Goal: Information Seeking & Learning: Learn about a topic

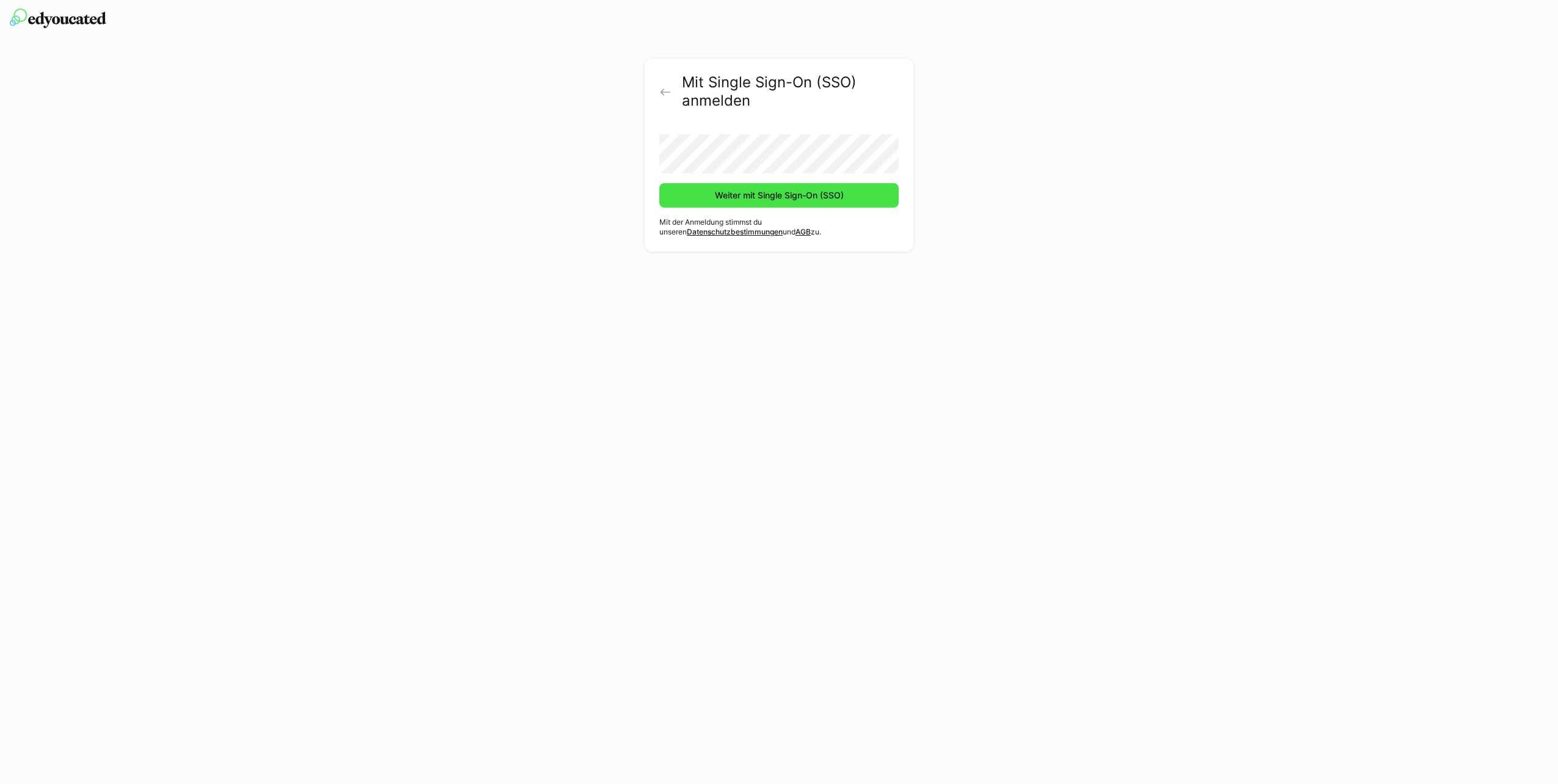
click at [755, 191] on span "Weiter mit Single Sign-On (SSO)" at bounding box center [779, 195] width 132 height 12
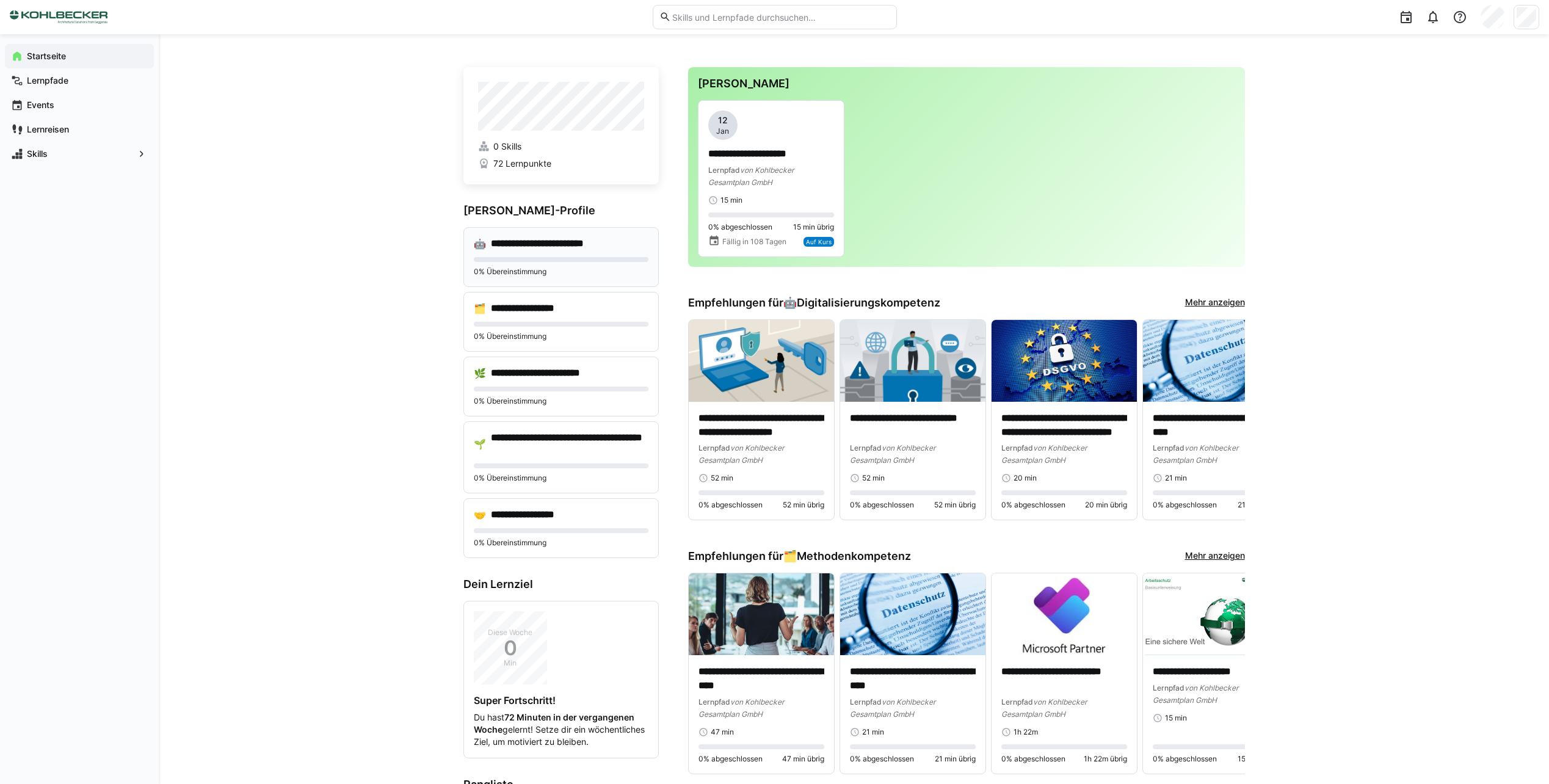
click at [555, 255] on div "**********" at bounding box center [561, 257] width 196 height 60
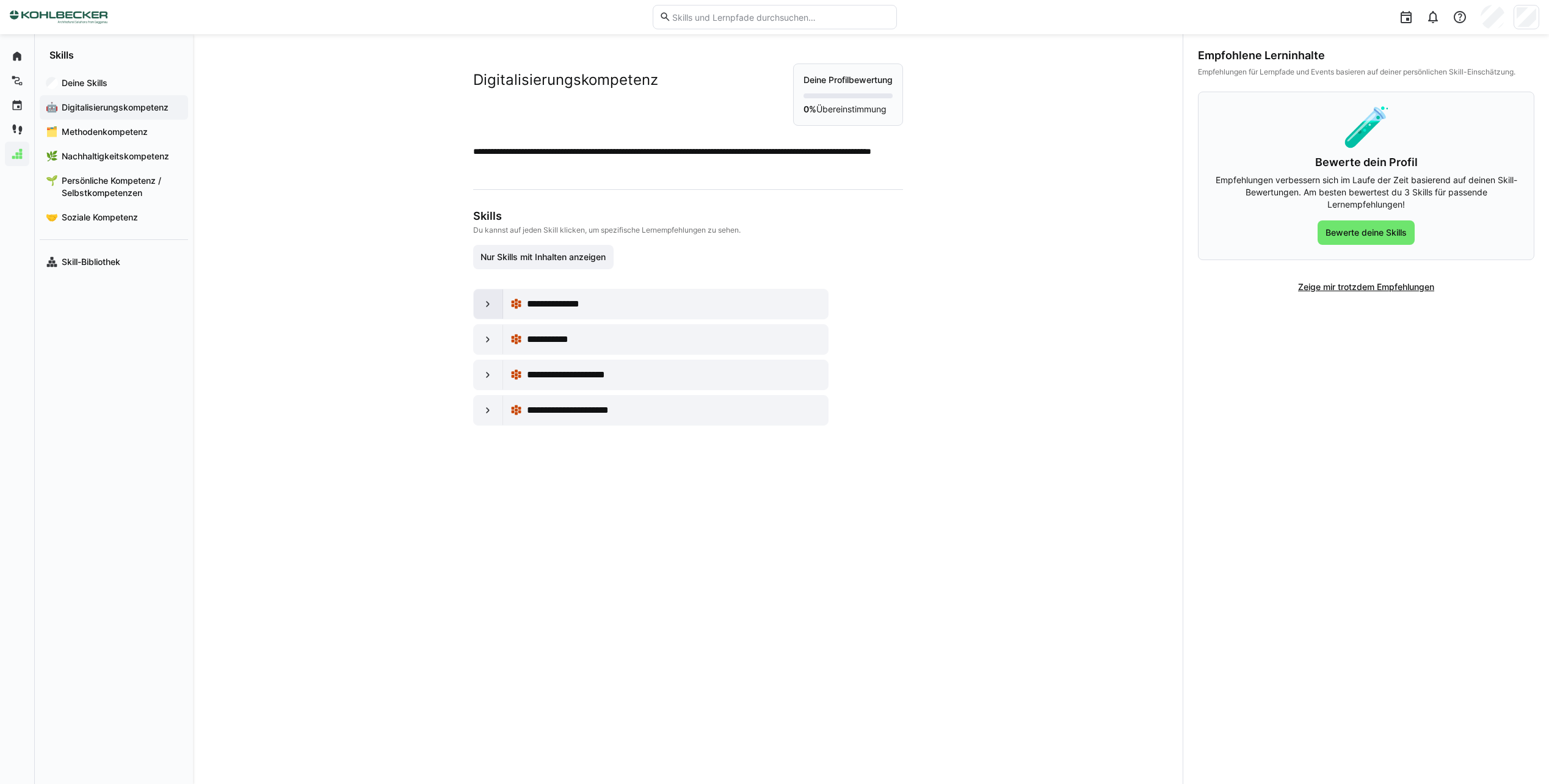
click at [488, 294] on div at bounding box center [488, 304] width 30 height 30
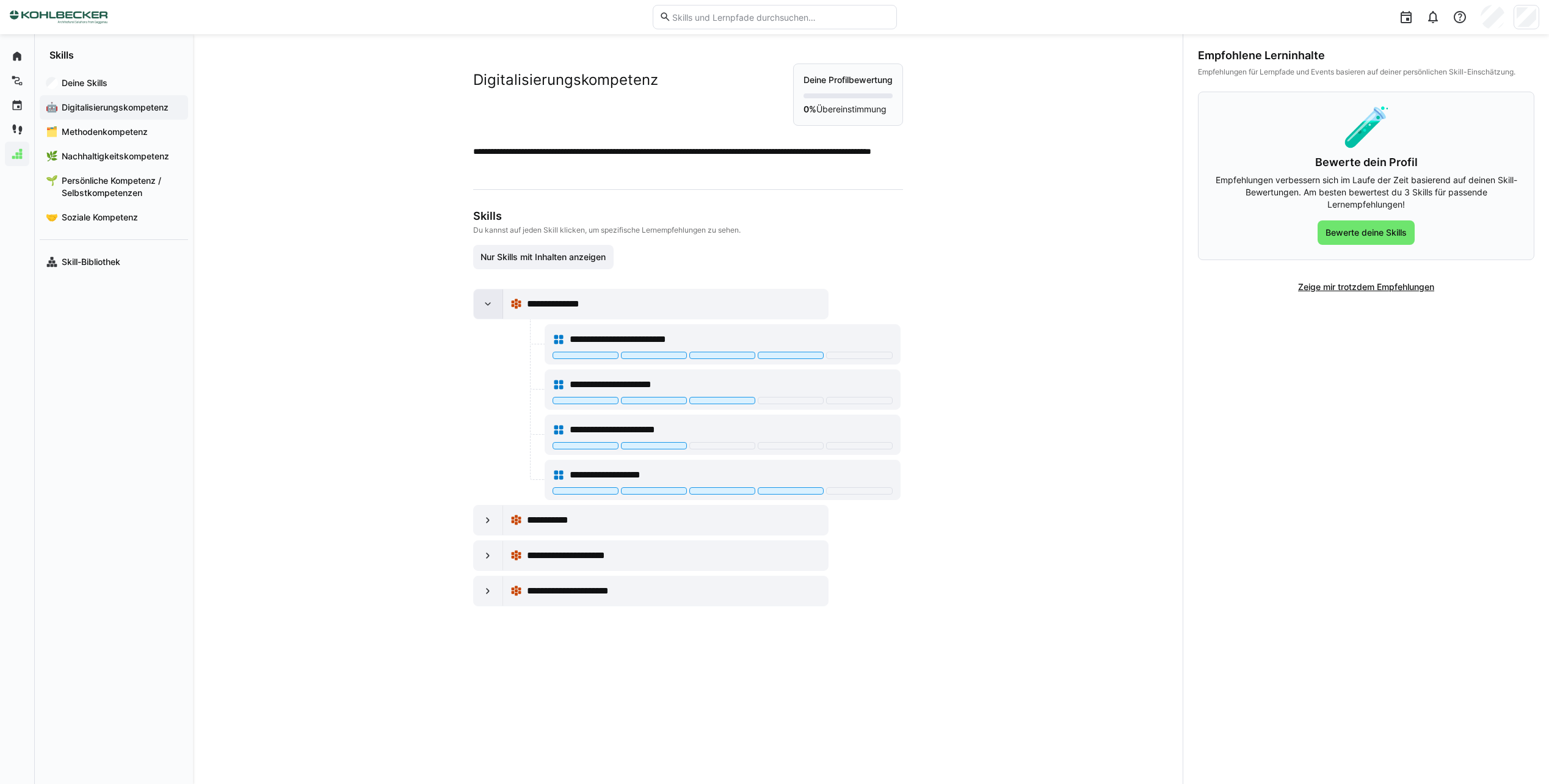
click at [487, 295] on div at bounding box center [488, 304] width 30 height 30
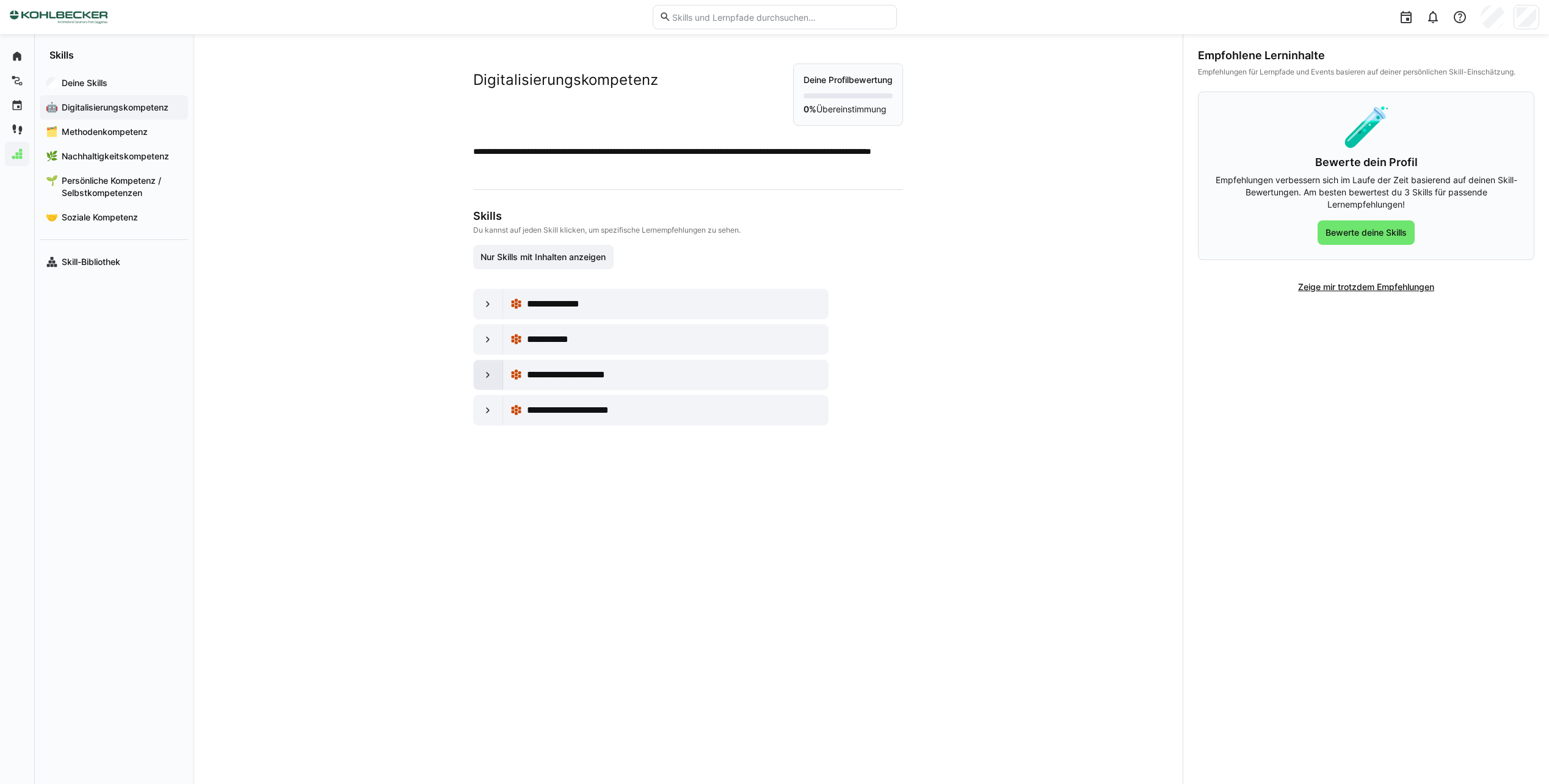
click at [478, 375] on div at bounding box center [488, 374] width 30 height 30
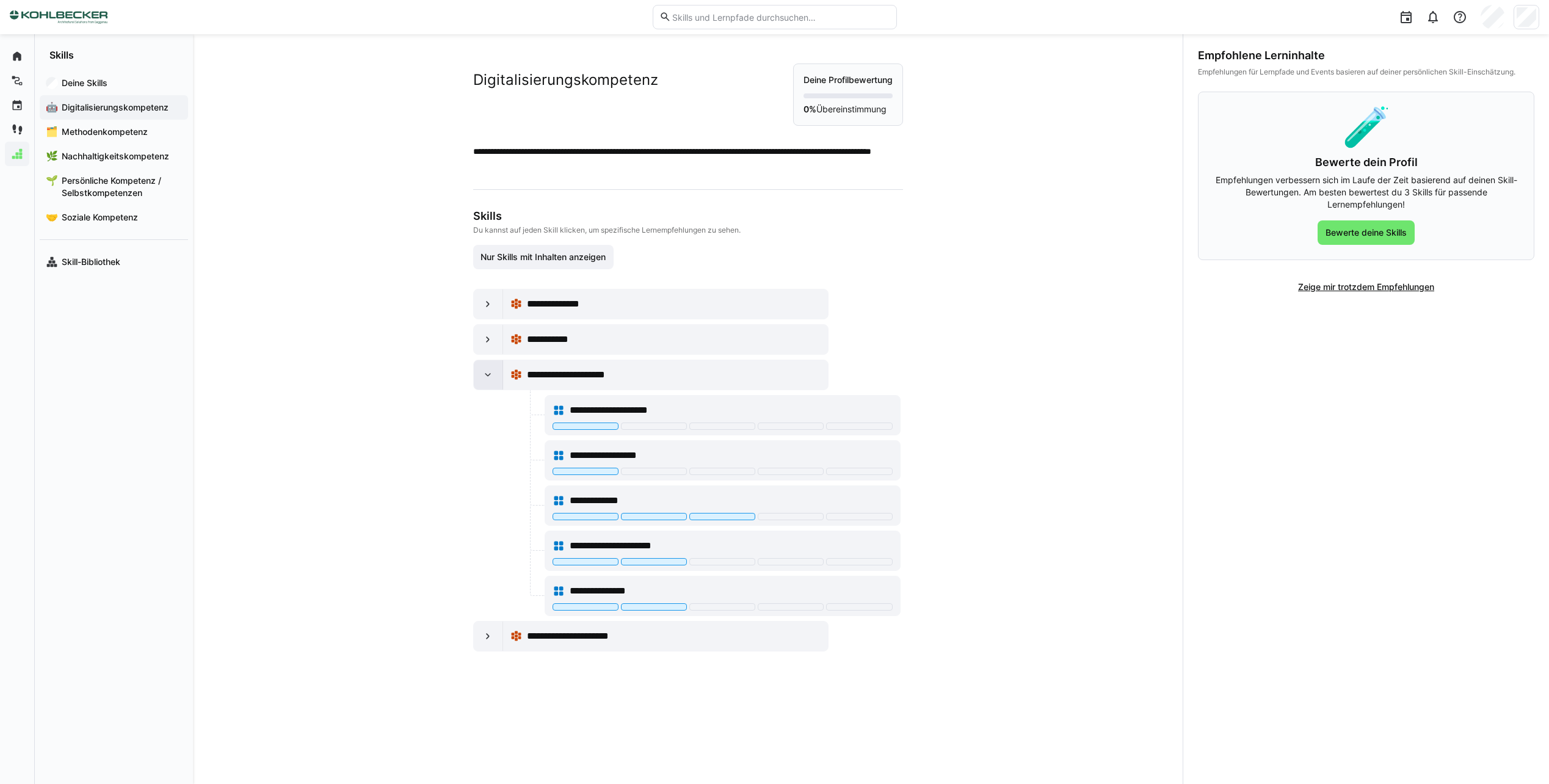
click at [478, 377] on div at bounding box center [488, 374] width 30 height 30
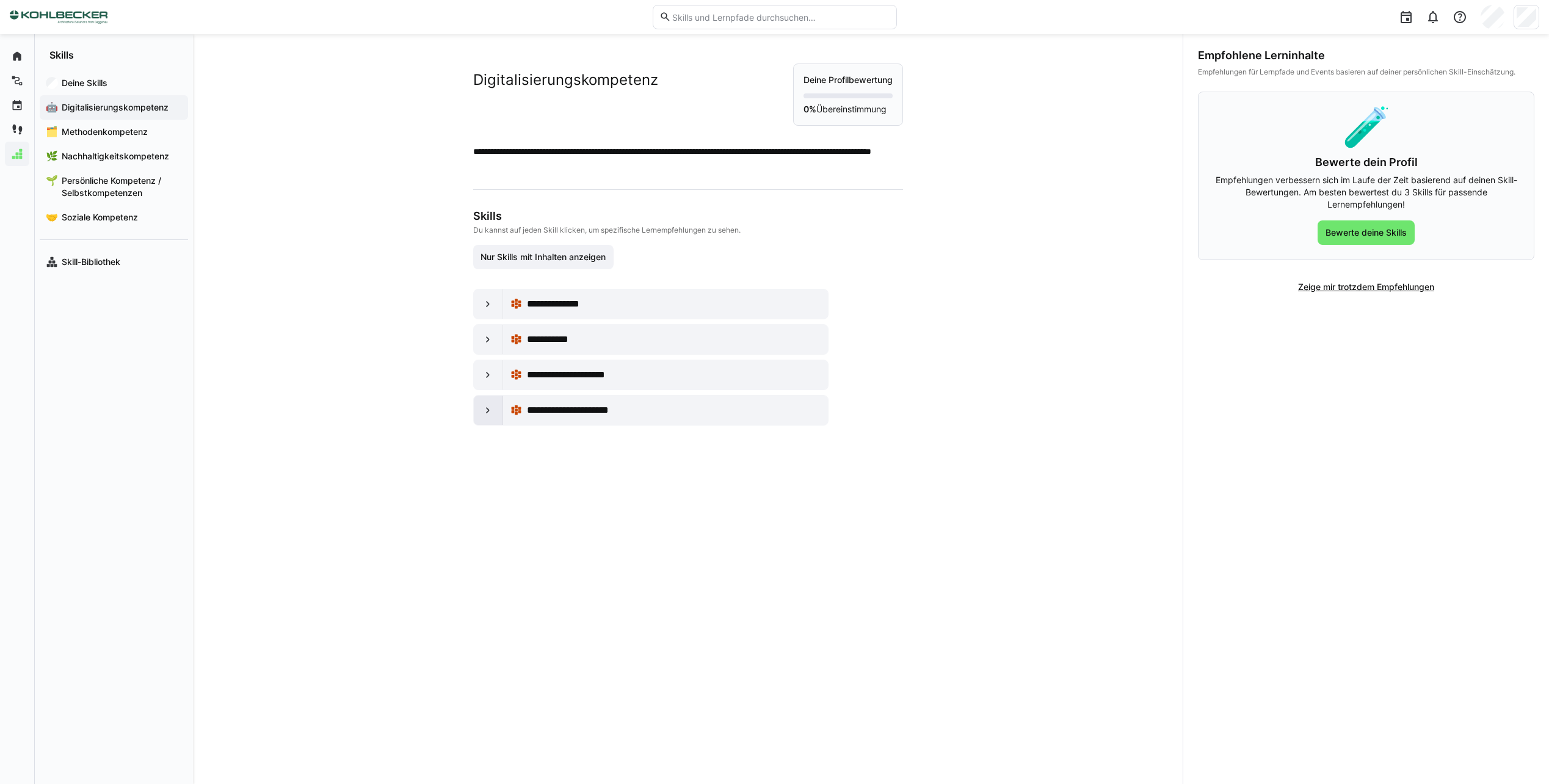
click at [483, 407] on eds-icon at bounding box center [488, 410] width 12 height 12
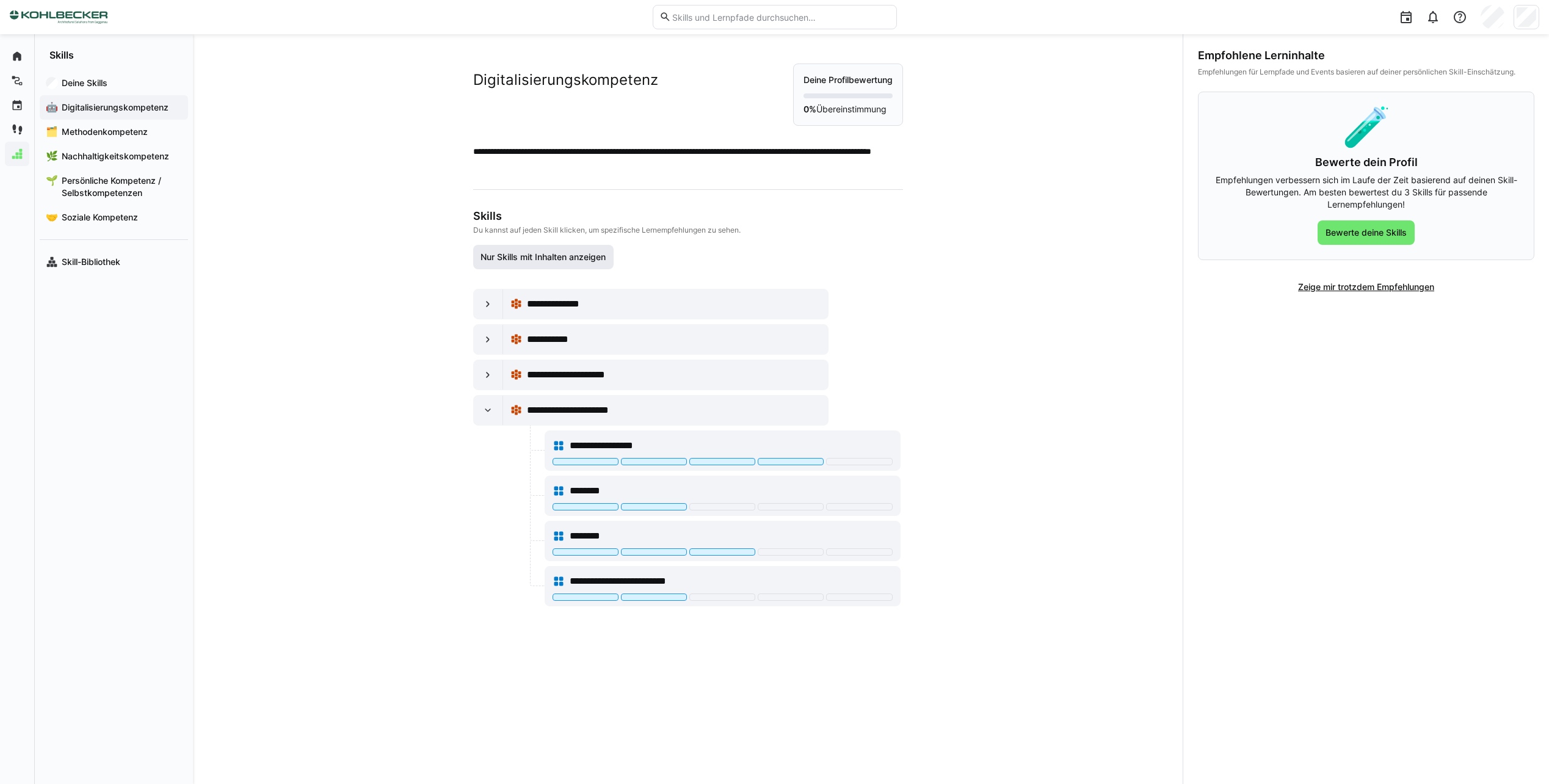
click at [575, 262] on span "Nur Skills mit Inhalten anzeigen" at bounding box center [542, 257] width 129 height 12
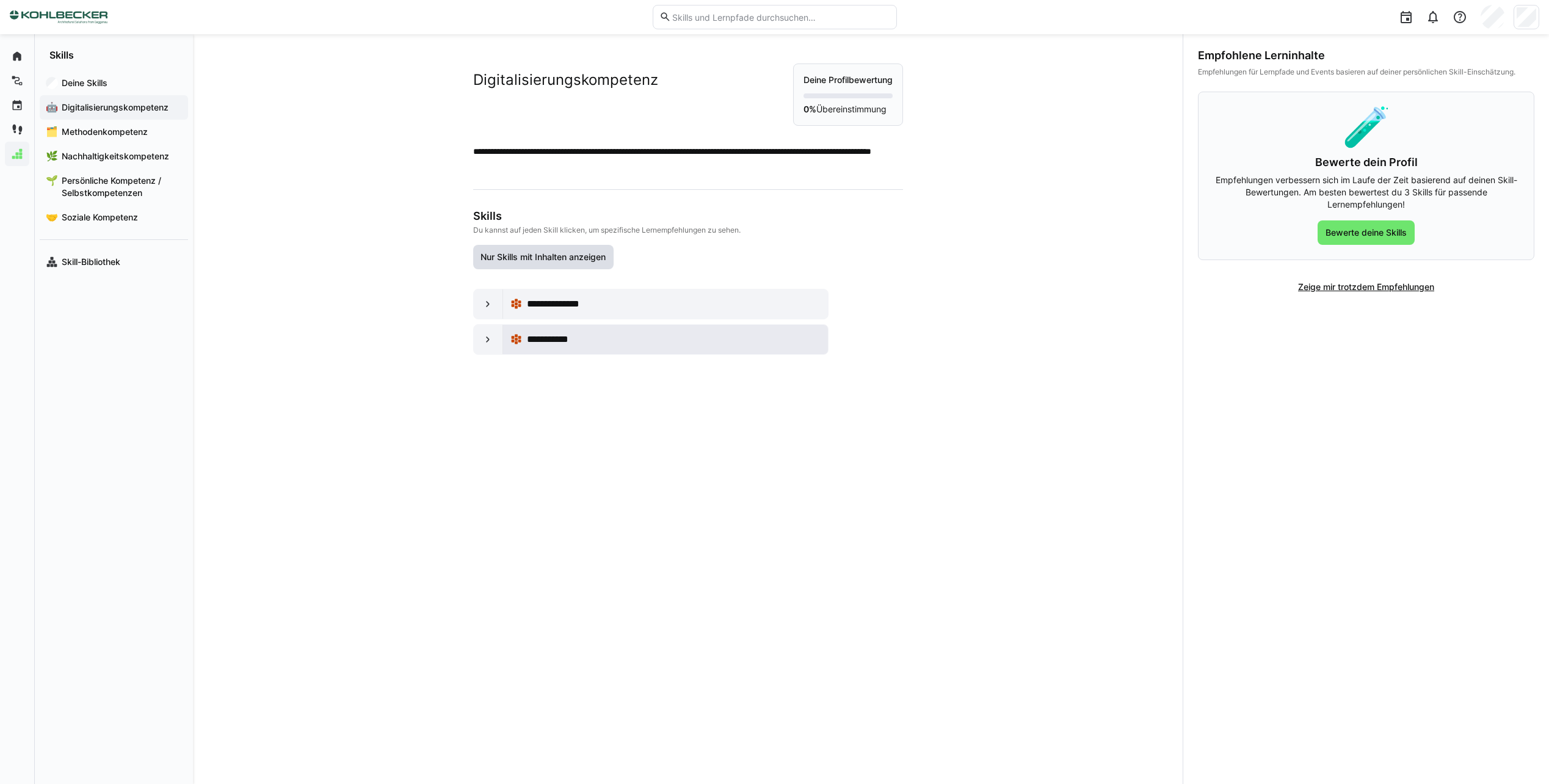
click at [562, 349] on div "**********" at bounding box center [665, 339] width 310 height 24
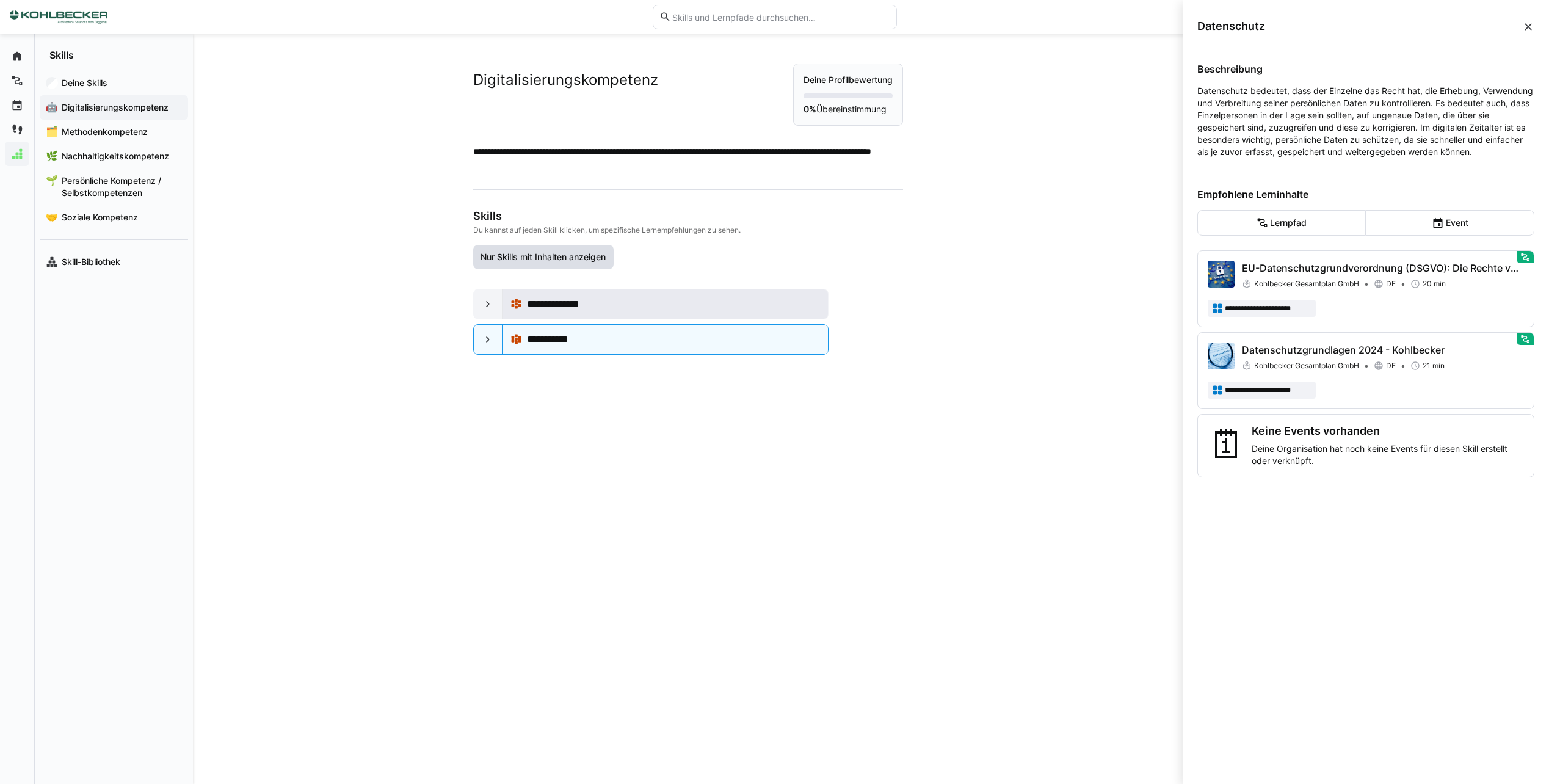
click at [586, 309] on span "**********" at bounding box center [561, 304] width 70 height 14
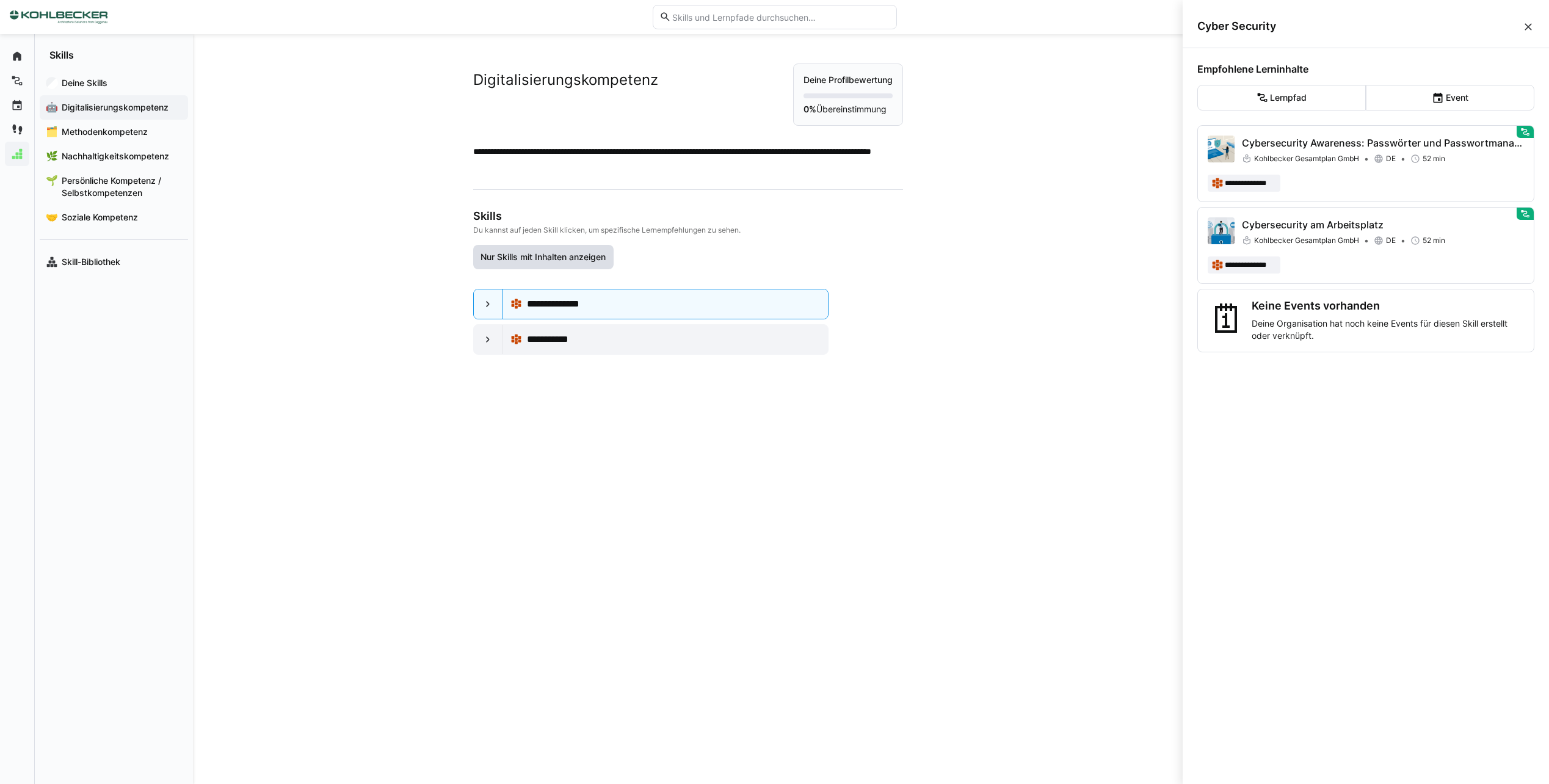
click at [554, 264] on span "Nur Skills mit Inhalten anzeigen" at bounding box center [543, 257] width 141 height 24
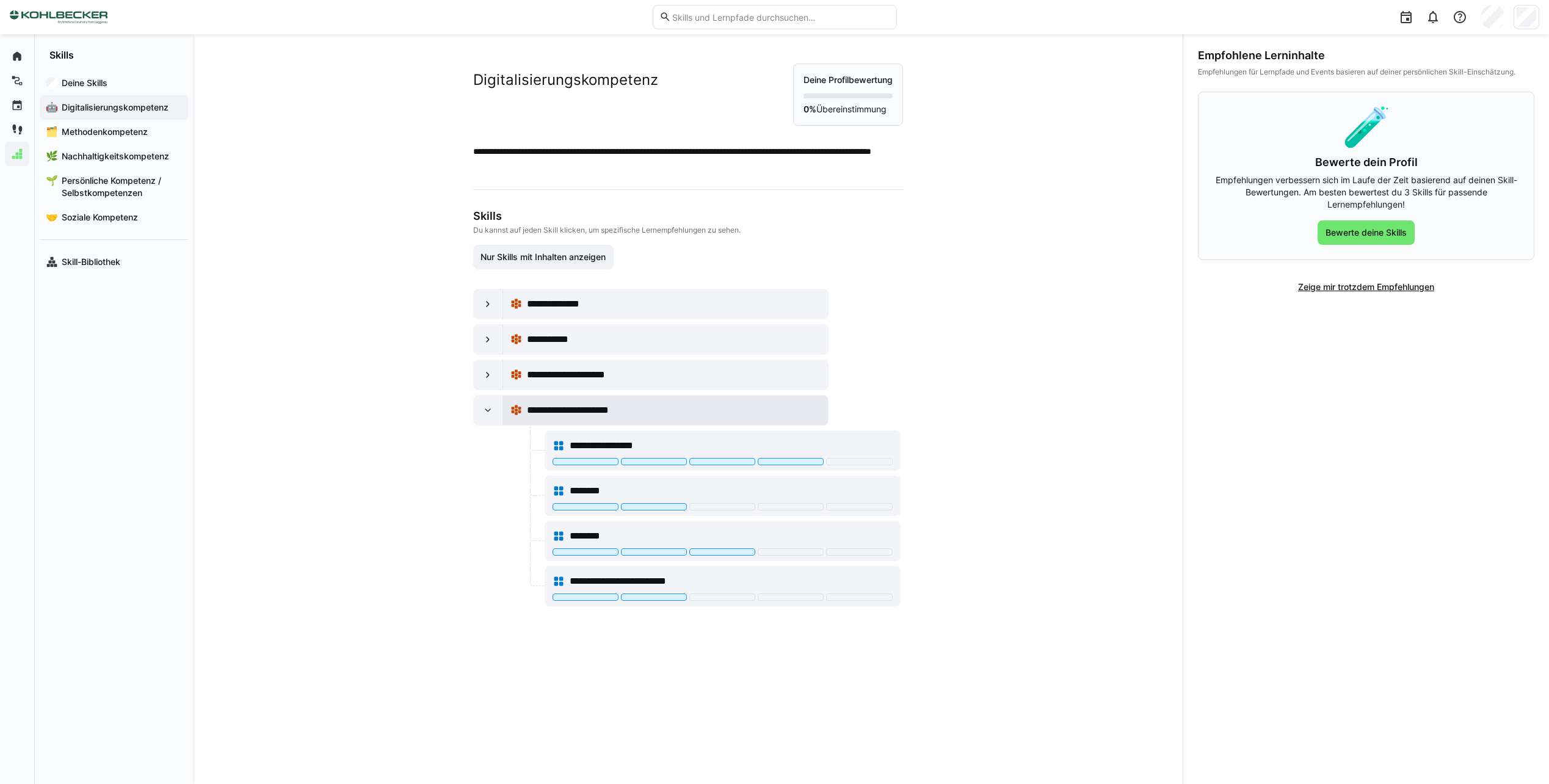
click at [565, 407] on span "**********" at bounding box center [576, 410] width 100 height 14
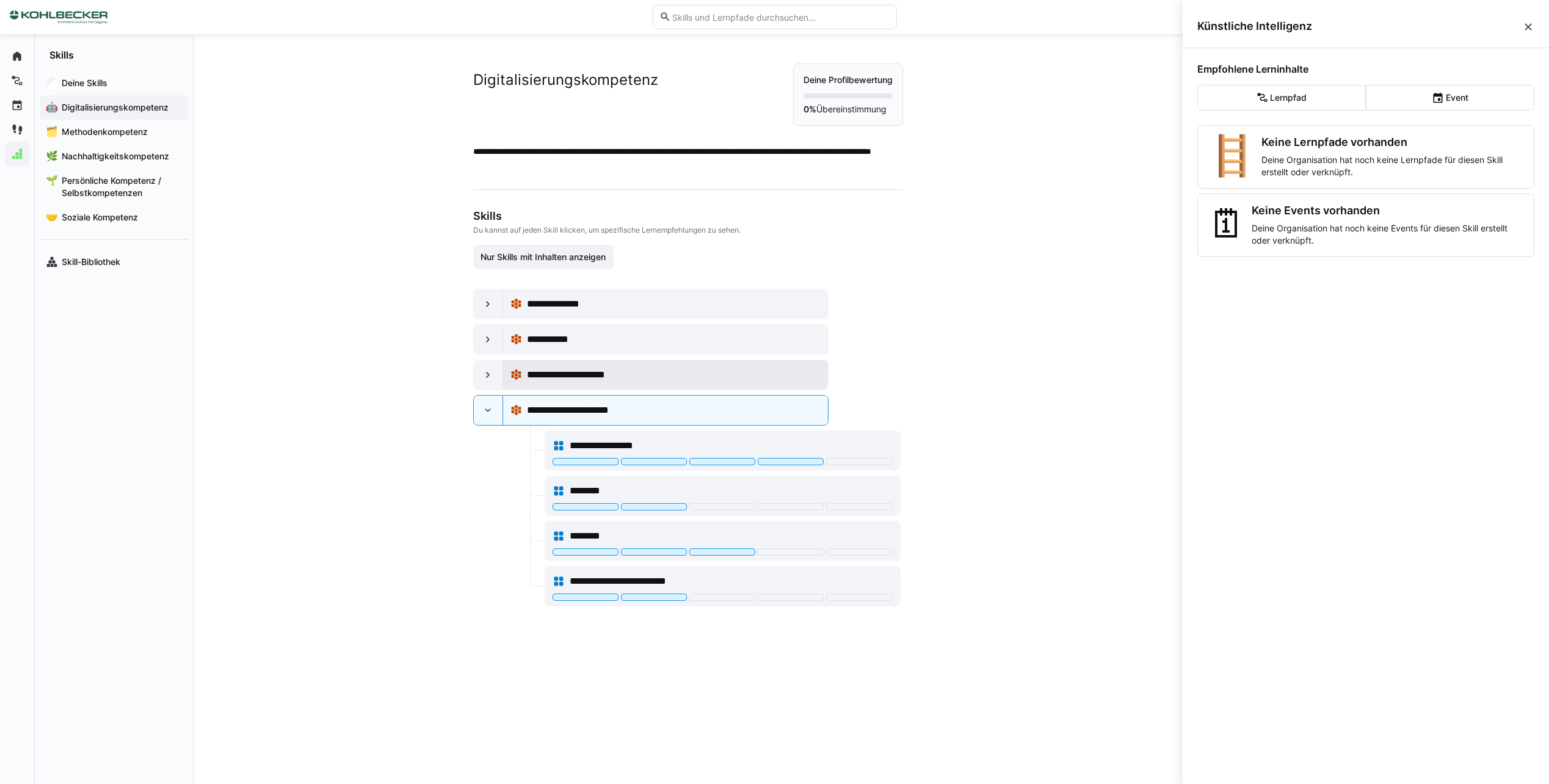
click at [554, 385] on div "**********" at bounding box center [665, 374] width 310 height 24
click at [474, 372] on div at bounding box center [488, 374] width 30 height 30
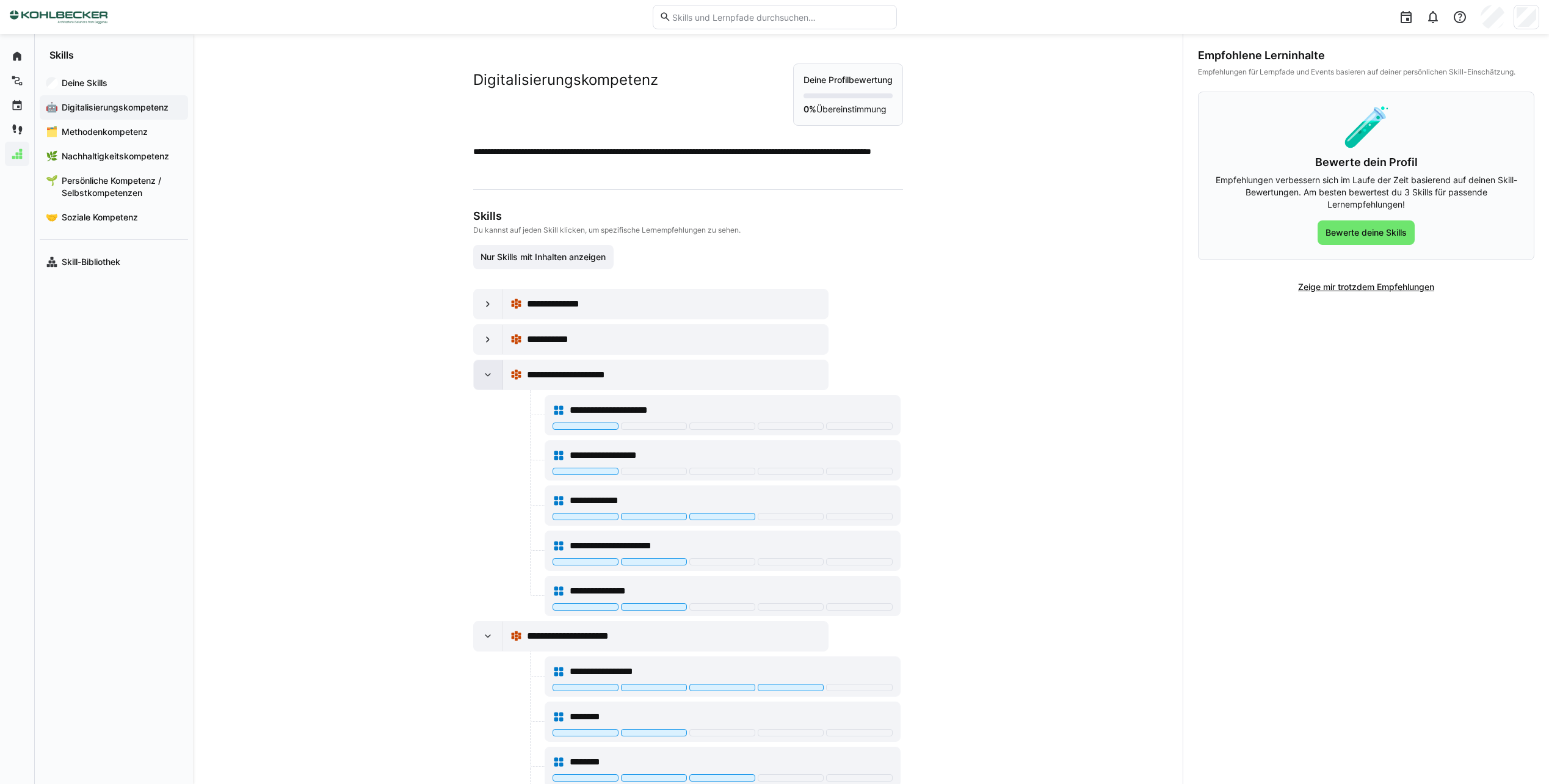
click at [478, 375] on div at bounding box center [488, 374] width 30 height 30
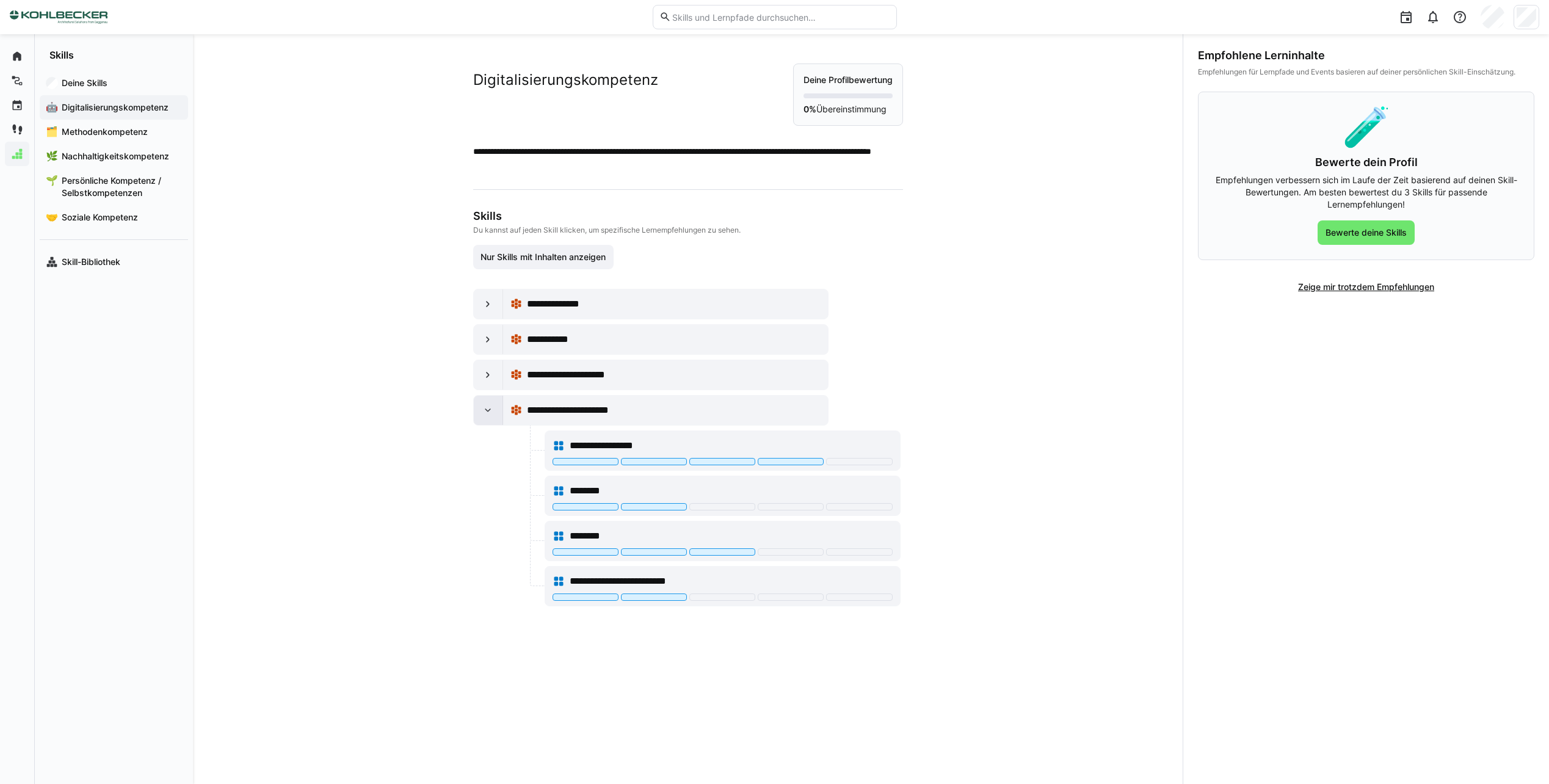
click at [481, 399] on div at bounding box center [488, 410] width 30 height 30
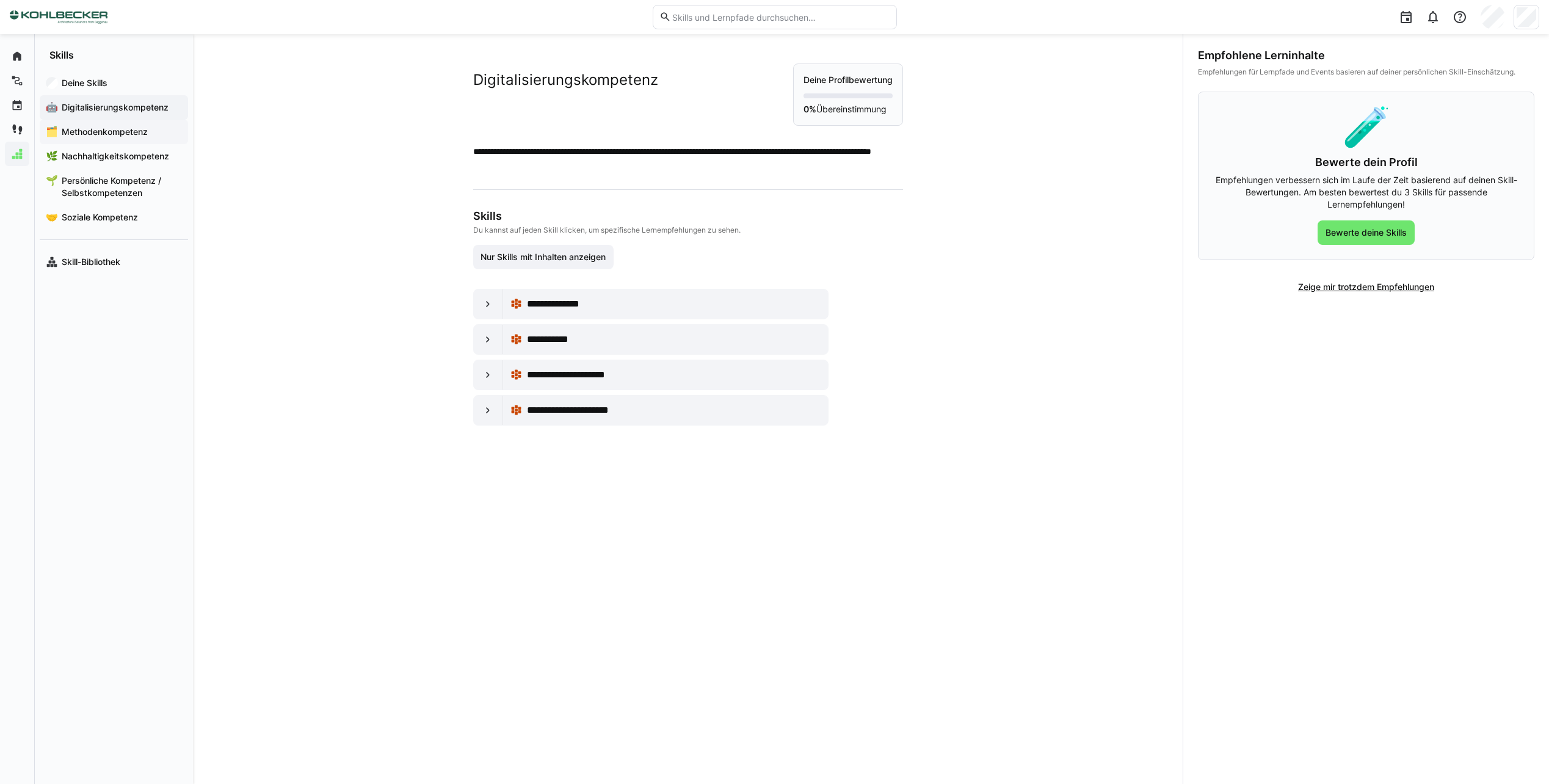
click at [103, 127] on span "Methodenkompetenz" at bounding box center [120, 132] width 122 height 12
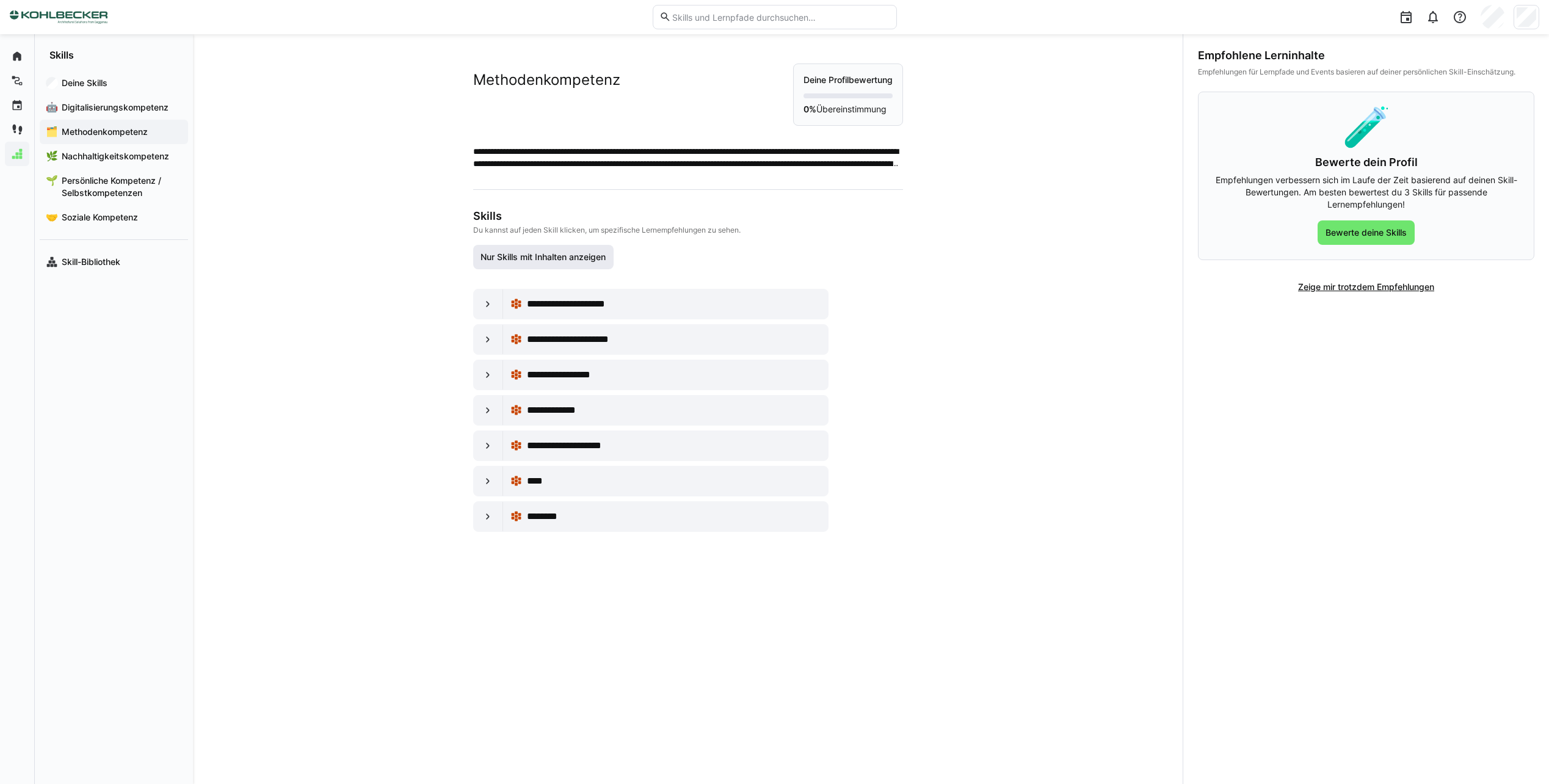
click at [576, 262] on span "Nur Skills mit Inhalten anzeigen" at bounding box center [542, 257] width 129 height 12
click at [584, 267] on span "Nur Skills mit Inhalten anzeigen" at bounding box center [543, 257] width 141 height 24
click at [593, 262] on span "Nur Skills mit Inhalten anzeigen" at bounding box center [542, 257] width 129 height 12
click at [545, 518] on span "********" at bounding box center [546, 516] width 39 height 14
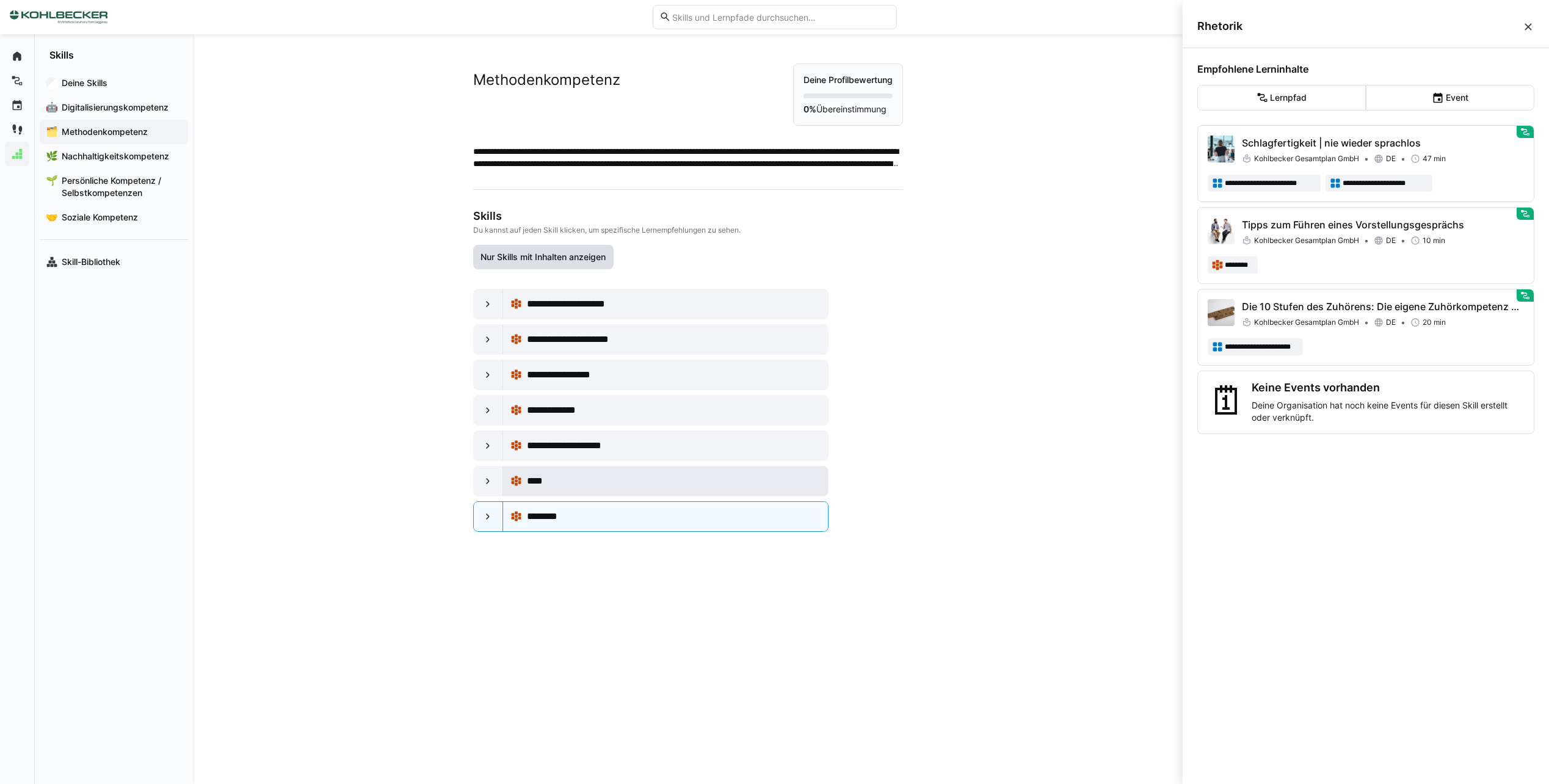
click at [554, 491] on div "****" at bounding box center [665, 480] width 310 height 24
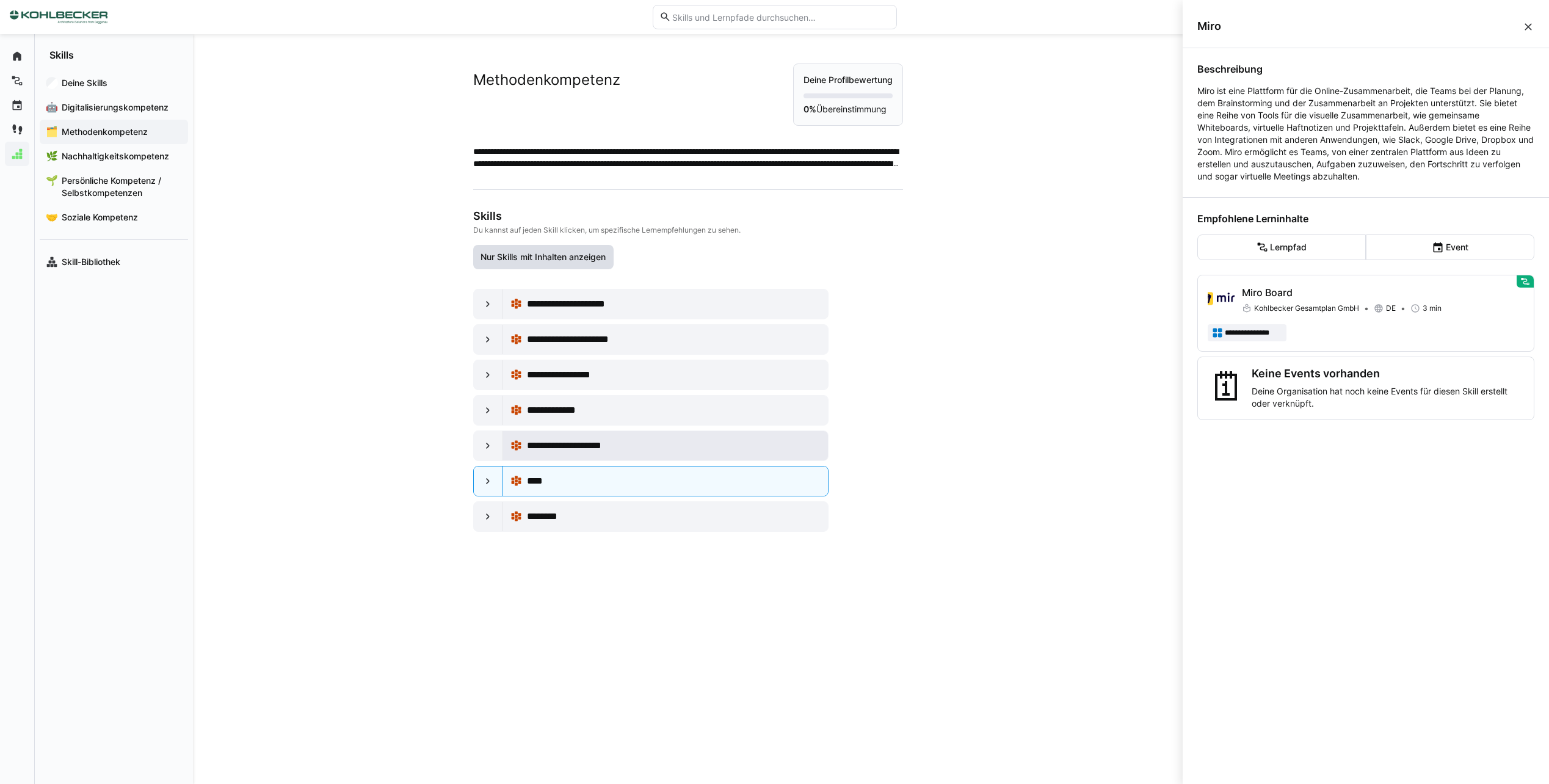
click at [596, 456] on div "**********" at bounding box center [665, 445] width 310 height 24
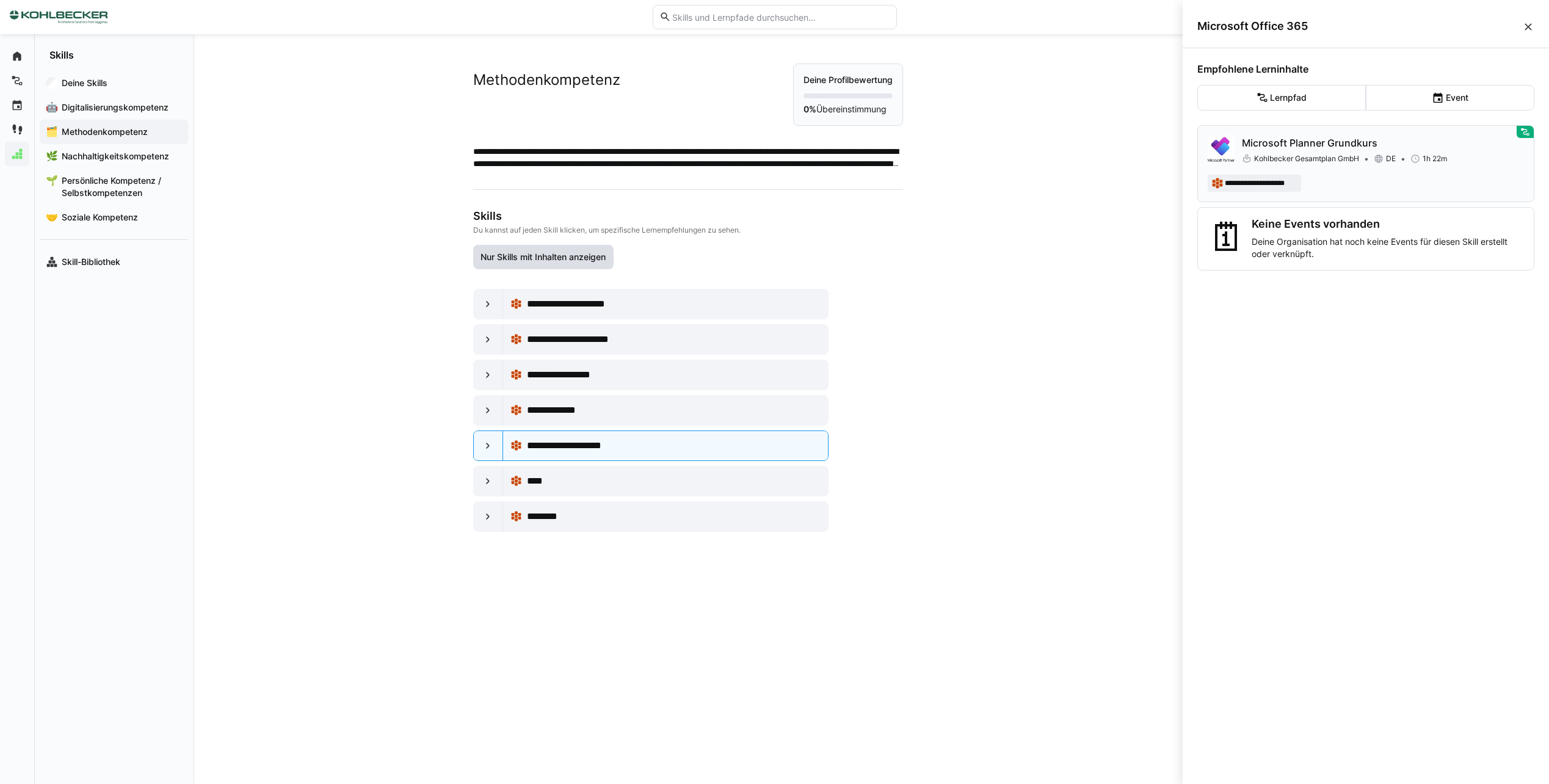
click at [1470, 149] on p "Microsoft Planner Grundkurs" at bounding box center [1383, 142] width 282 height 14
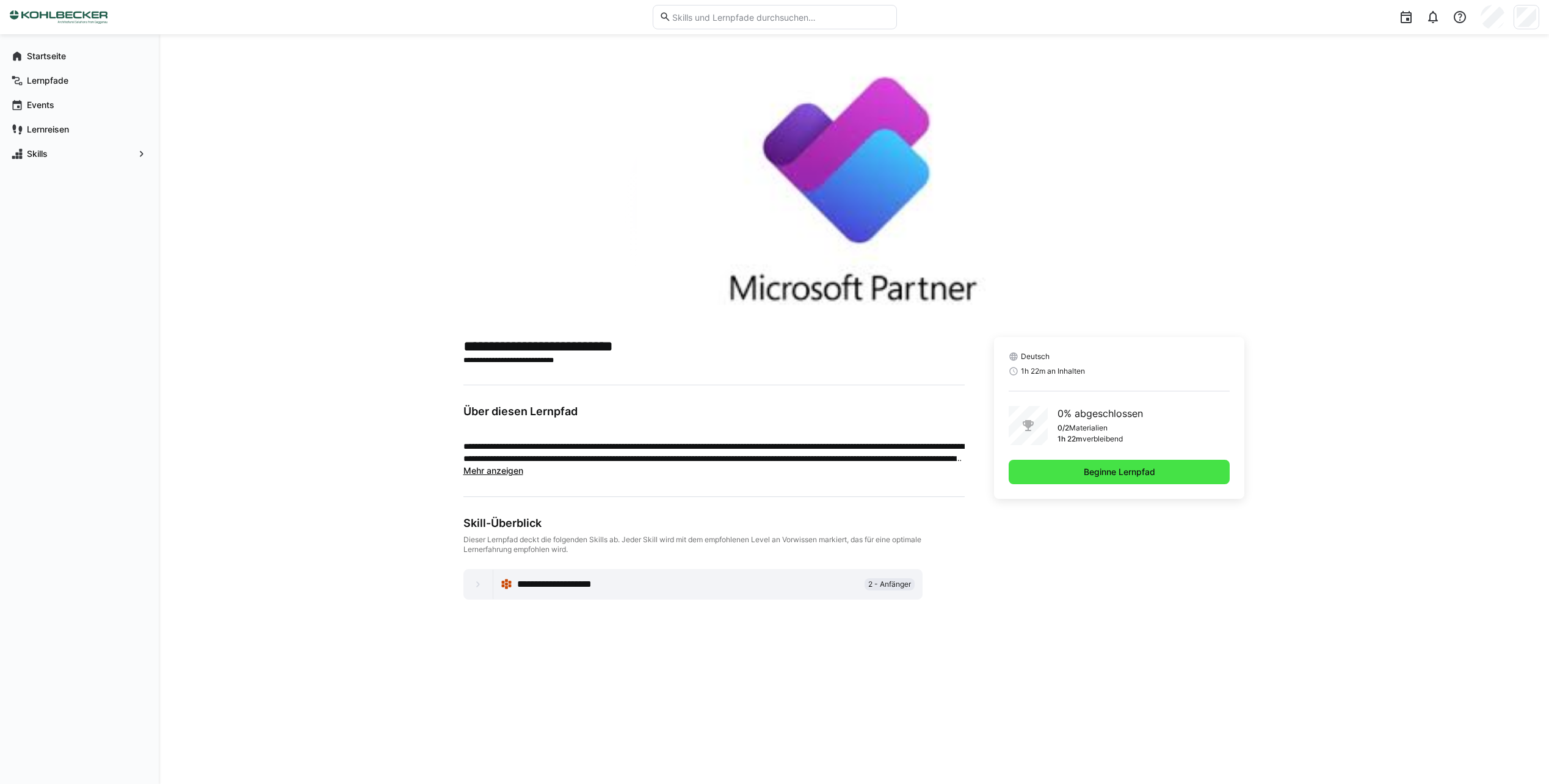
click at [1137, 470] on span "Beginne Lernpfad" at bounding box center [1119, 472] width 75 height 12
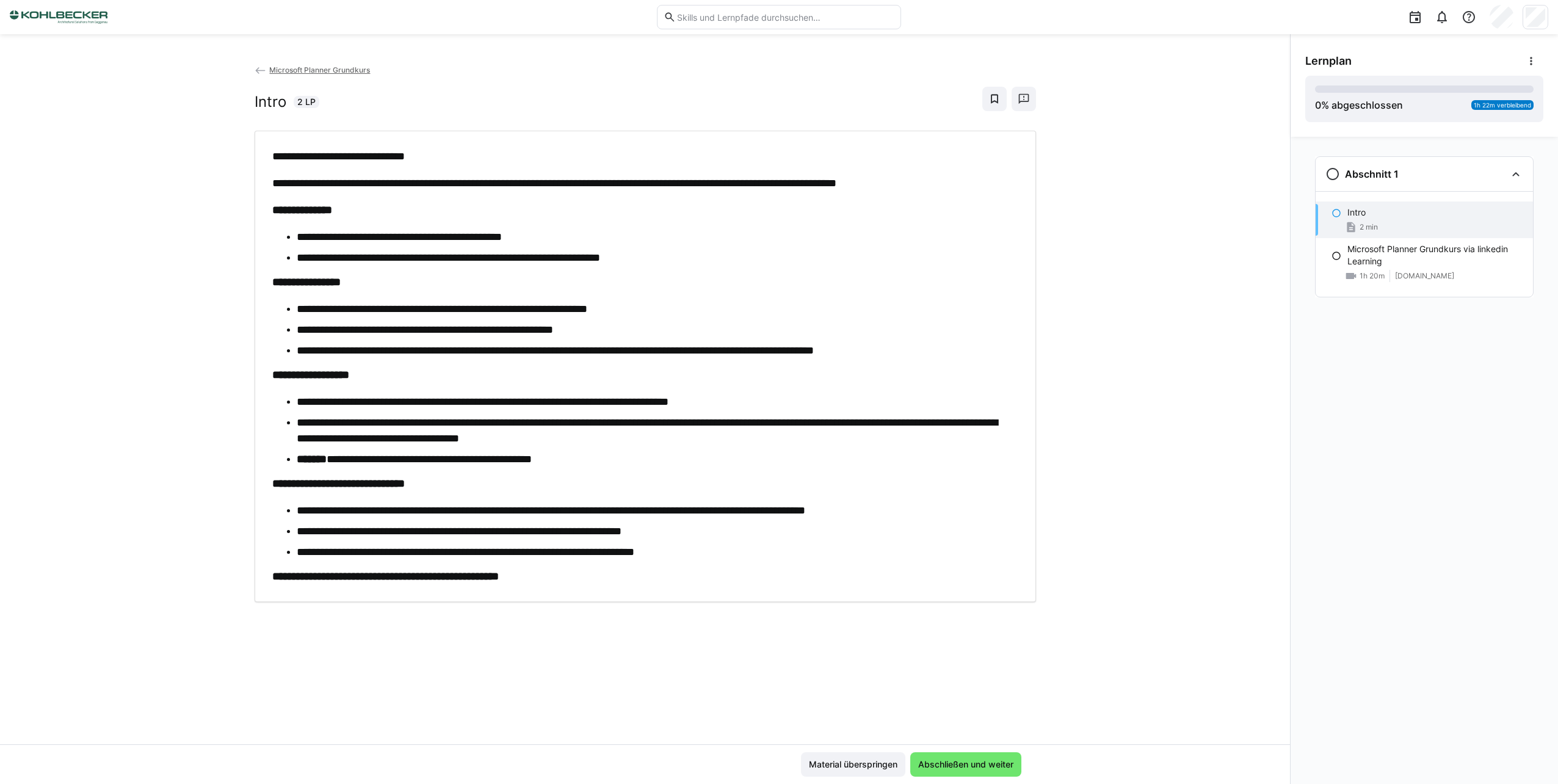
click at [275, 70] on span "Microsoft Planner Grundkurs" at bounding box center [319, 70] width 101 height 9
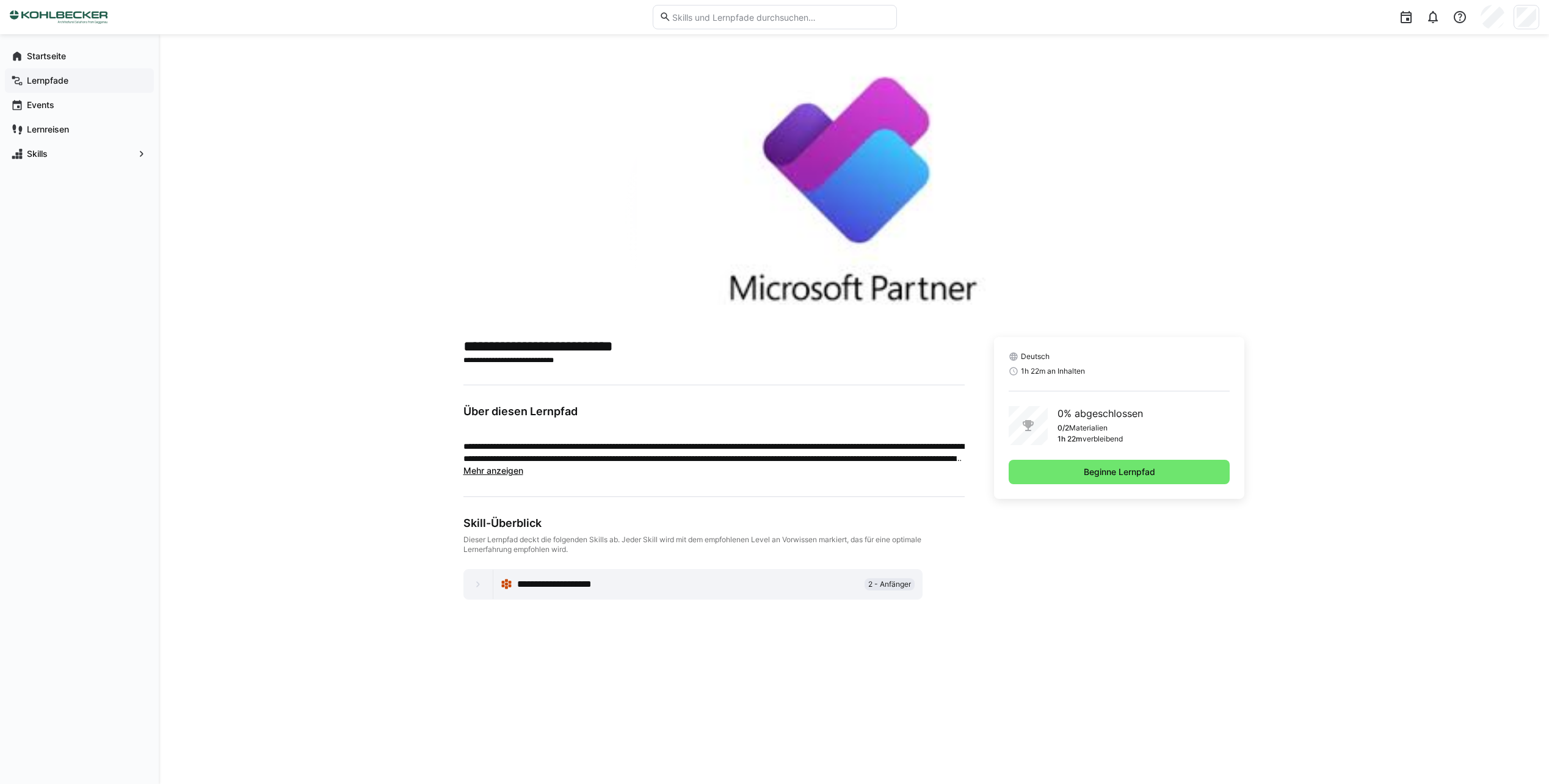
click at [55, 85] on span "Lernpfade" at bounding box center [86, 81] width 123 height 12
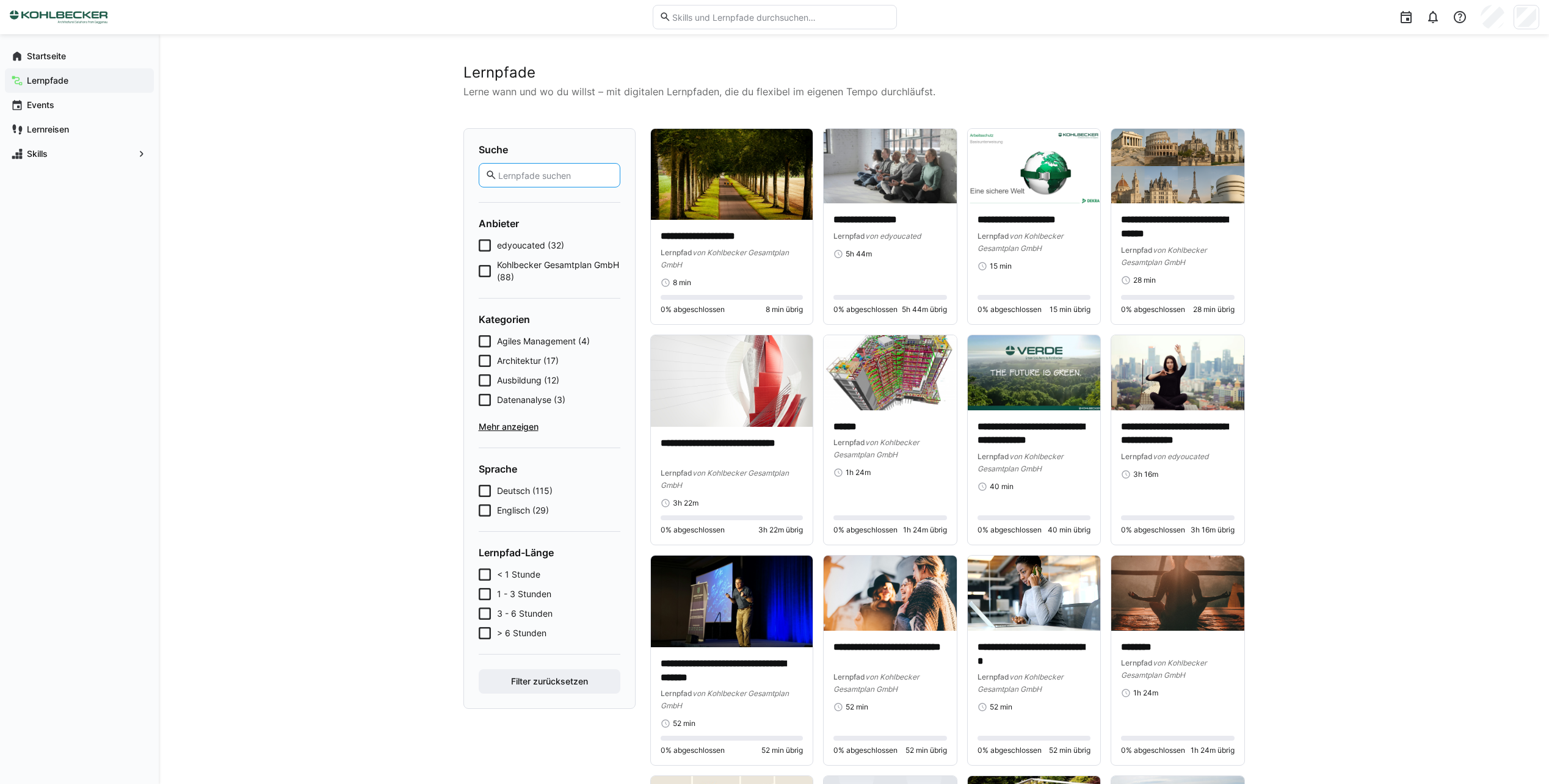
drag, startPoint x: 737, startPoint y: 264, endPoint x: 559, endPoint y: 180, distance: 196.8
click at [559, 180] on input "text" at bounding box center [555, 176] width 116 height 11
type input "onboarding"
click at [478, 669] on button "Filter zurücksetzen" at bounding box center [549, 681] width 142 height 24
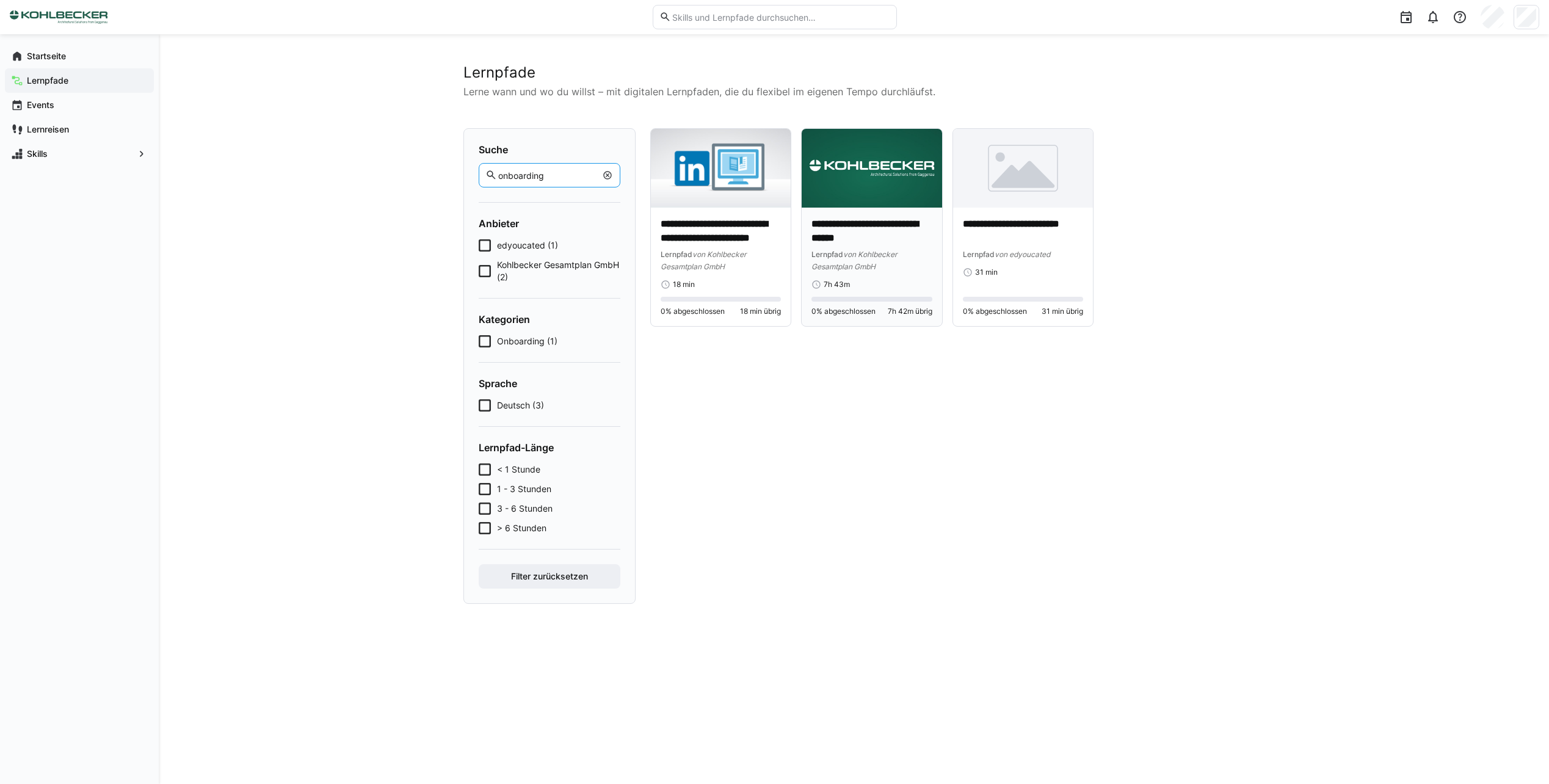
click at [845, 235] on p "**********" at bounding box center [872, 231] width 121 height 28
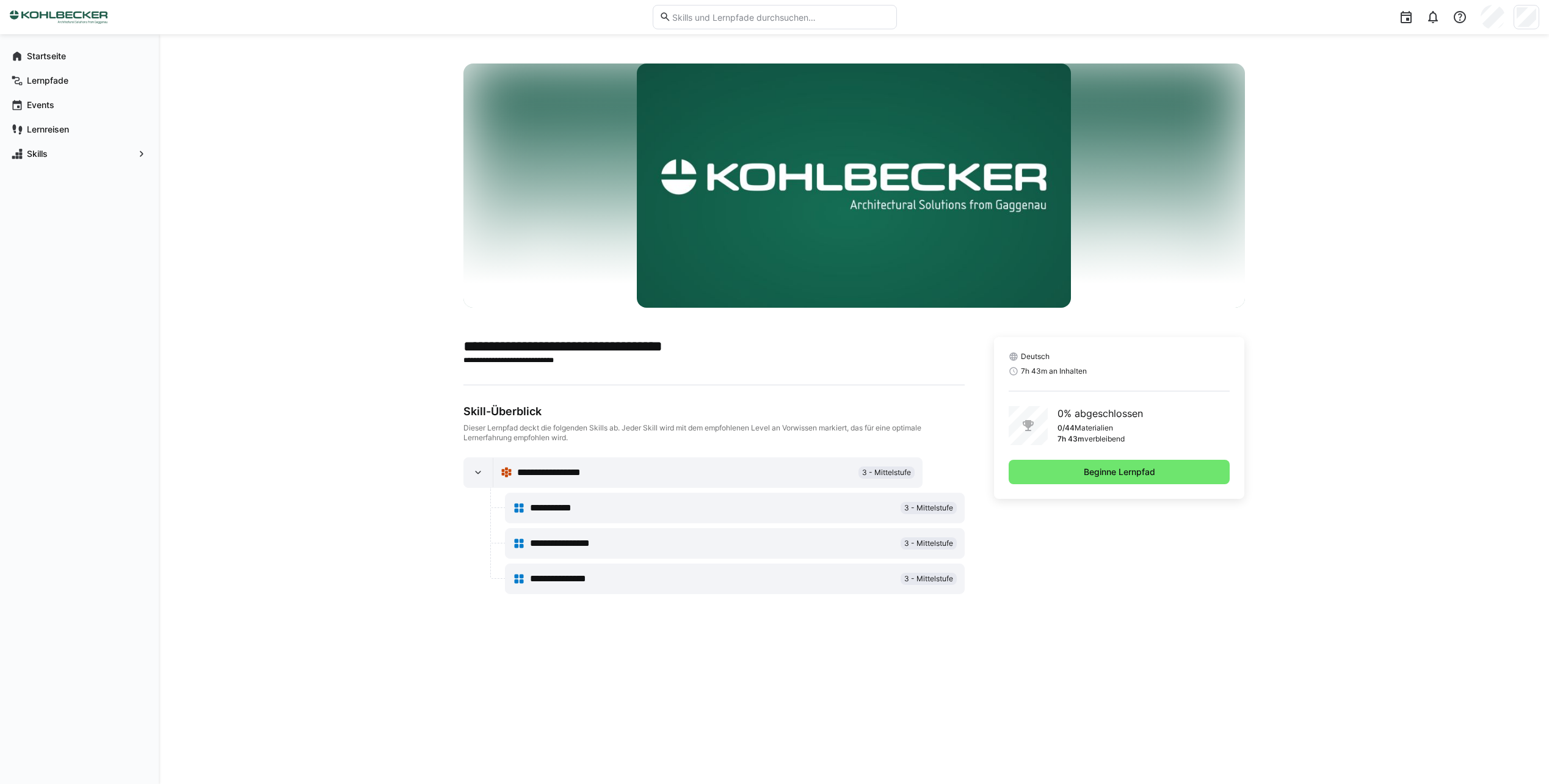
click at [581, 505] on span "**********" at bounding box center [560, 507] width 61 height 14
click at [549, 541] on span "**********" at bounding box center [566, 543] width 72 height 14
click at [484, 472] on div at bounding box center [478, 472] width 30 height 30
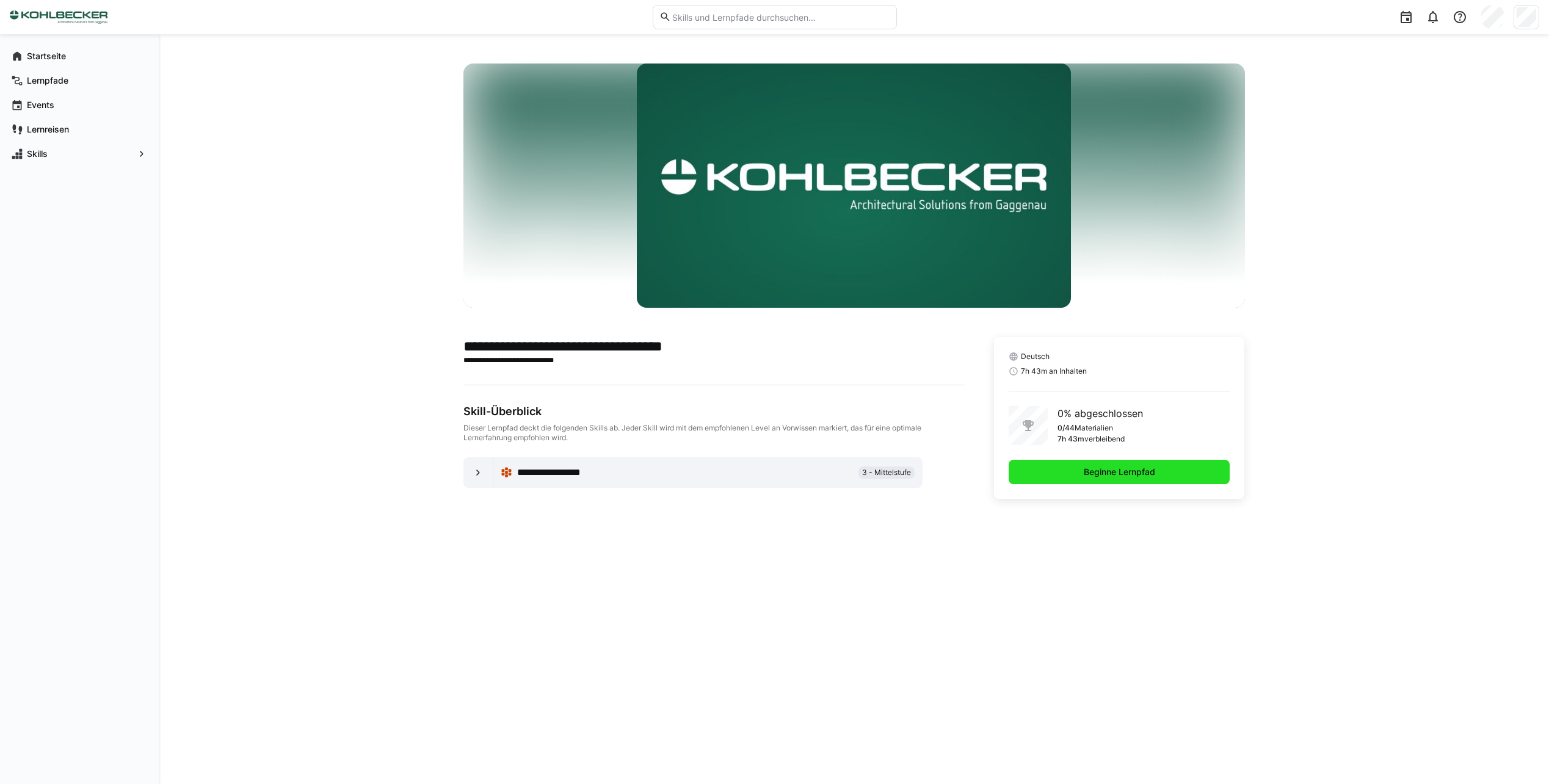
click at [1134, 470] on span "Beginne Lernpfad" at bounding box center [1119, 472] width 75 height 12
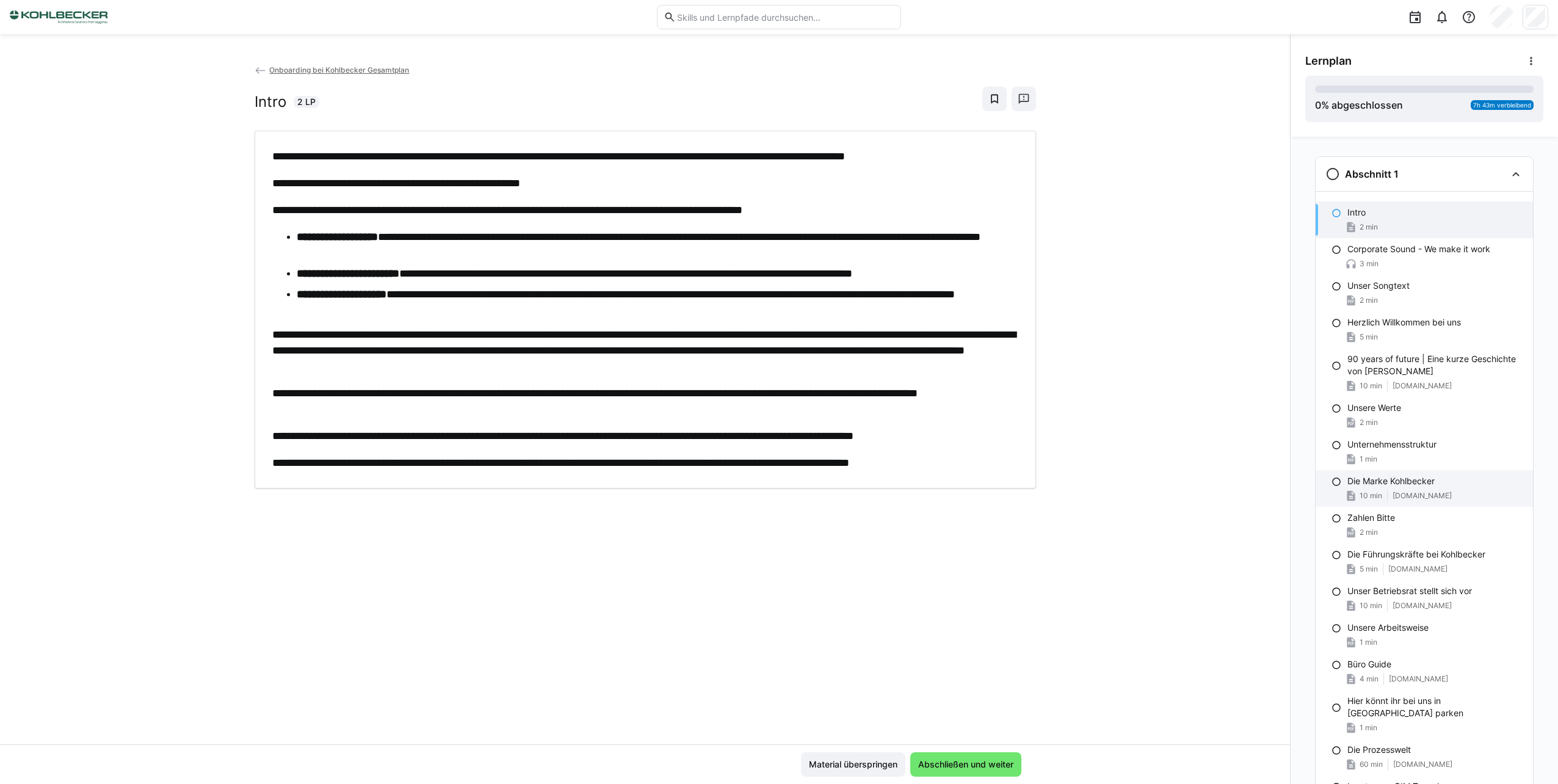
click at [1393, 494] on span "[DOMAIN_NAME]" at bounding box center [1422, 496] width 59 height 10
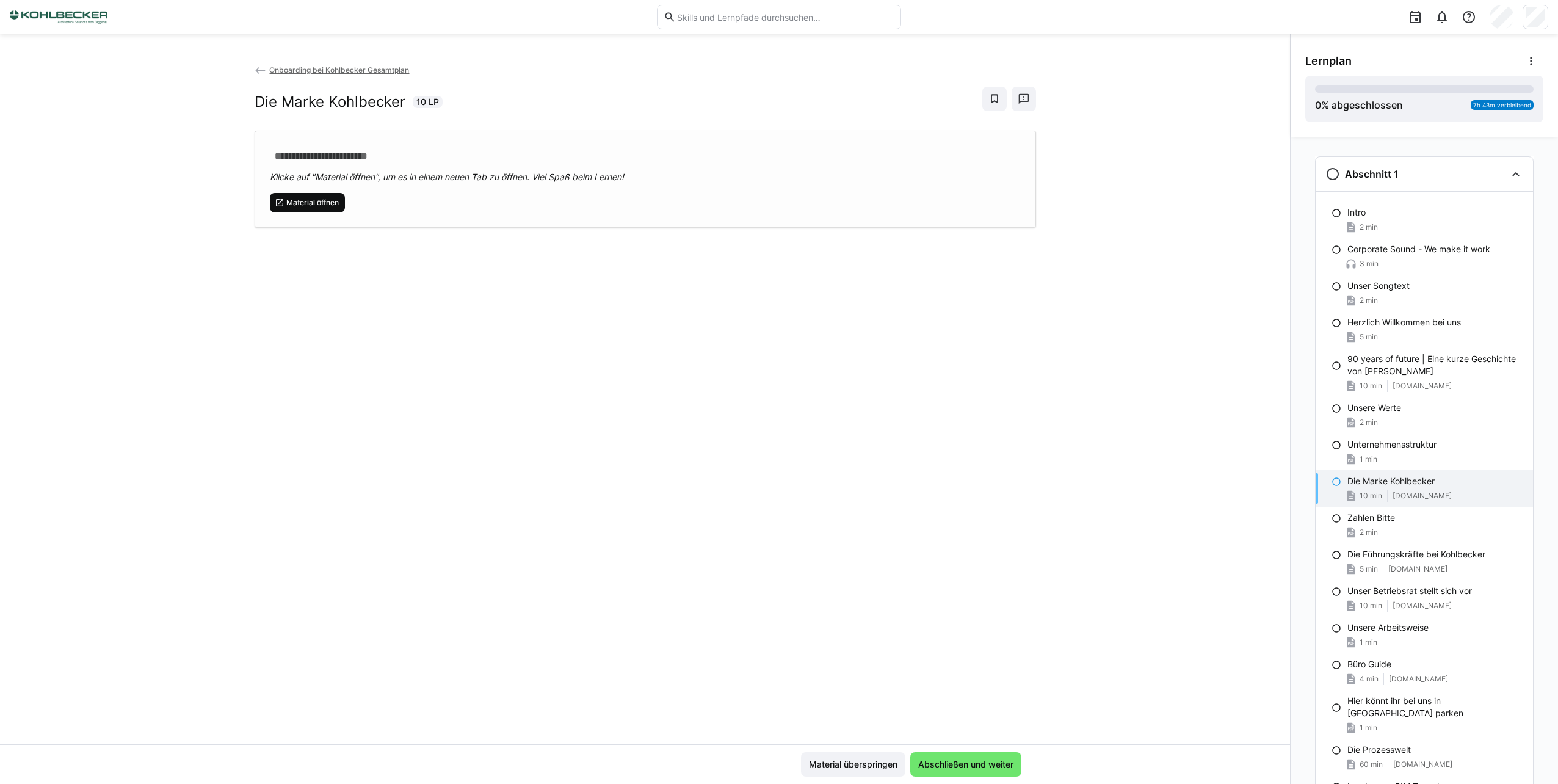
click at [316, 206] on span "Material öffnen" at bounding box center [313, 202] width 55 height 10
click at [1399, 447] on p "Unternehmensstruktur" at bounding box center [1391, 445] width 89 height 12
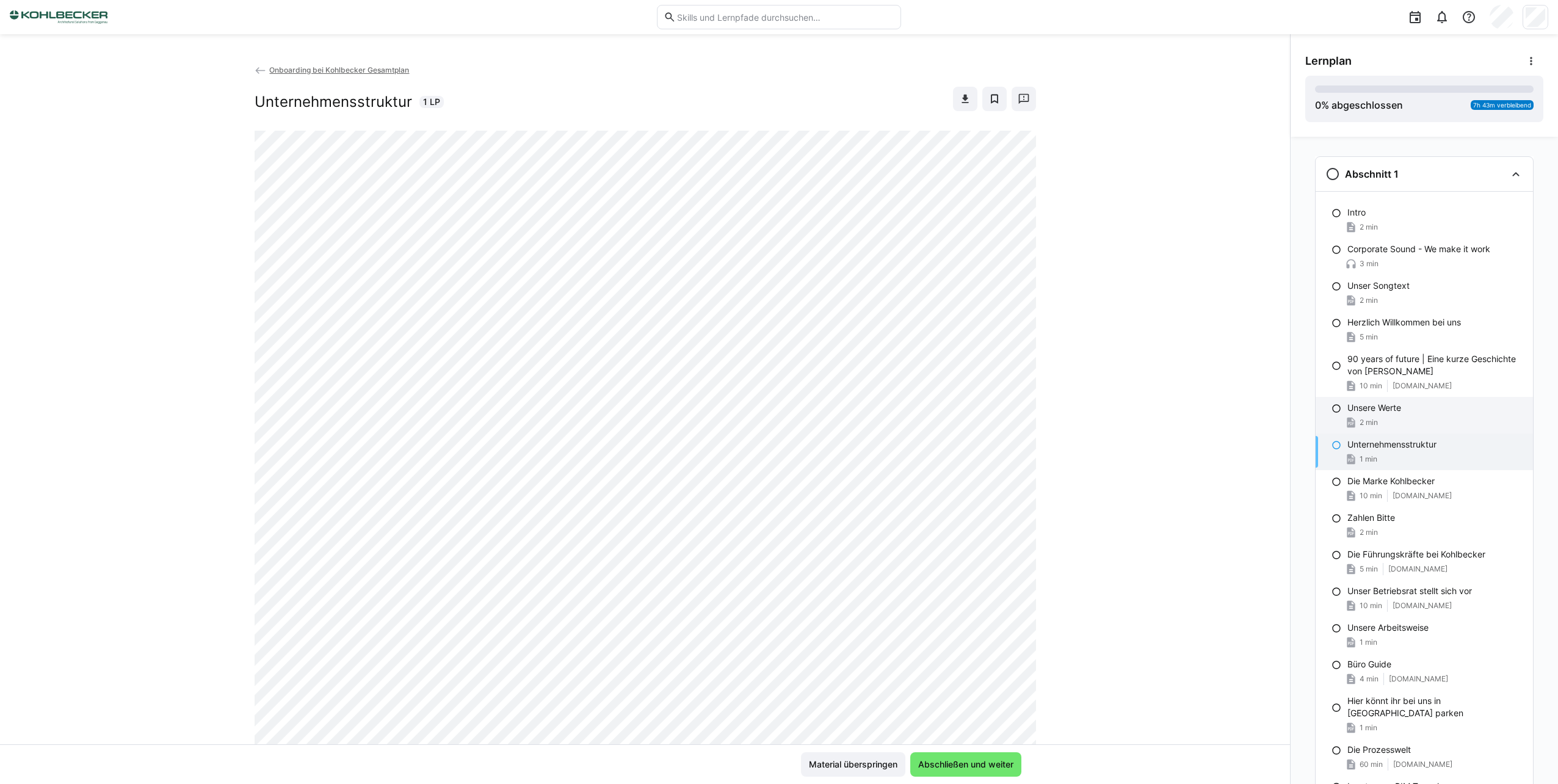
click at [1402, 403] on div "Unsere Werte" at bounding box center [1435, 408] width 176 height 12
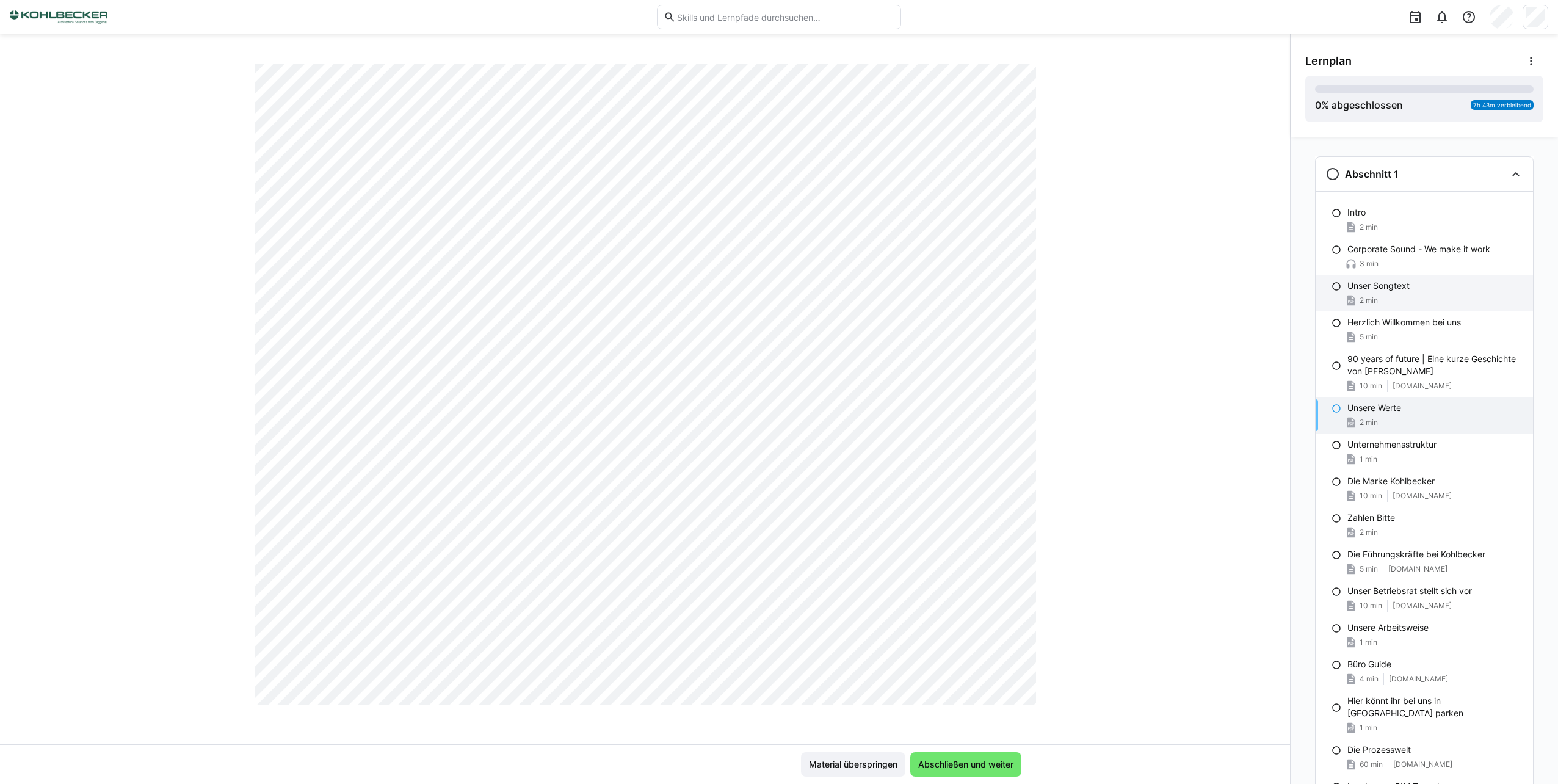
click at [1406, 294] on div "2 min" at bounding box center [1435, 300] width 176 height 12
click at [1402, 255] on div "Corporate Sound - We make it work 3 min" at bounding box center [1424, 256] width 218 height 36
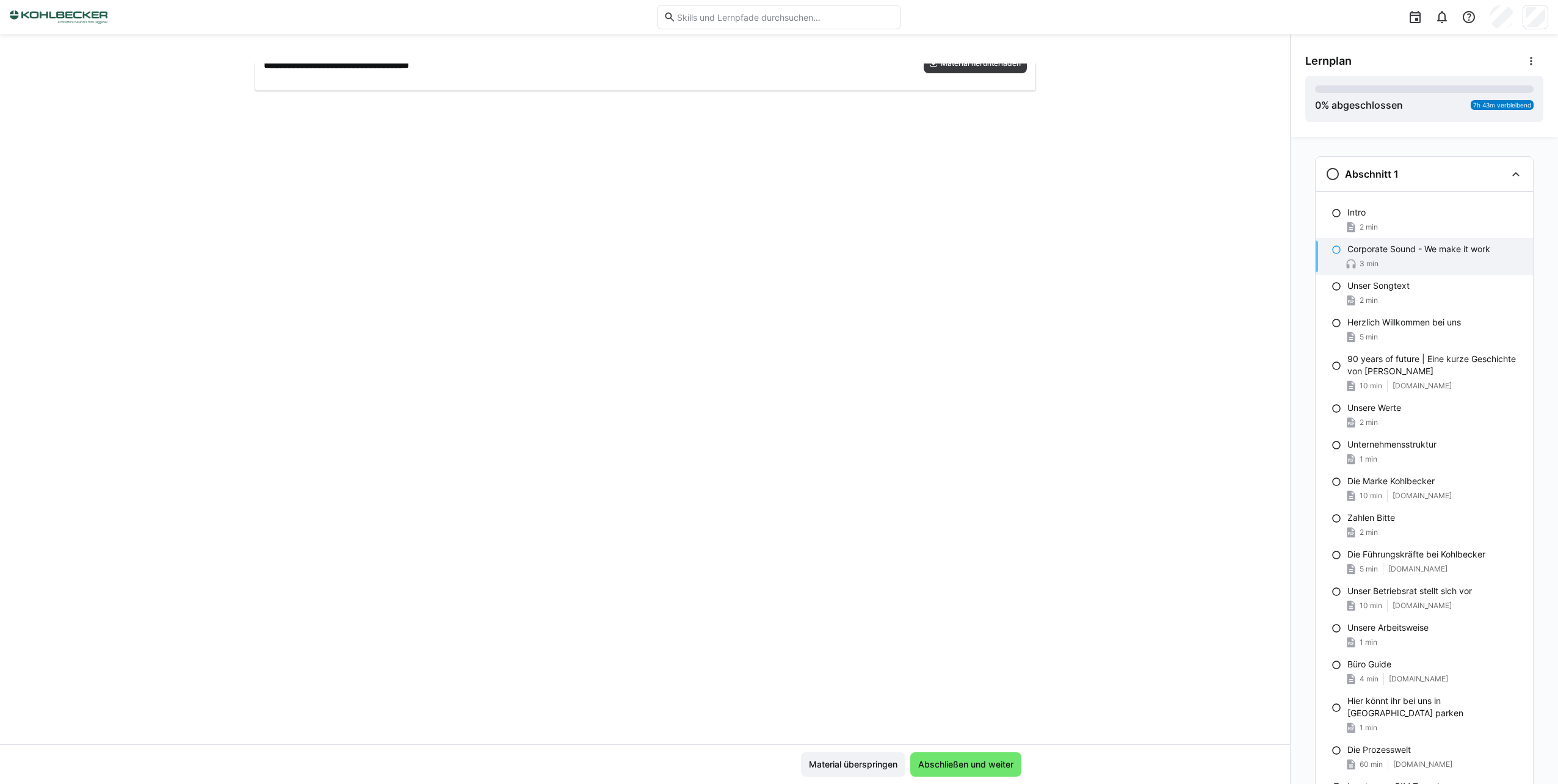
scroll to position [0, 0]
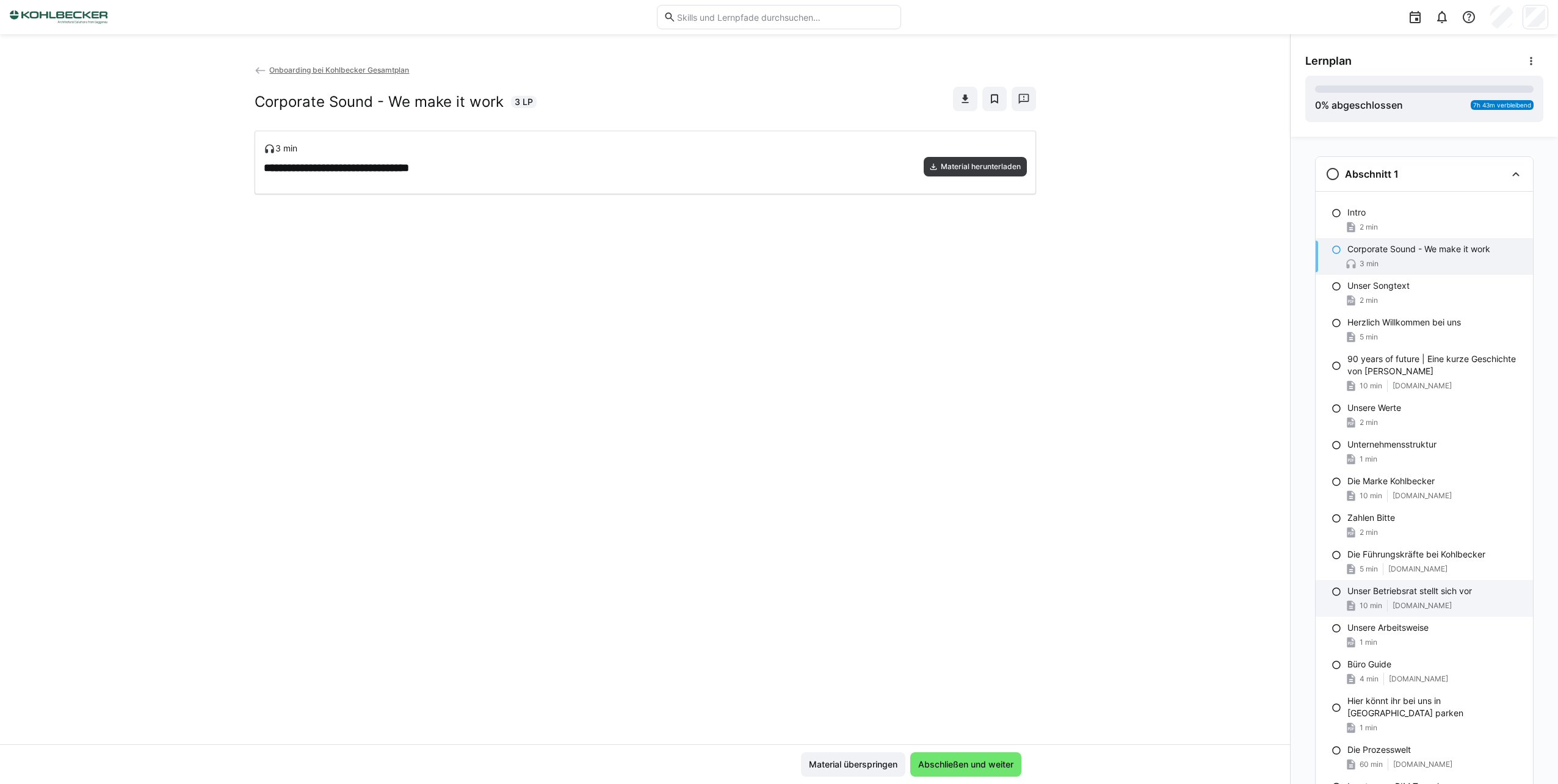
click at [1411, 598] on div "Unser Betriebsrat stellt sich vor 10 min [DOMAIN_NAME]" at bounding box center [1424, 598] width 218 height 36
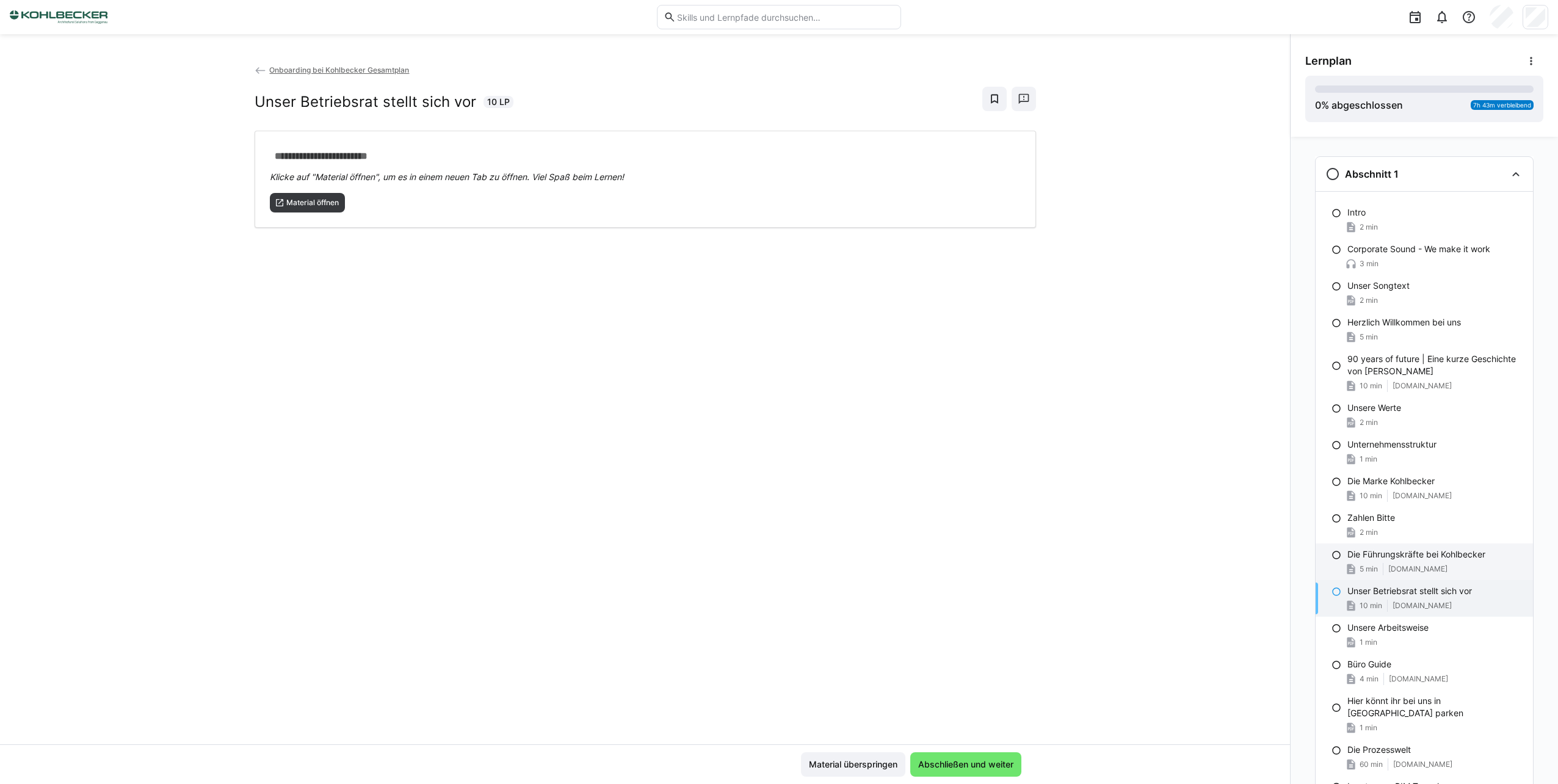
click at [1411, 562] on div "Die Führungskräfte bei Kohlbecker 5 min [DOMAIN_NAME]" at bounding box center [1424, 561] width 218 height 36
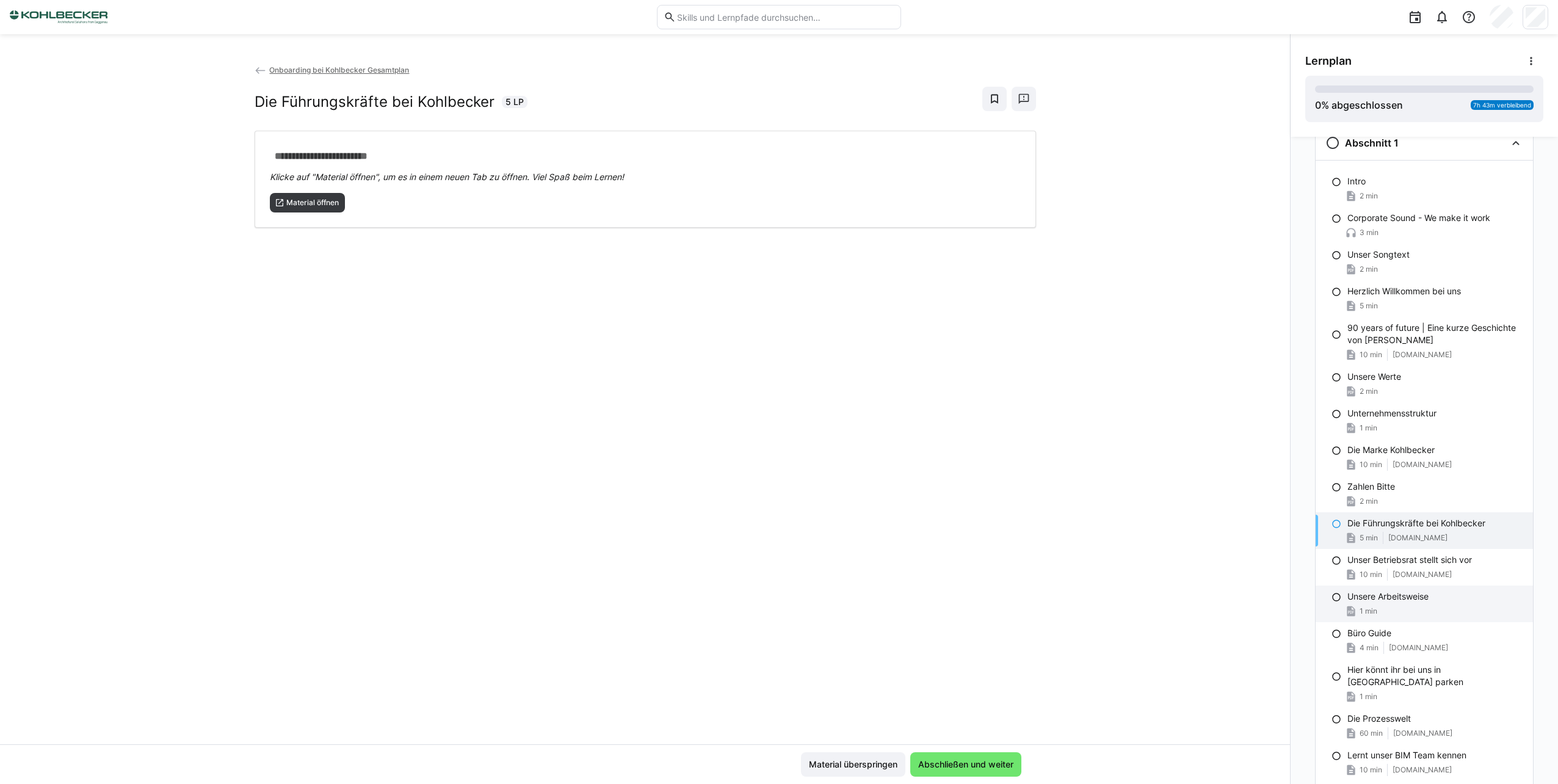
scroll to position [122, 0]
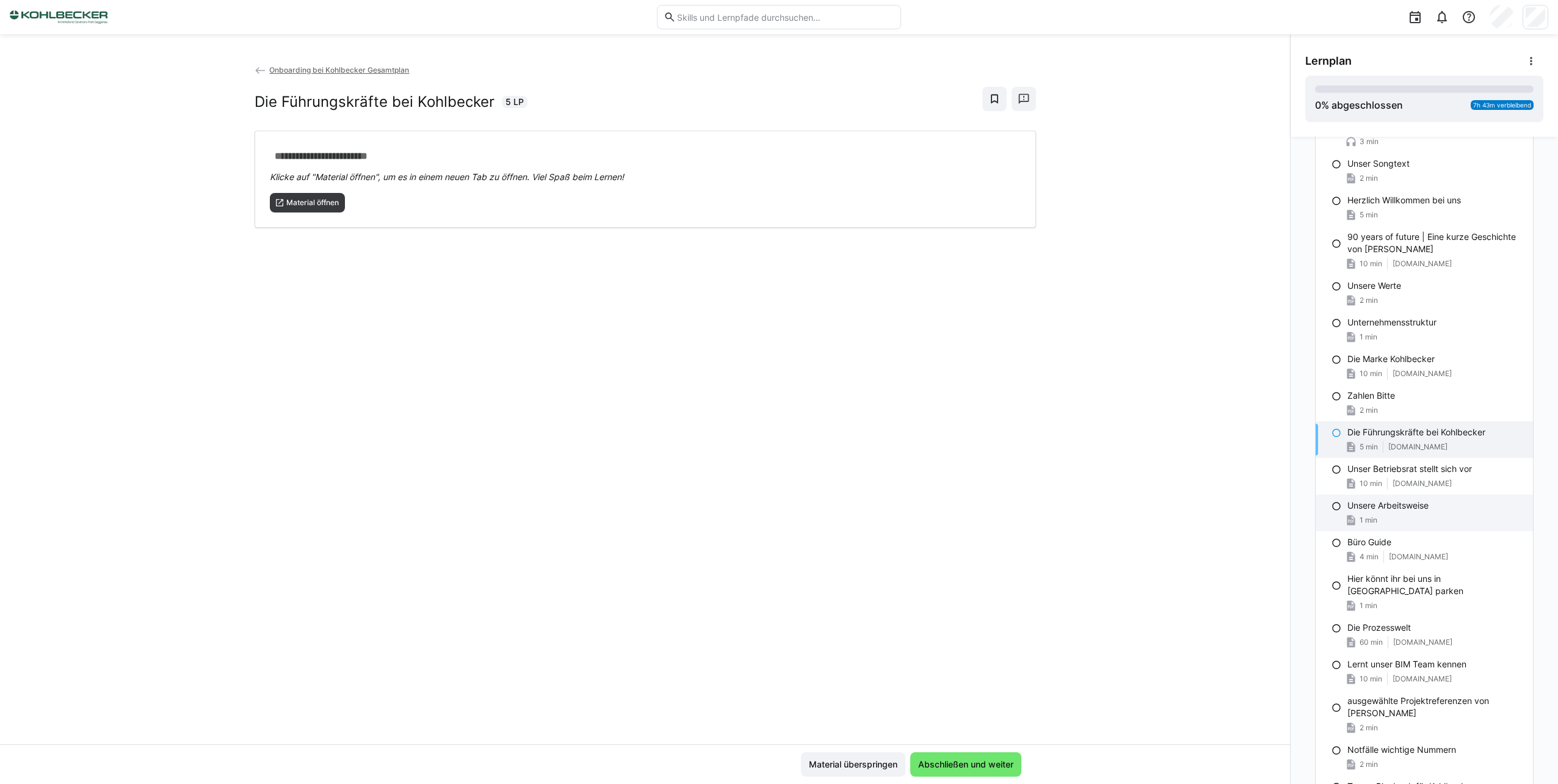
click at [1413, 523] on div "1 min" at bounding box center [1435, 520] width 176 height 12
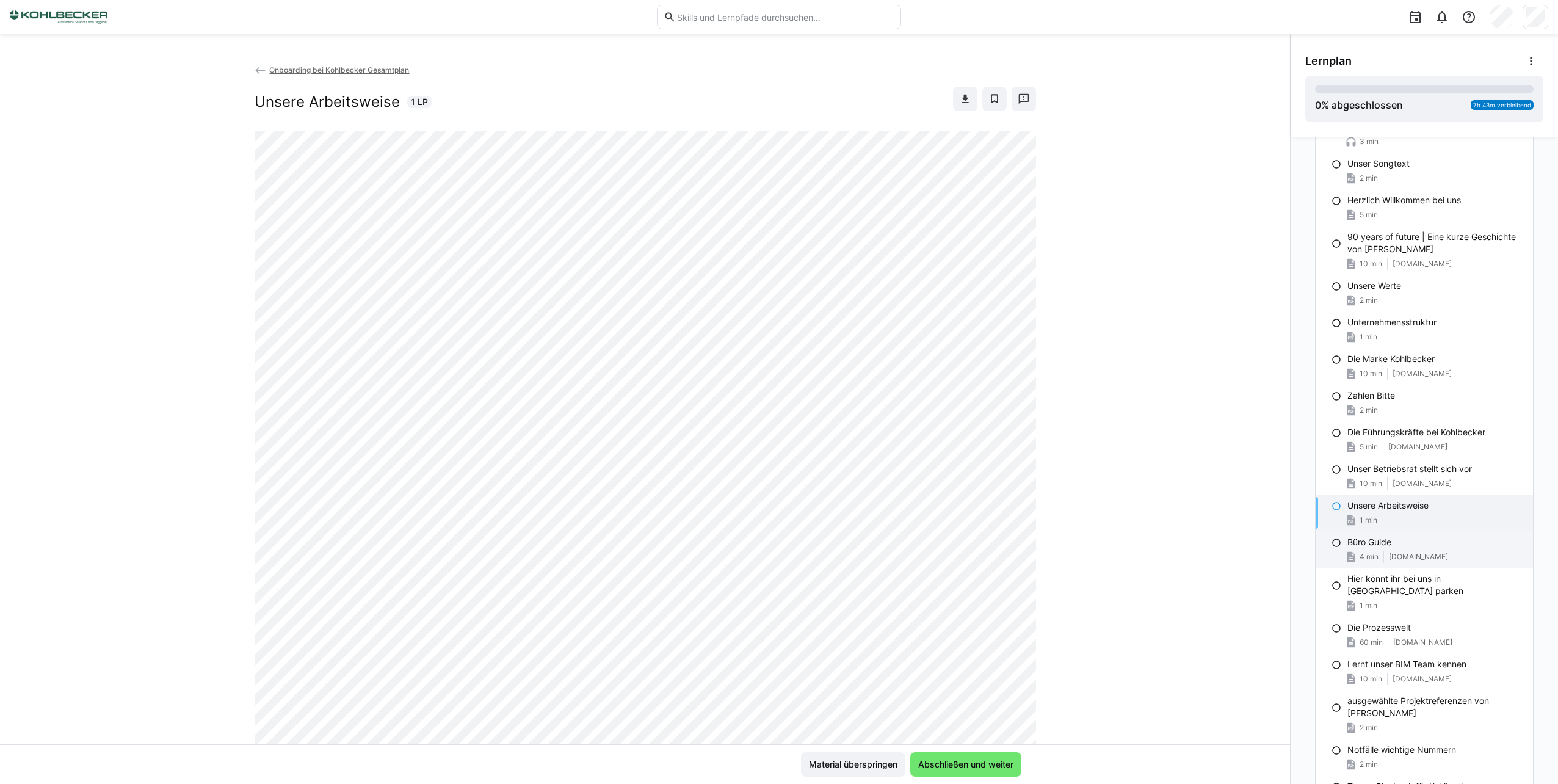
click at [1404, 545] on div "Büro Guide" at bounding box center [1435, 542] width 176 height 12
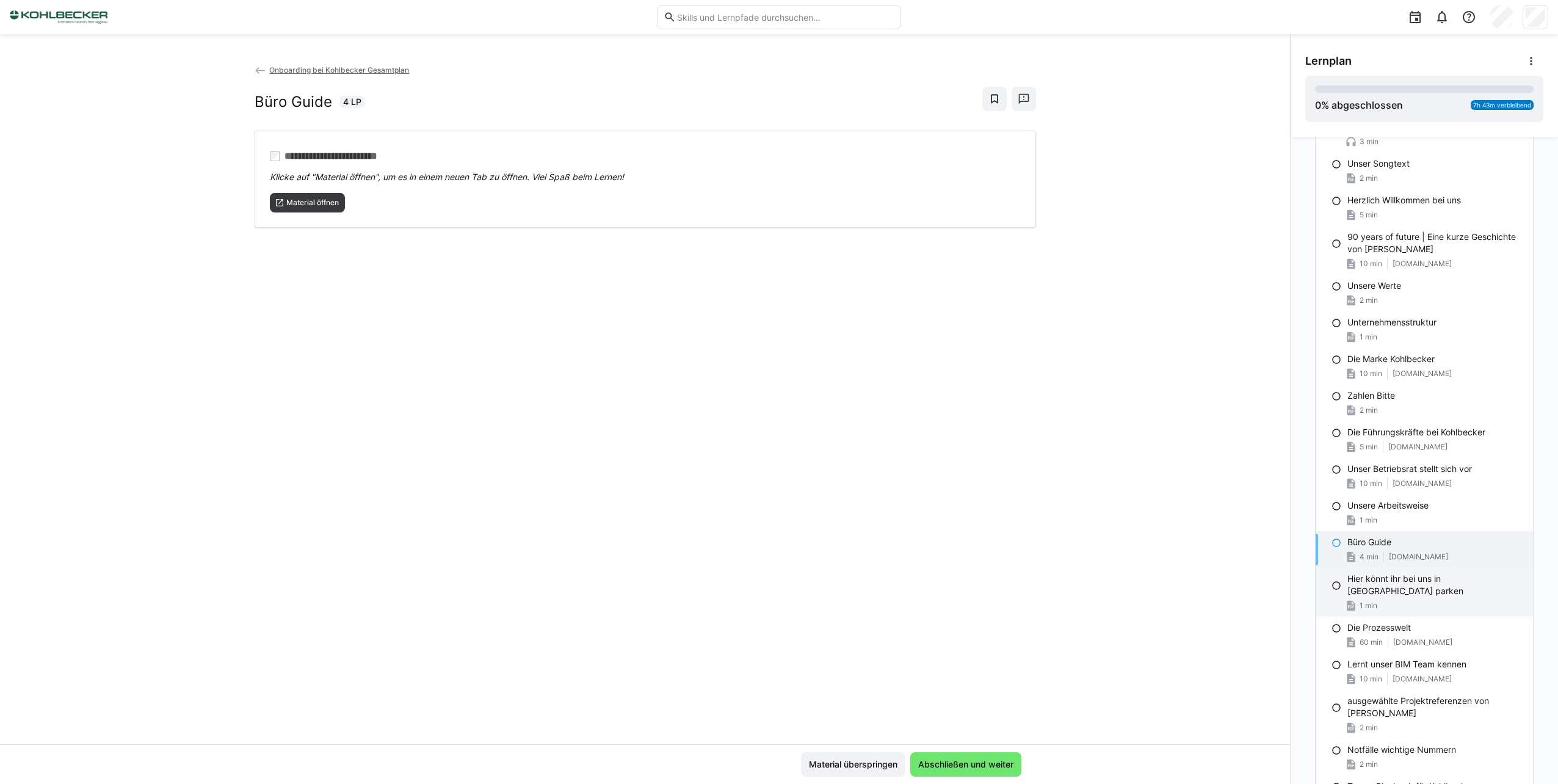
click at [1402, 584] on p "Hier könnt ihr bei uns in [GEOGRAPHIC_DATA] parken" at bounding box center [1435, 584] width 176 height 24
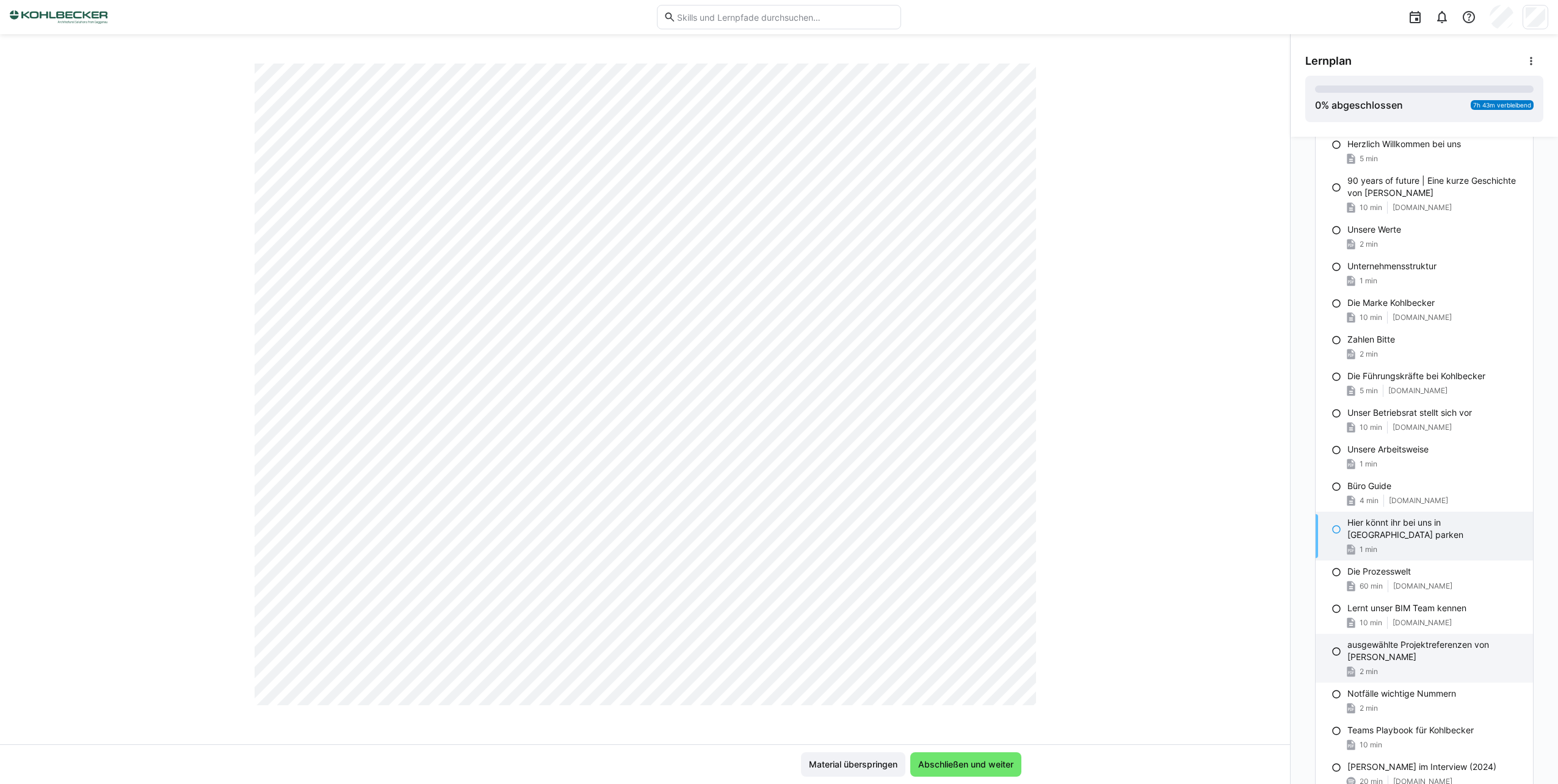
scroll to position [183, 0]
click at [1422, 576] on span "[DOMAIN_NAME]" at bounding box center [1423, 581] width 59 height 10
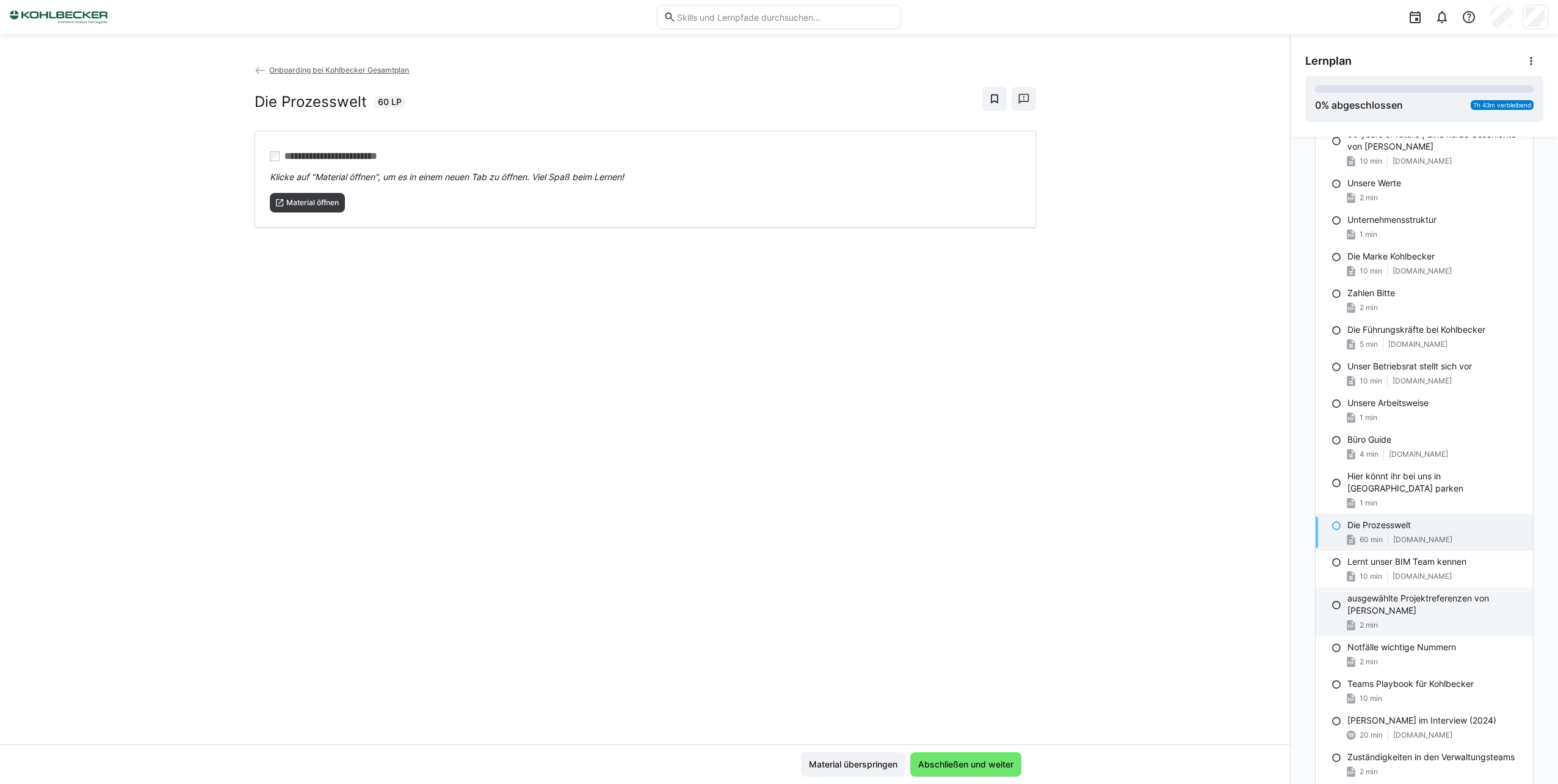
scroll to position [244, 0]
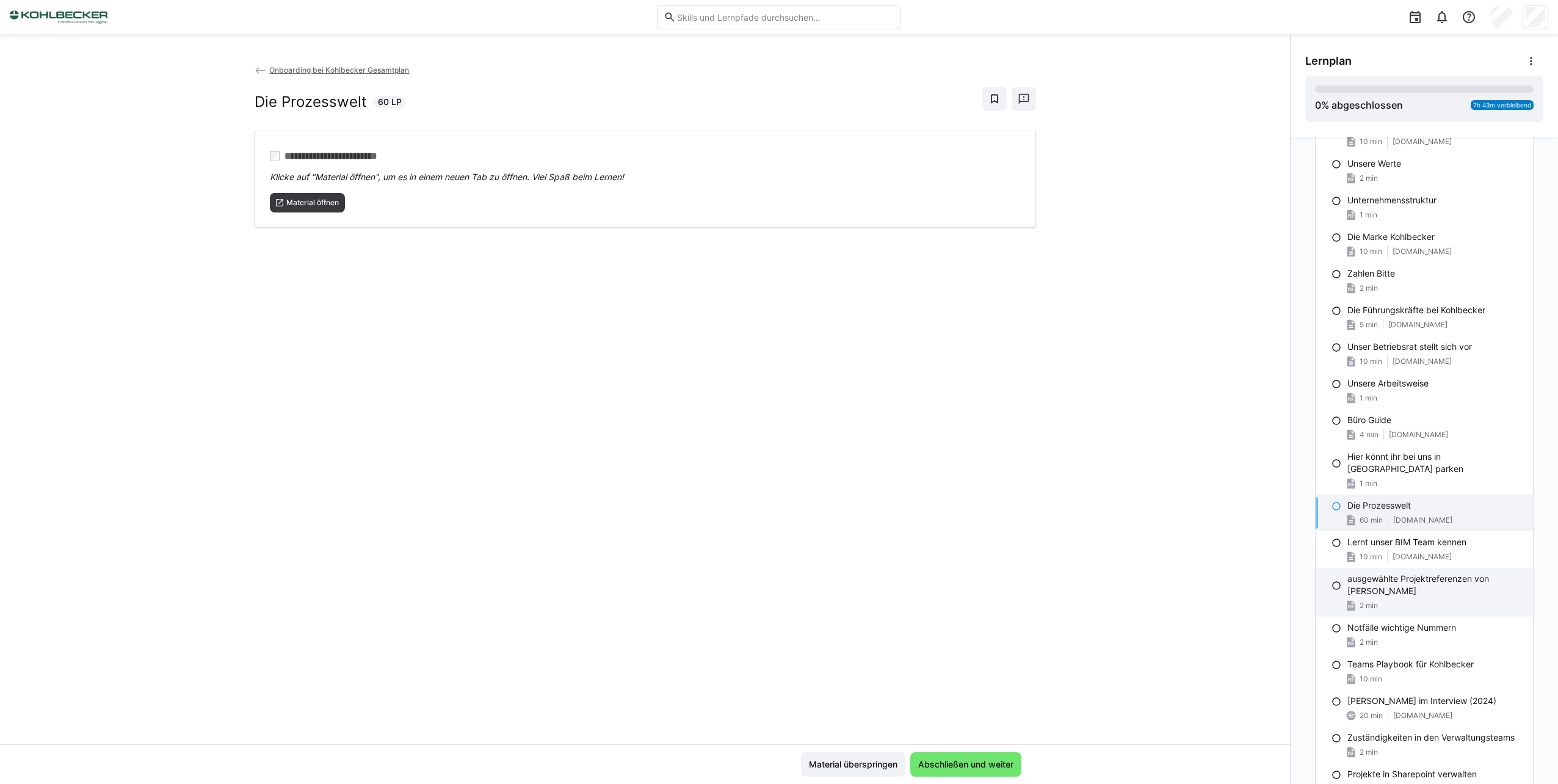
click at [1417, 600] on div "2 min" at bounding box center [1435, 606] width 176 height 12
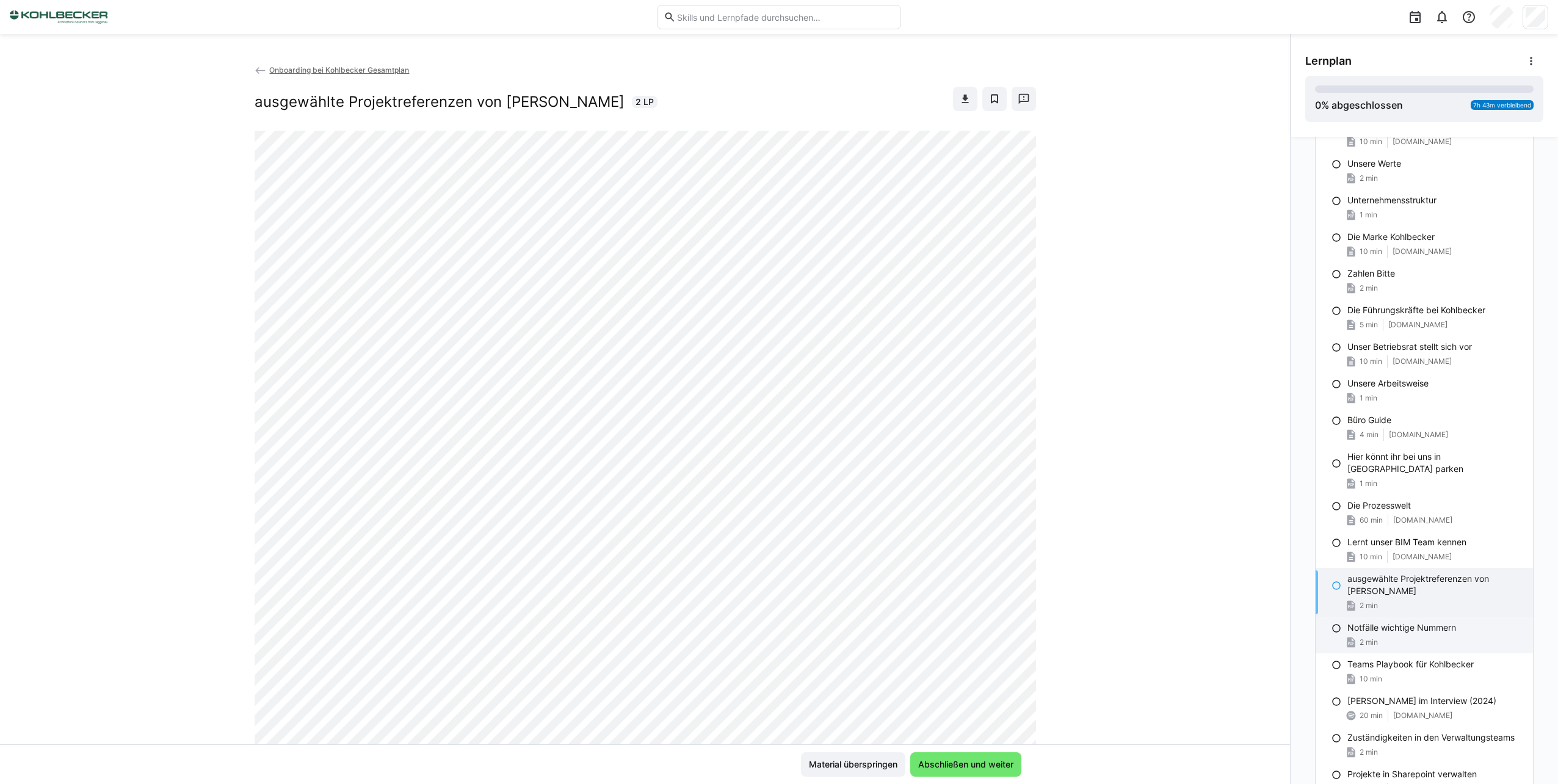
click at [1415, 636] on div "2 min" at bounding box center [1435, 642] width 176 height 12
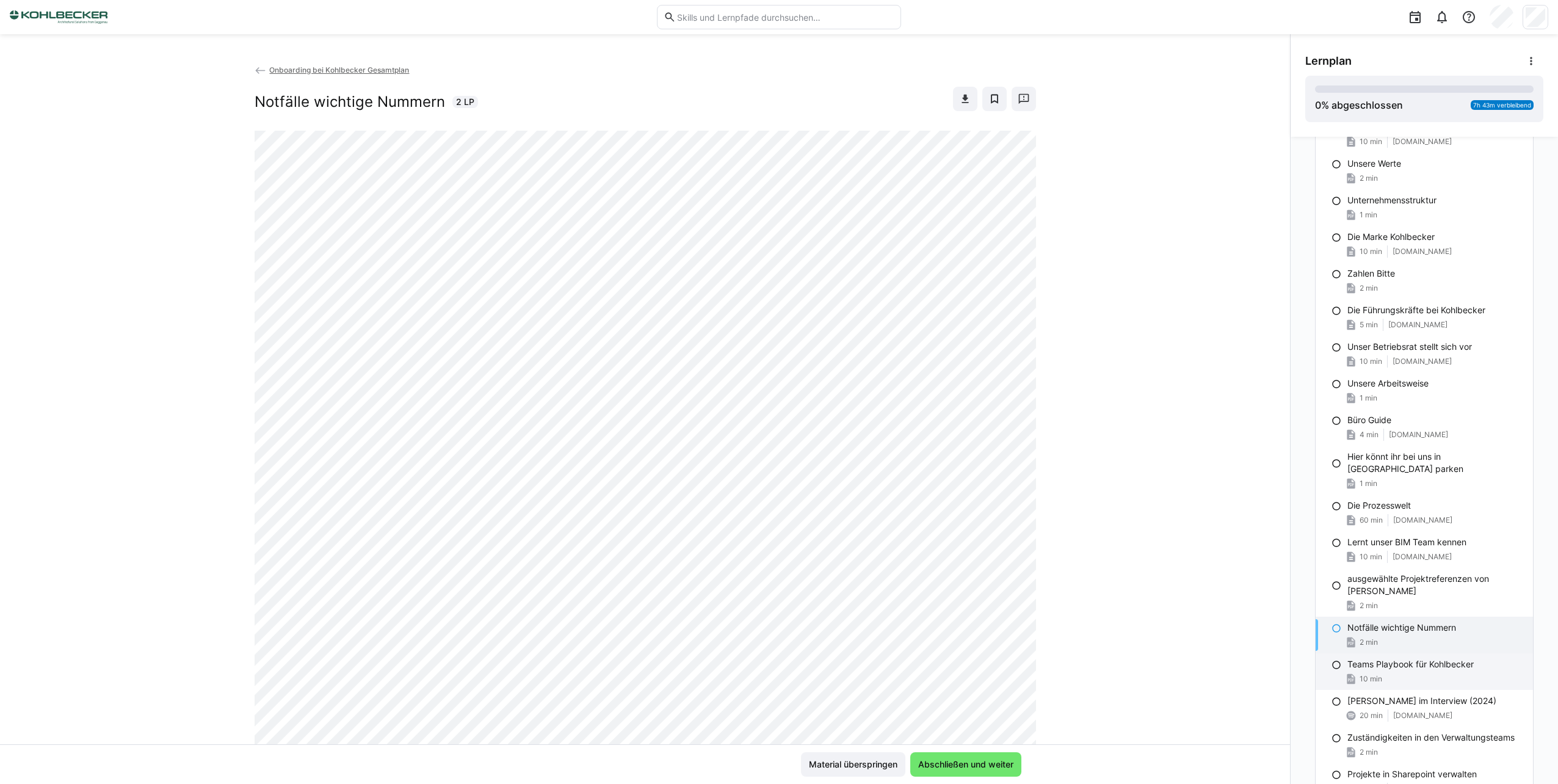
click at [1411, 658] on p "Teams Playbook für Kohlbecker" at bounding box center [1411, 664] width 127 height 12
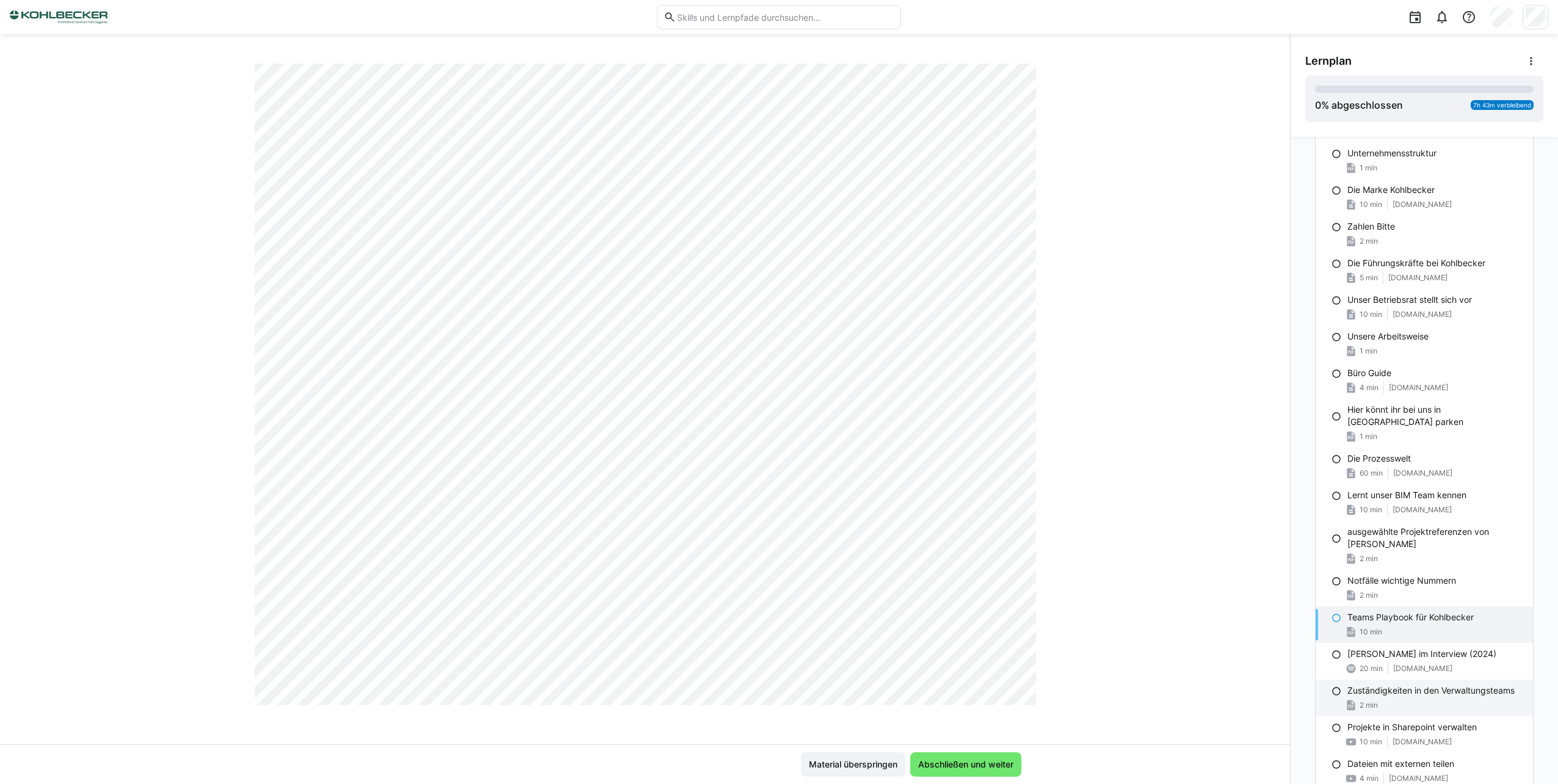
scroll to position [427, 0]
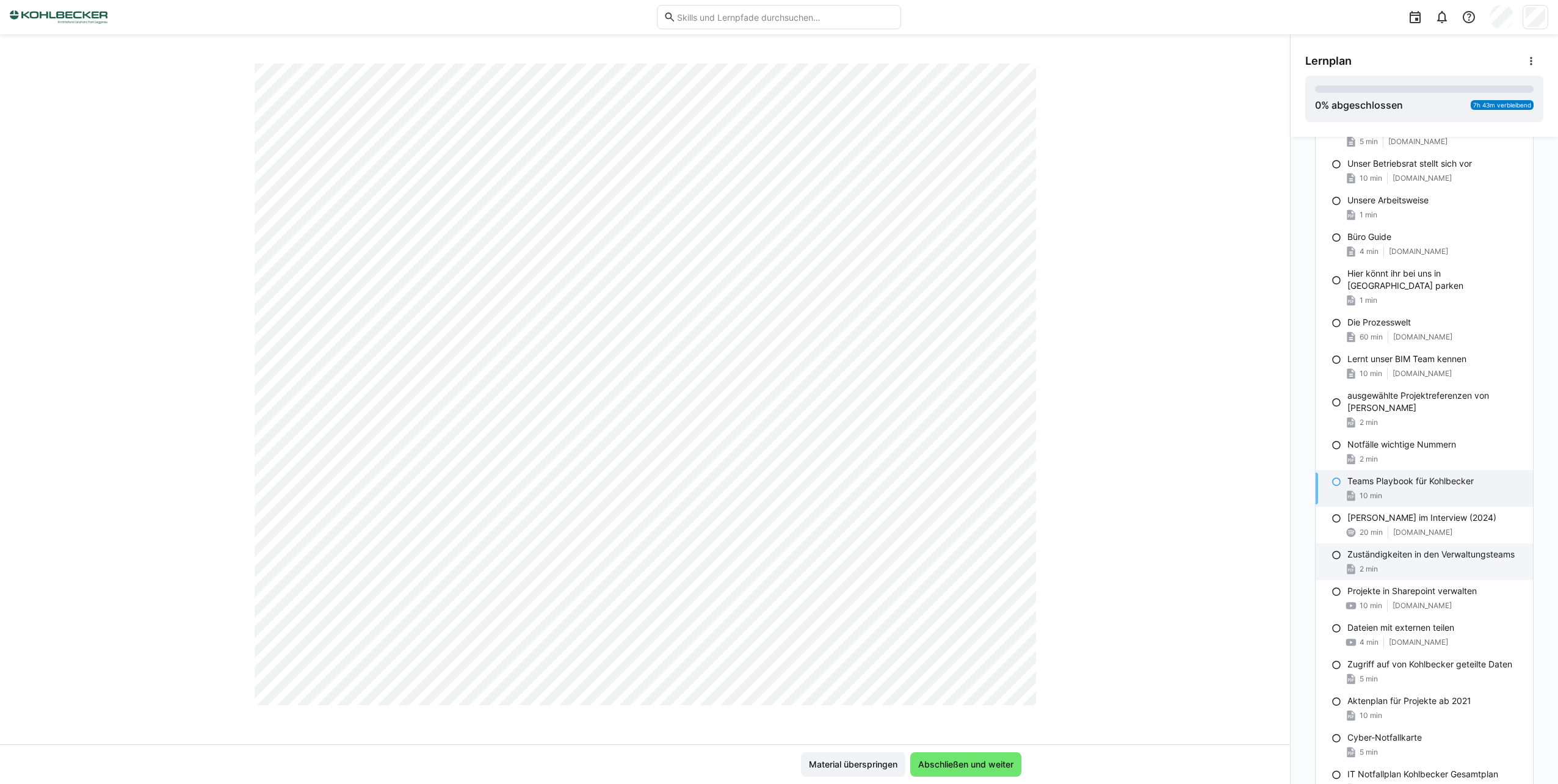
click at [1463, 563] on div "2 min" at bounding box center [1435, 569] width 176 height 12
click at [1436, 658] on p "Zugriff auf von Kohlbecker geteilte Daten" at bounding box center [1429, 664] width 165 height 12
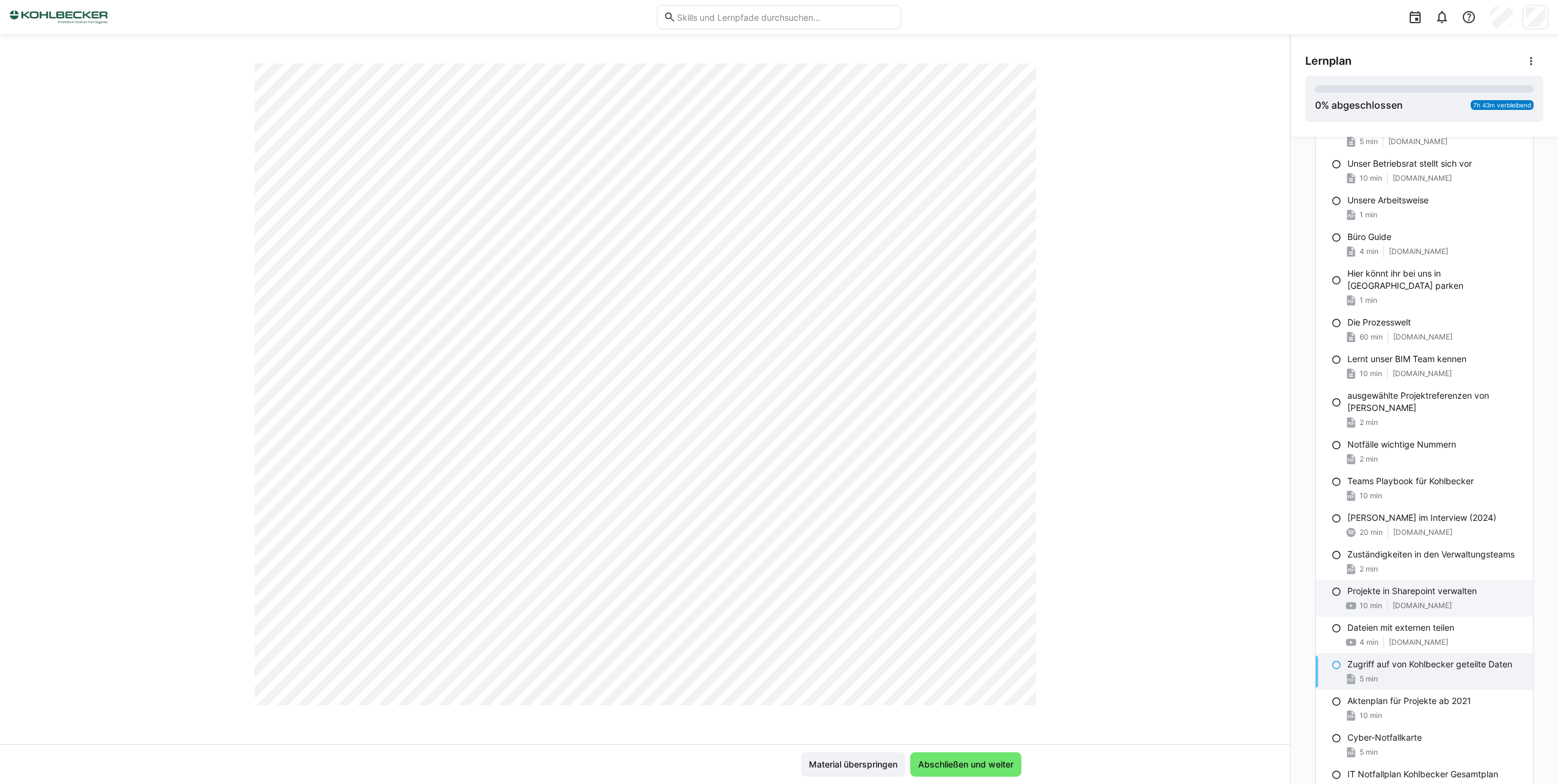
click at [1433, 586] on div "Projekte in Sharepoint verwalten 10 min [DOMAIN_NAME]" at bounding box center [1424, 598] width 218 height 36
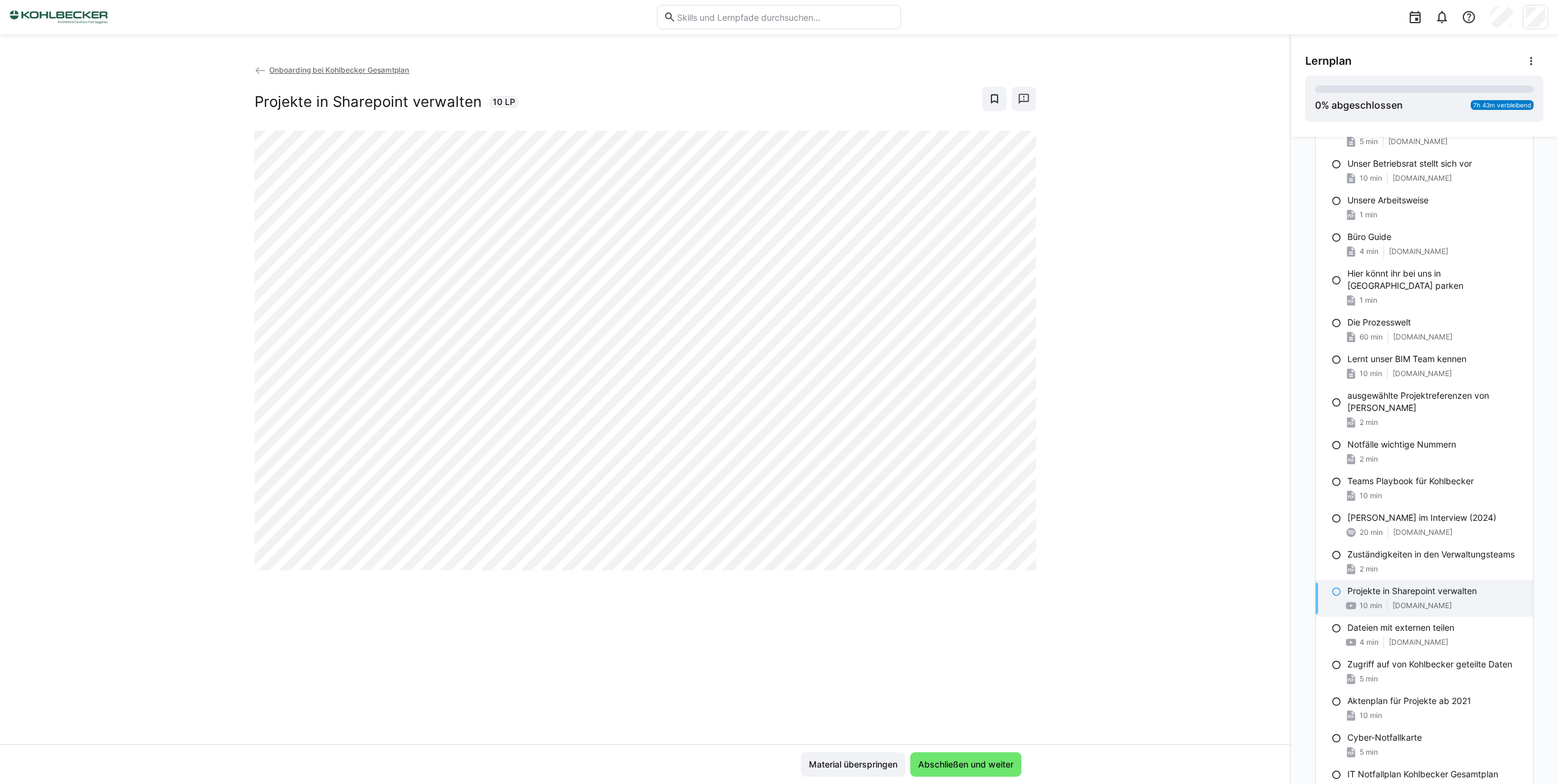
scroll to position [0, 0]
click at [1431, 622] on p "Dateien mit externen teilen" at bounding box center [1400, 628] width 107 height 12
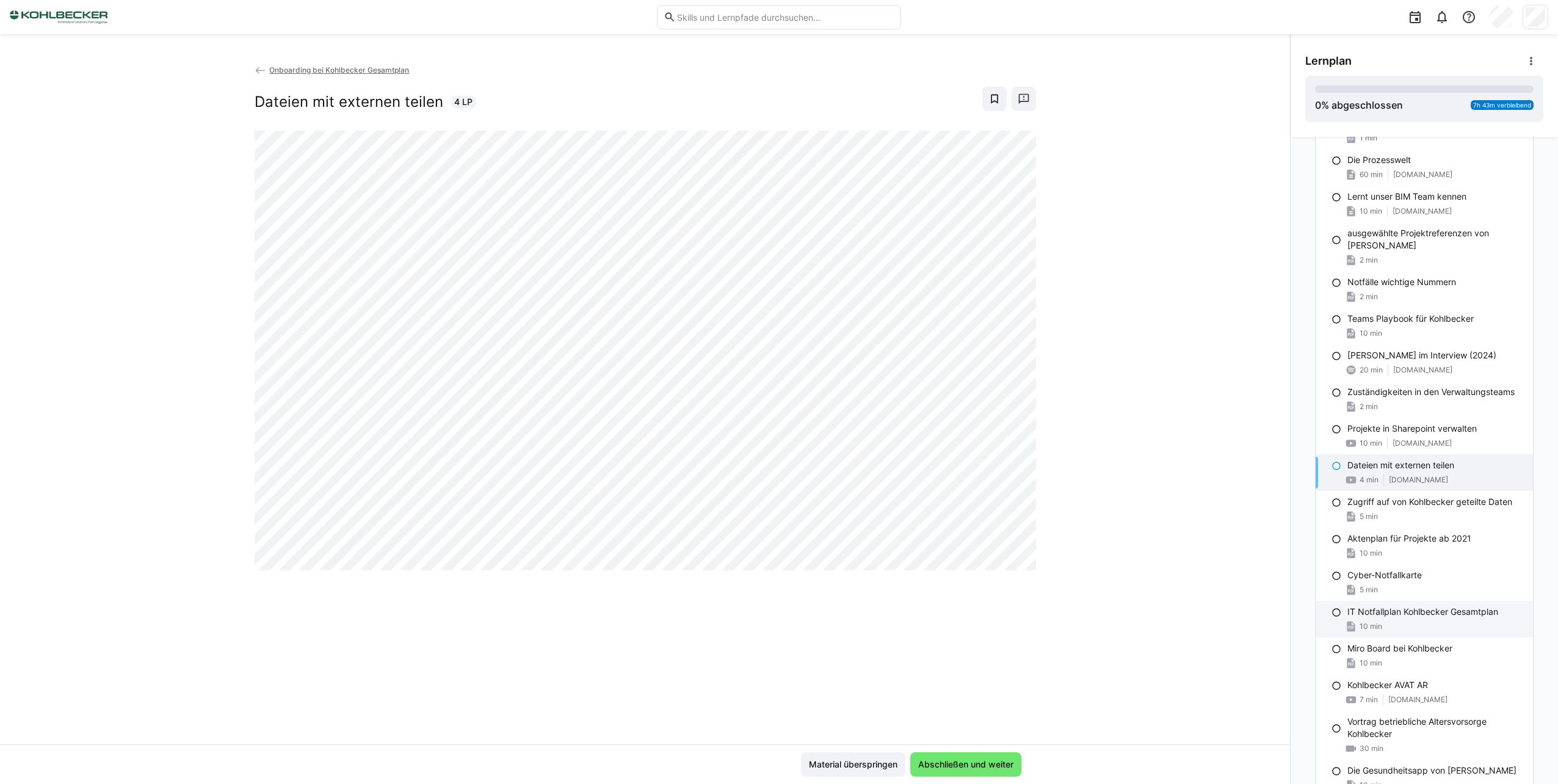
scroll to position [611, 0]
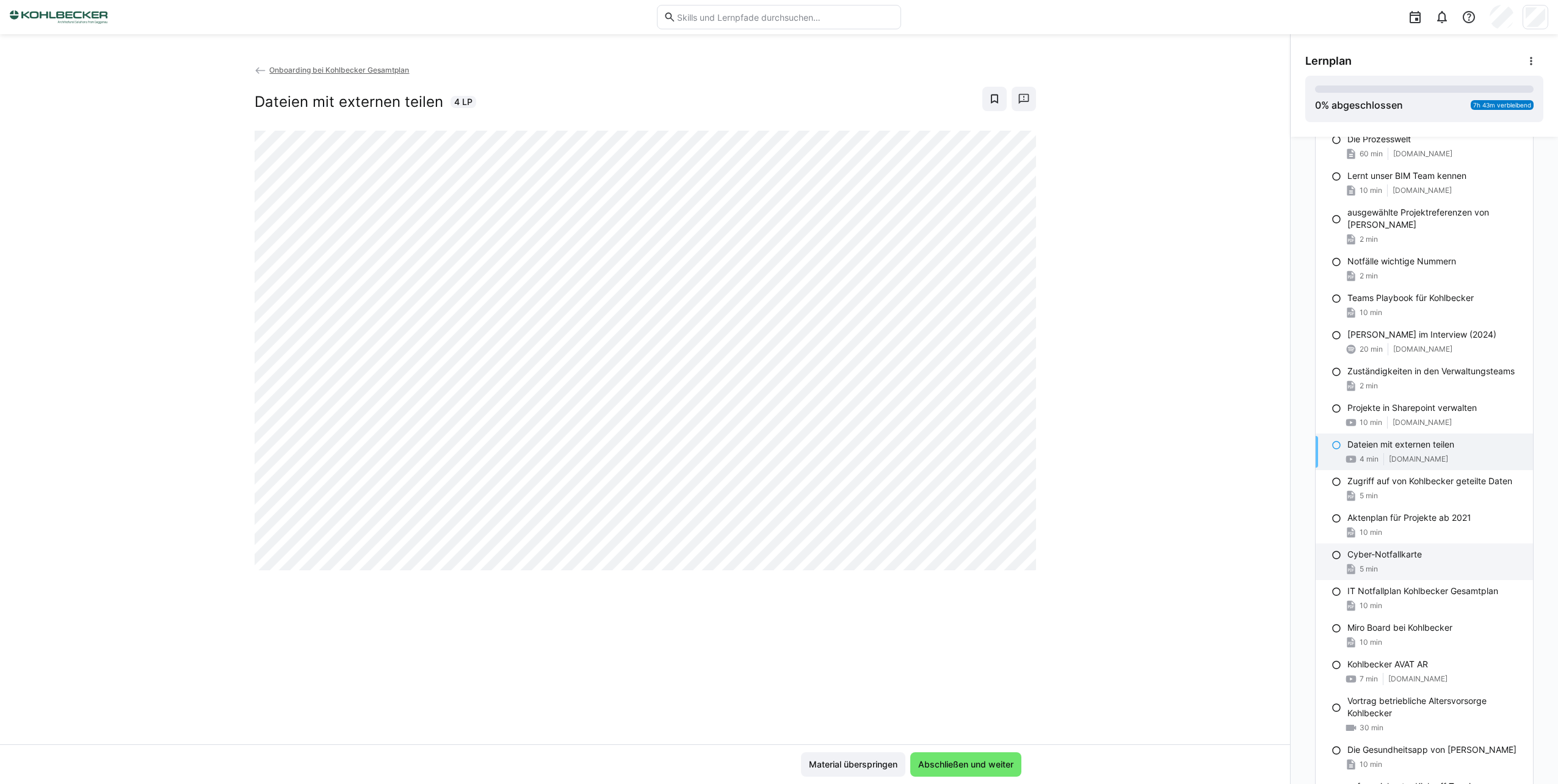
click at [1404, 563] on div "5 min" at bounding box center [1435, 569] width 176 height 12
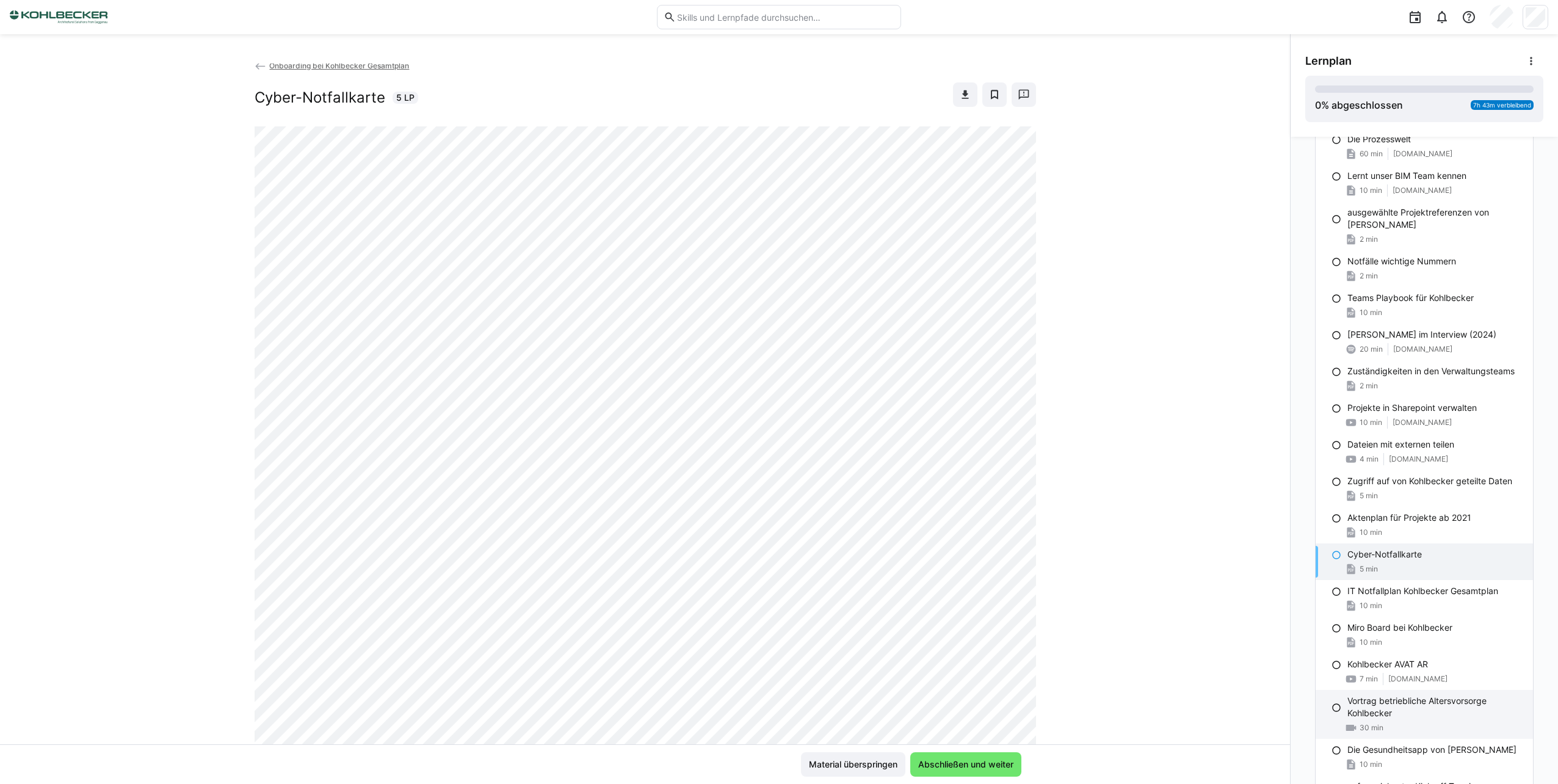
scroll to position [0, 0]
click at [1423, 622] on p "Miro Board bei Kohlbecker" at bounding box center [1400, 628] width 105 height 12
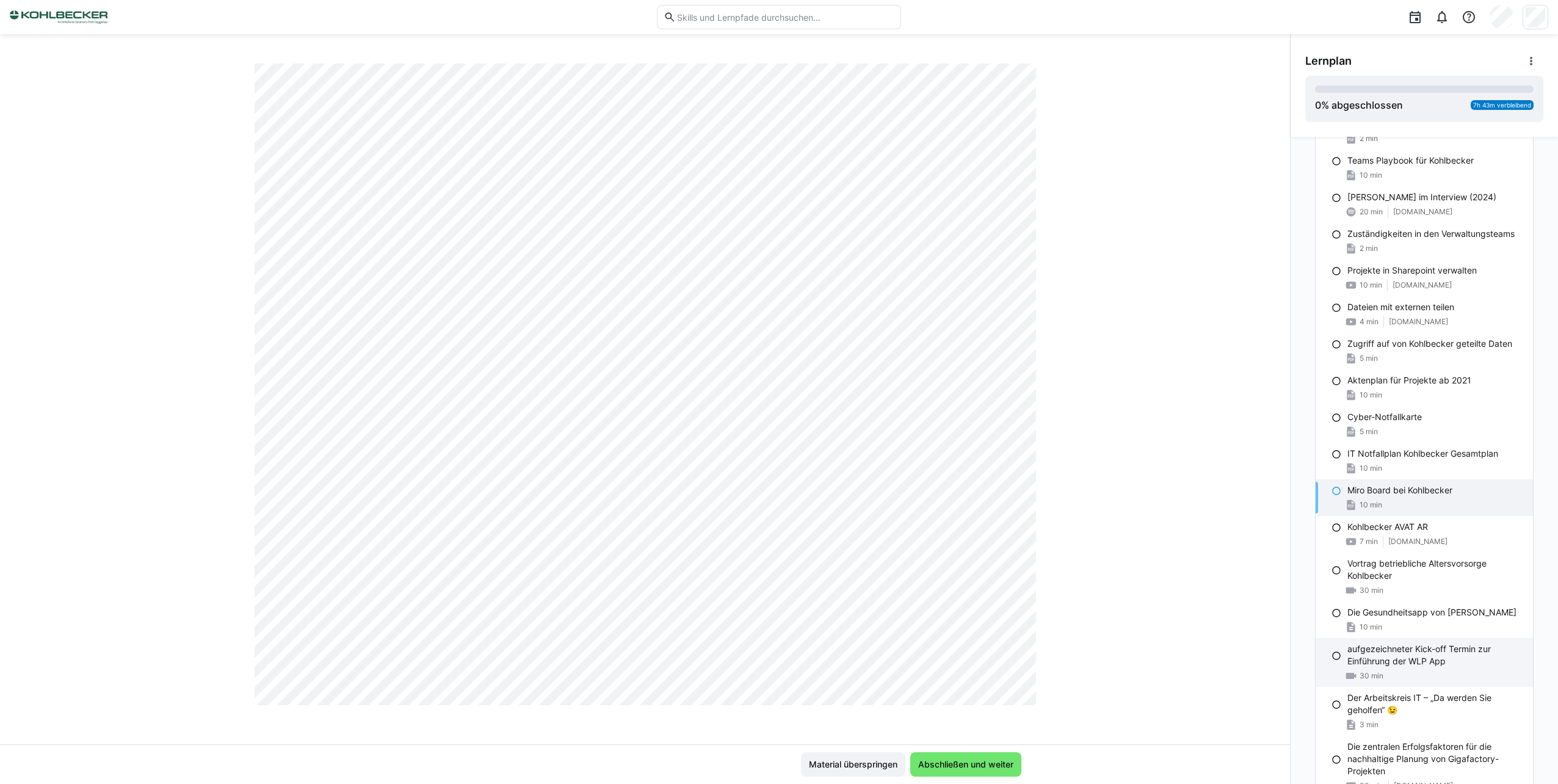
scroll to position [794, 0]
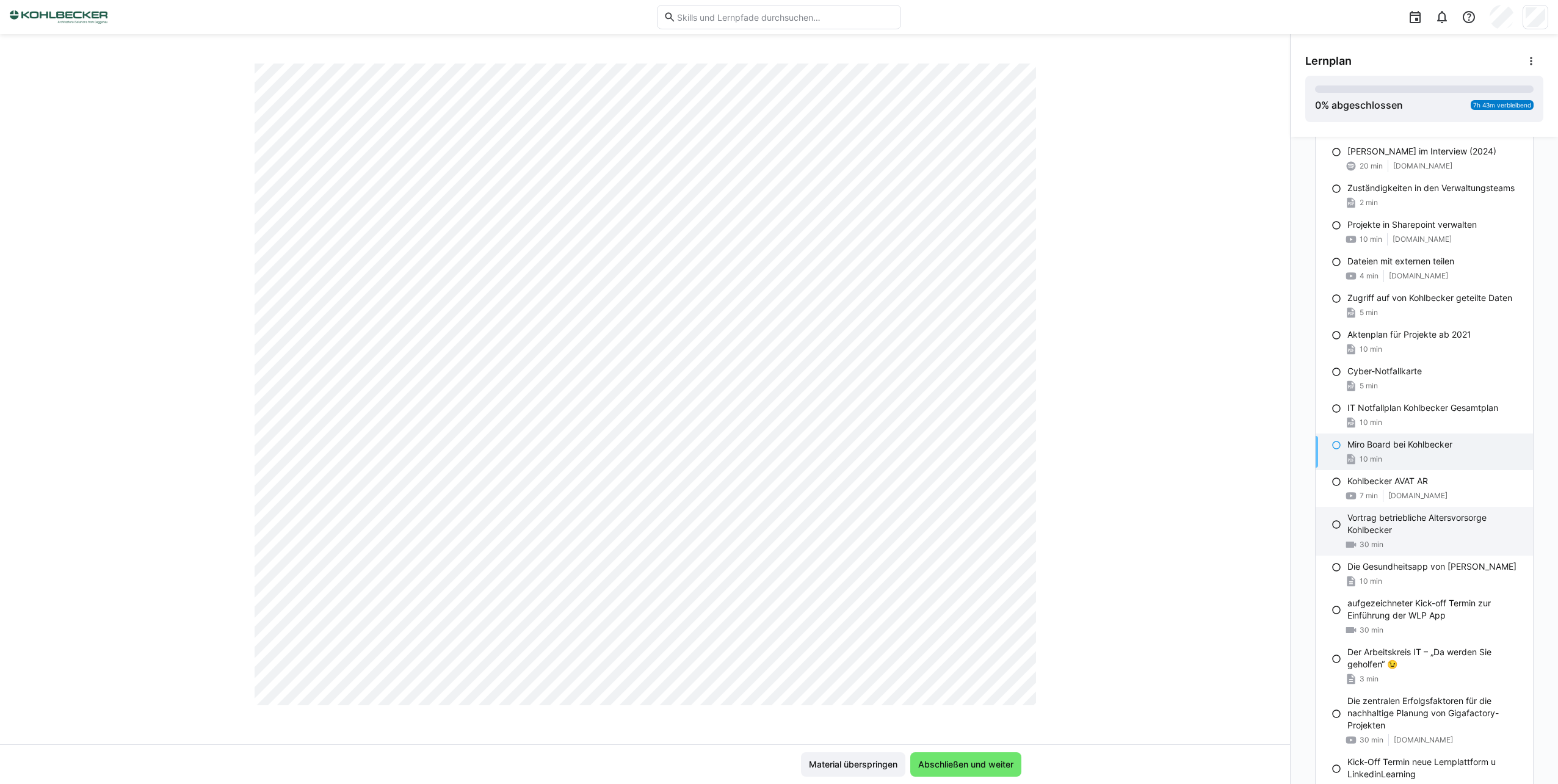
click at [1440, 525] on div "Vortrag betriebliche Altersvorsorge Kohlbecker 30 min" at bounding box center [1424, 531] width 218 height 49
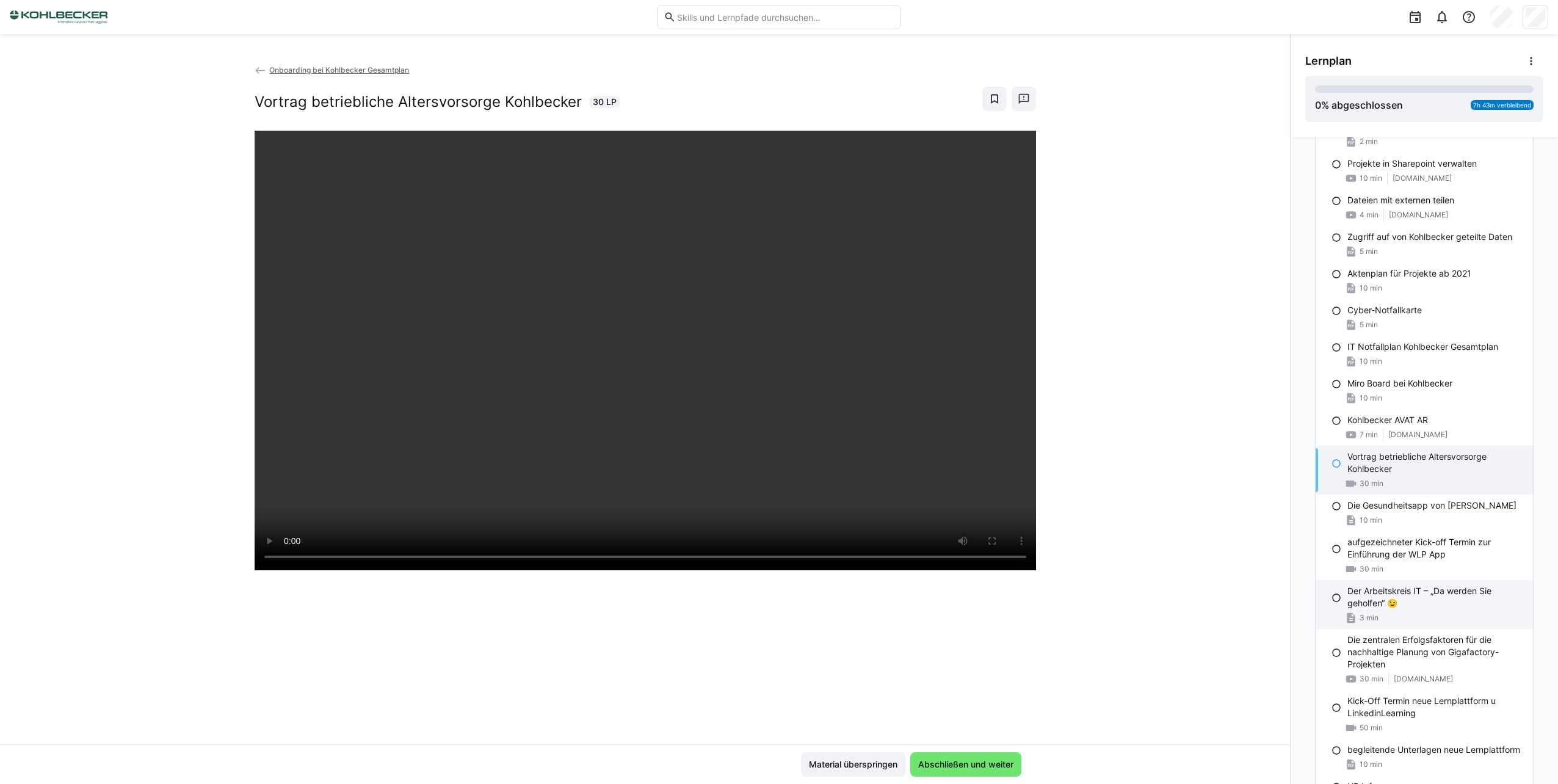
scroll to position [915, 0]
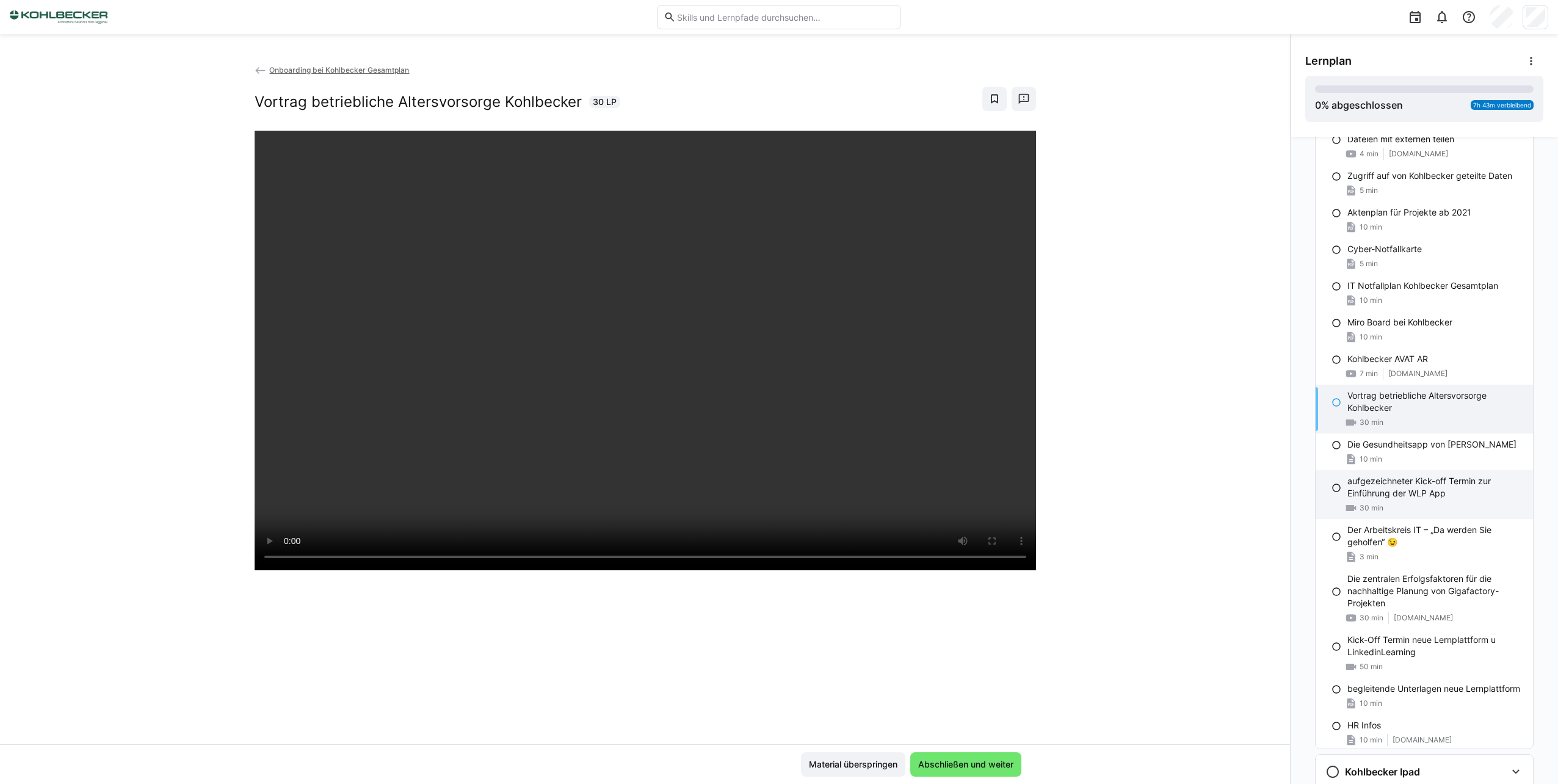
click at [1405, 483] on p "aufgezeichneter Kick-off Termin zur Einführung der WLP App" at bounding box center [1435, 487] width 176 height 24
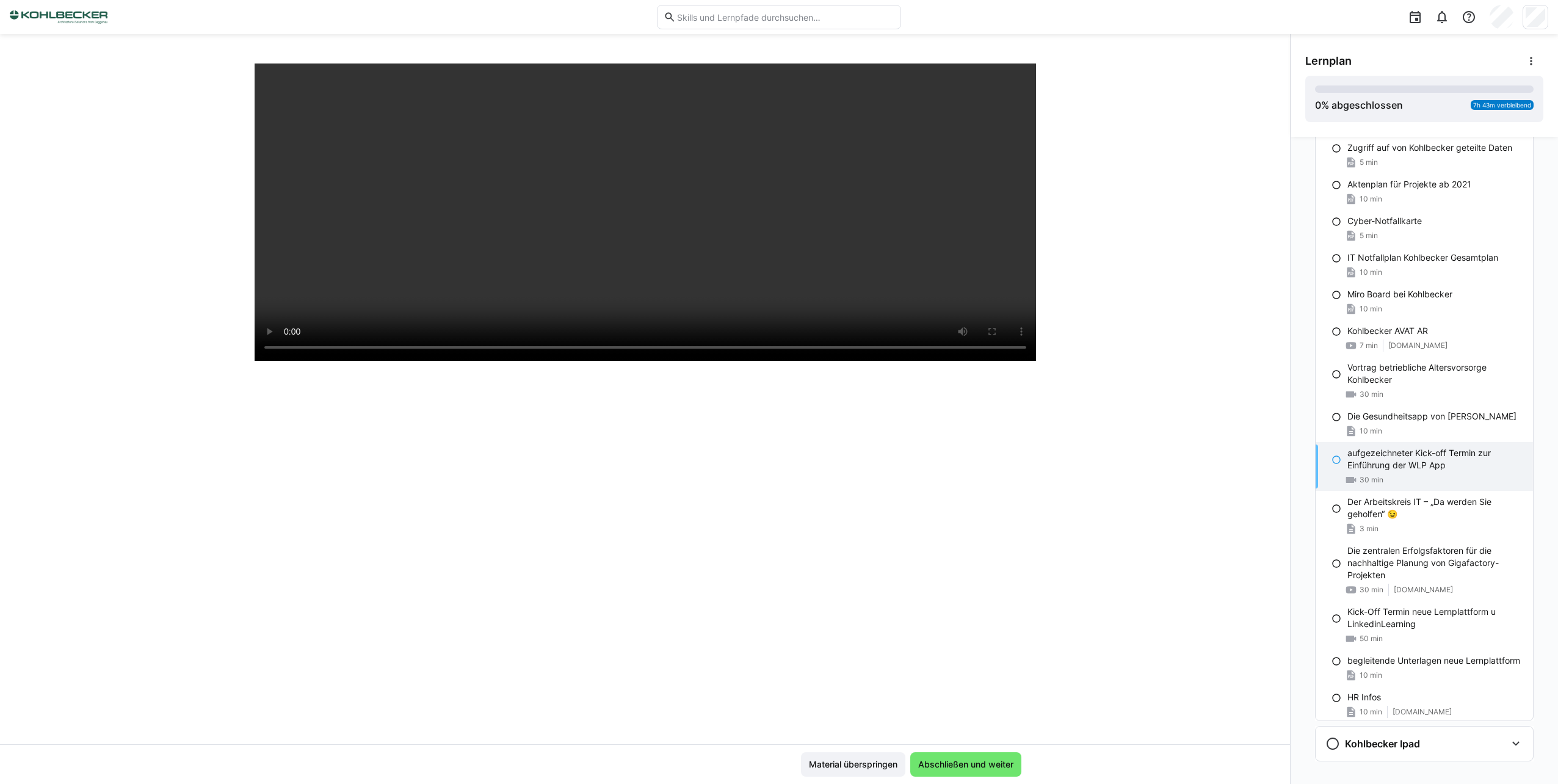
scroll to position [959, 0]
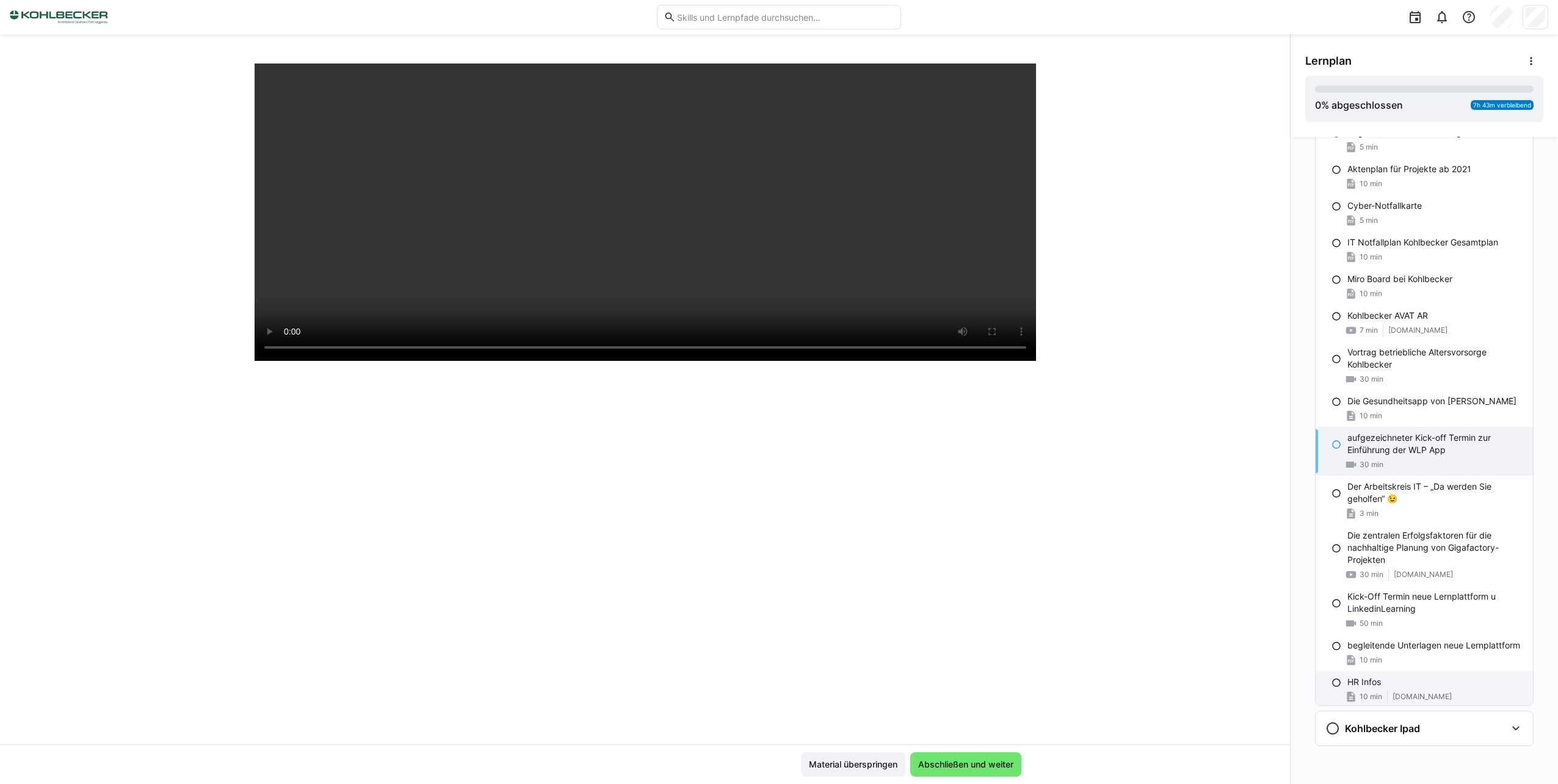
click at [1398, 692] on span "[DOMAIN_NAME]" at bounding box center [1422, 697] width 59 height 10
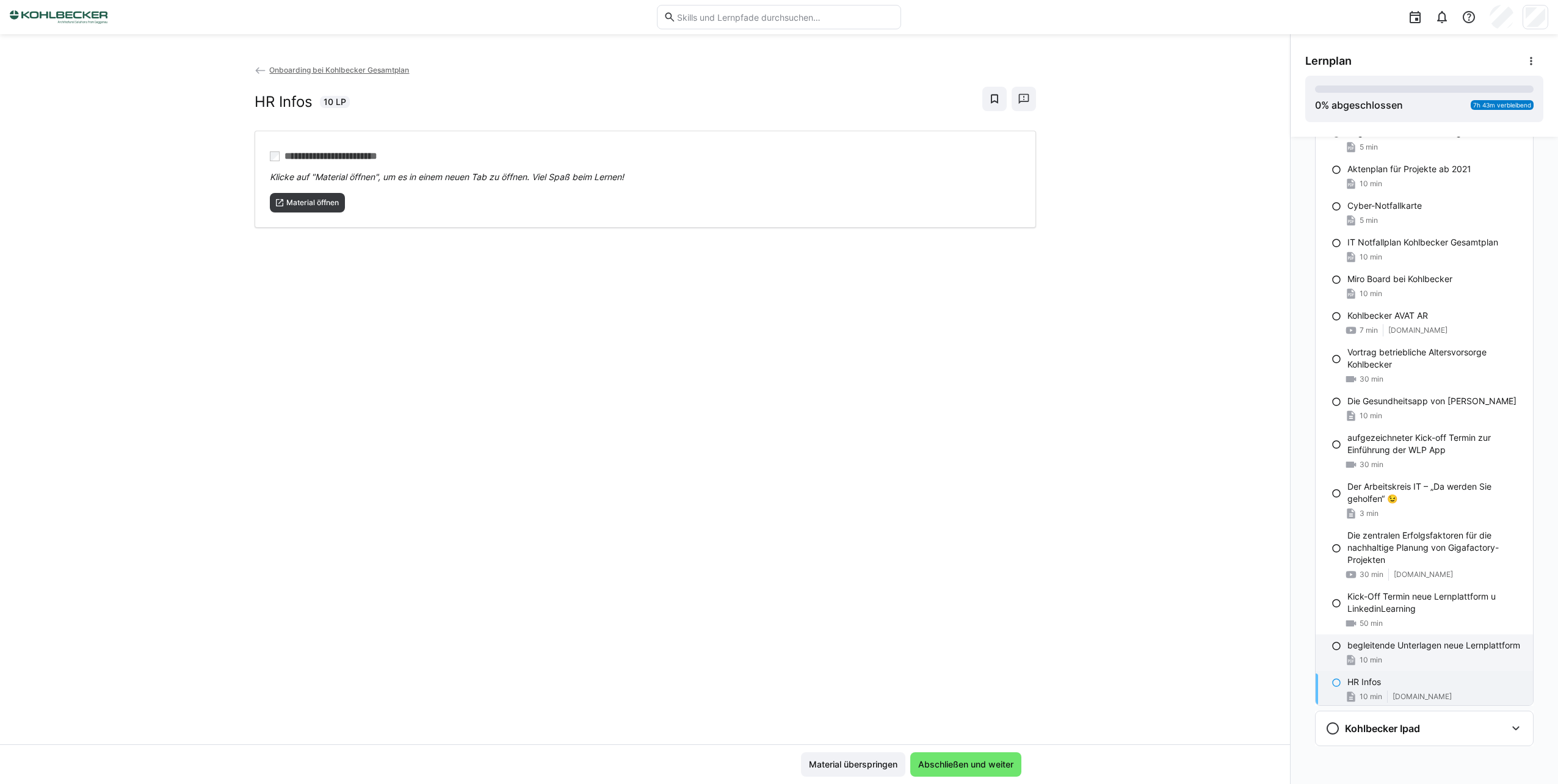
click at [1457, 639] on p "begleitende Unterlagen neue Lernplattform" at bounding box center [1433, 646] width 173 height 12
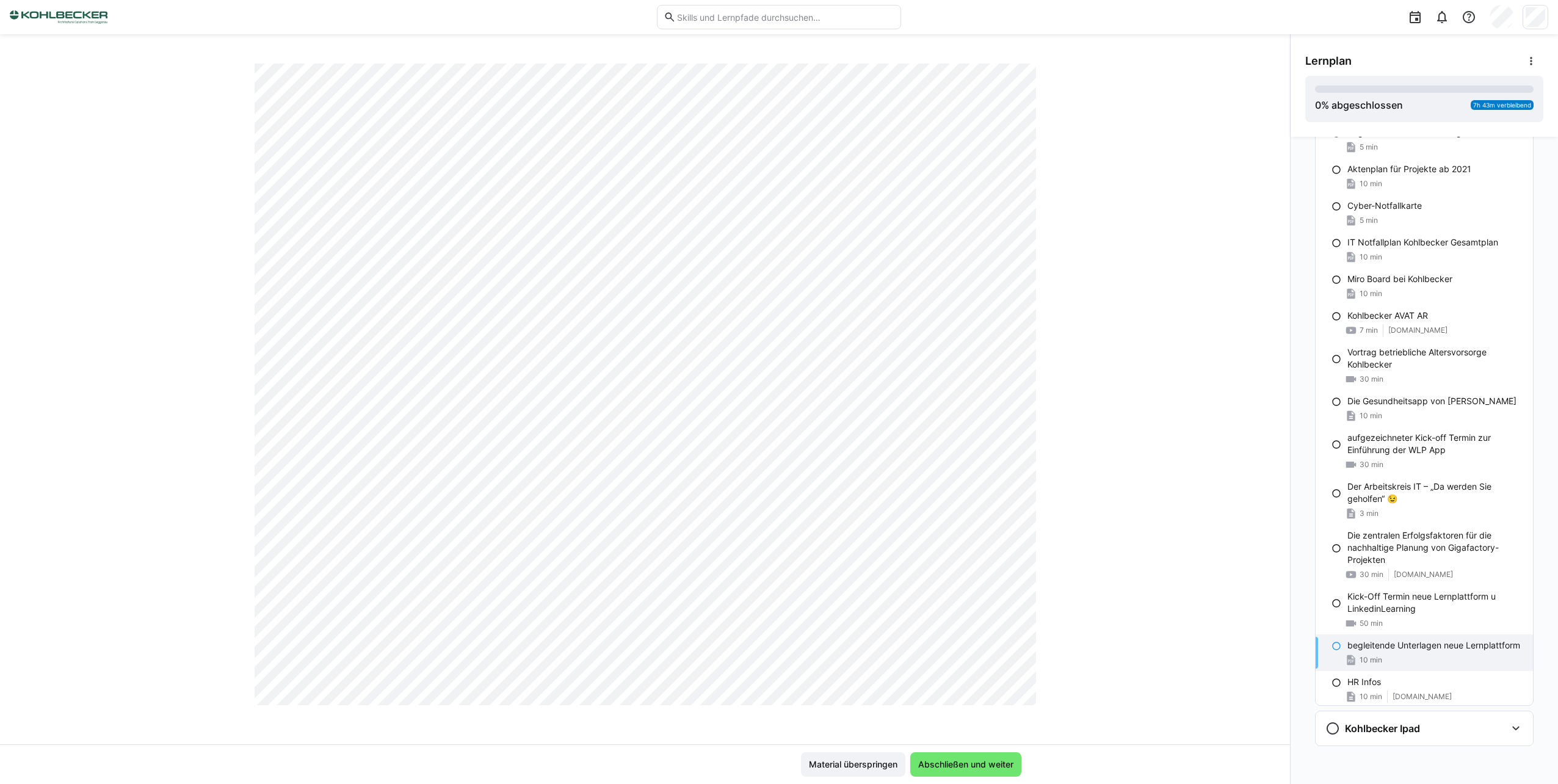
scroll to position [611, 0]
click at [1402, 591] on p "Kick-Off Termin neue Lernplattform u LinkedinLearning" at bounding box center [1435, 602] width 176 height 24
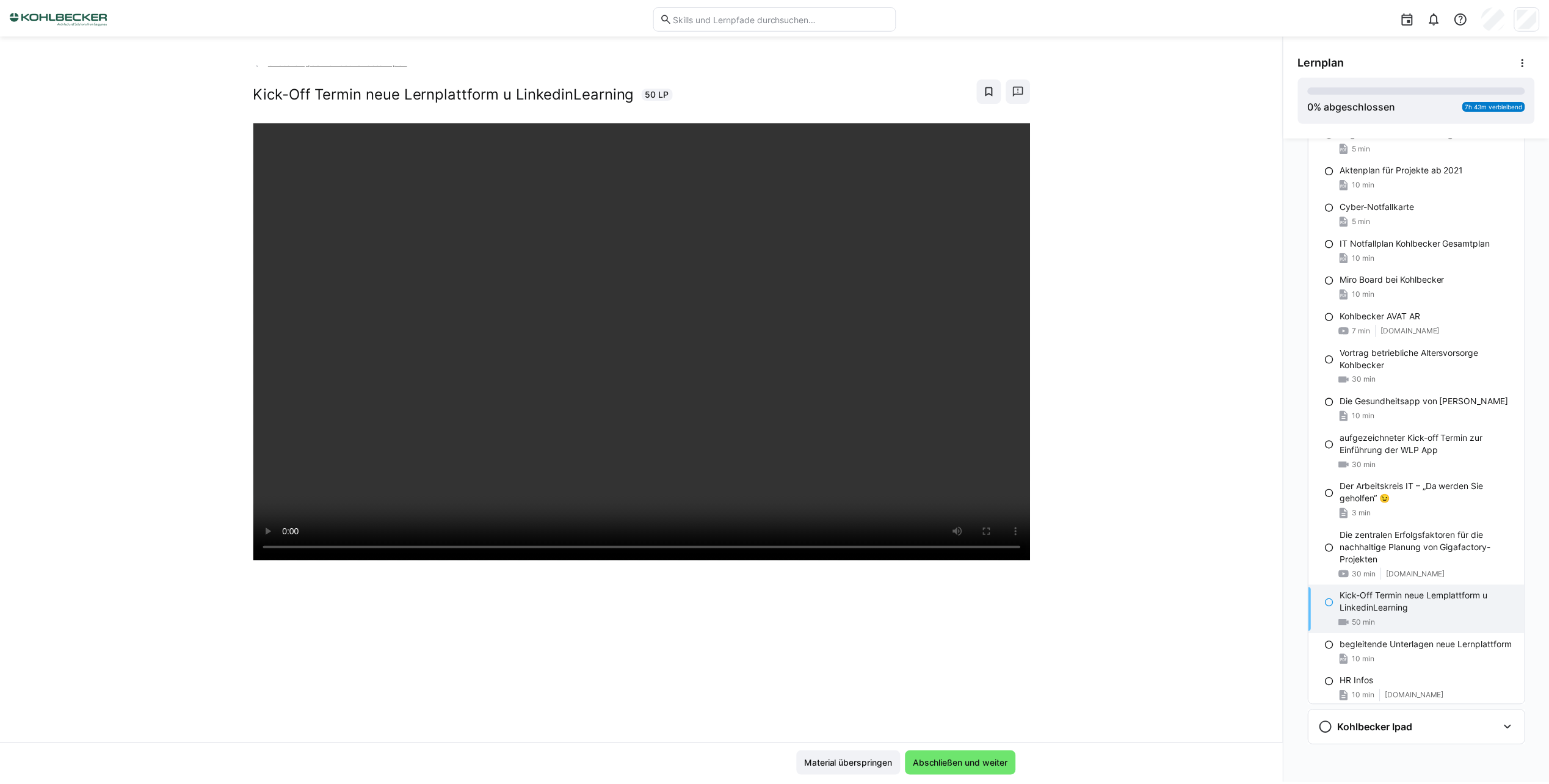
scroll to position [0, 0]
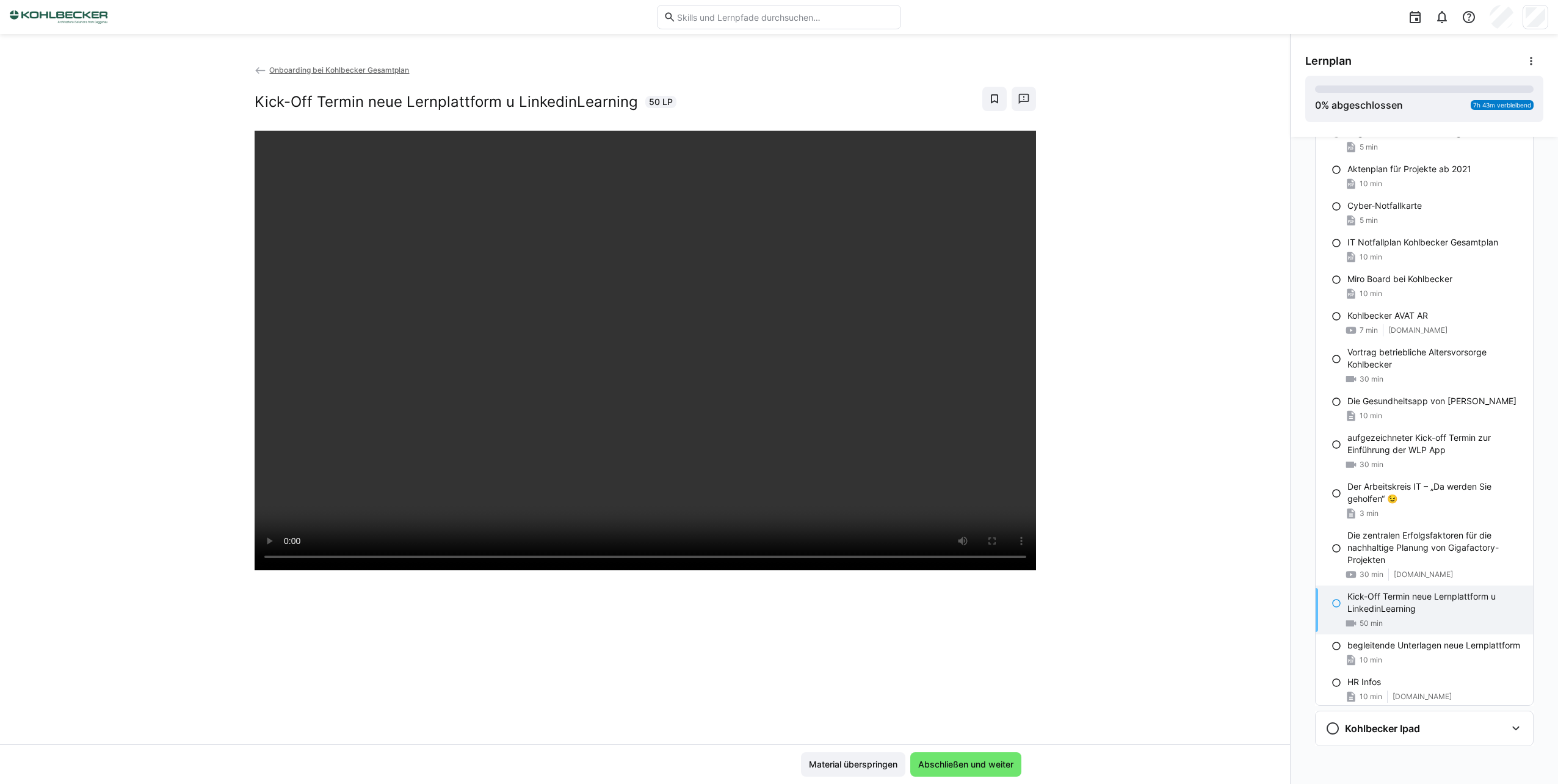
click at [294, 71] on span "Onboarding bei Kohlbecker Gesamtplan" at bounding box center [339, 70] width 140 height 9
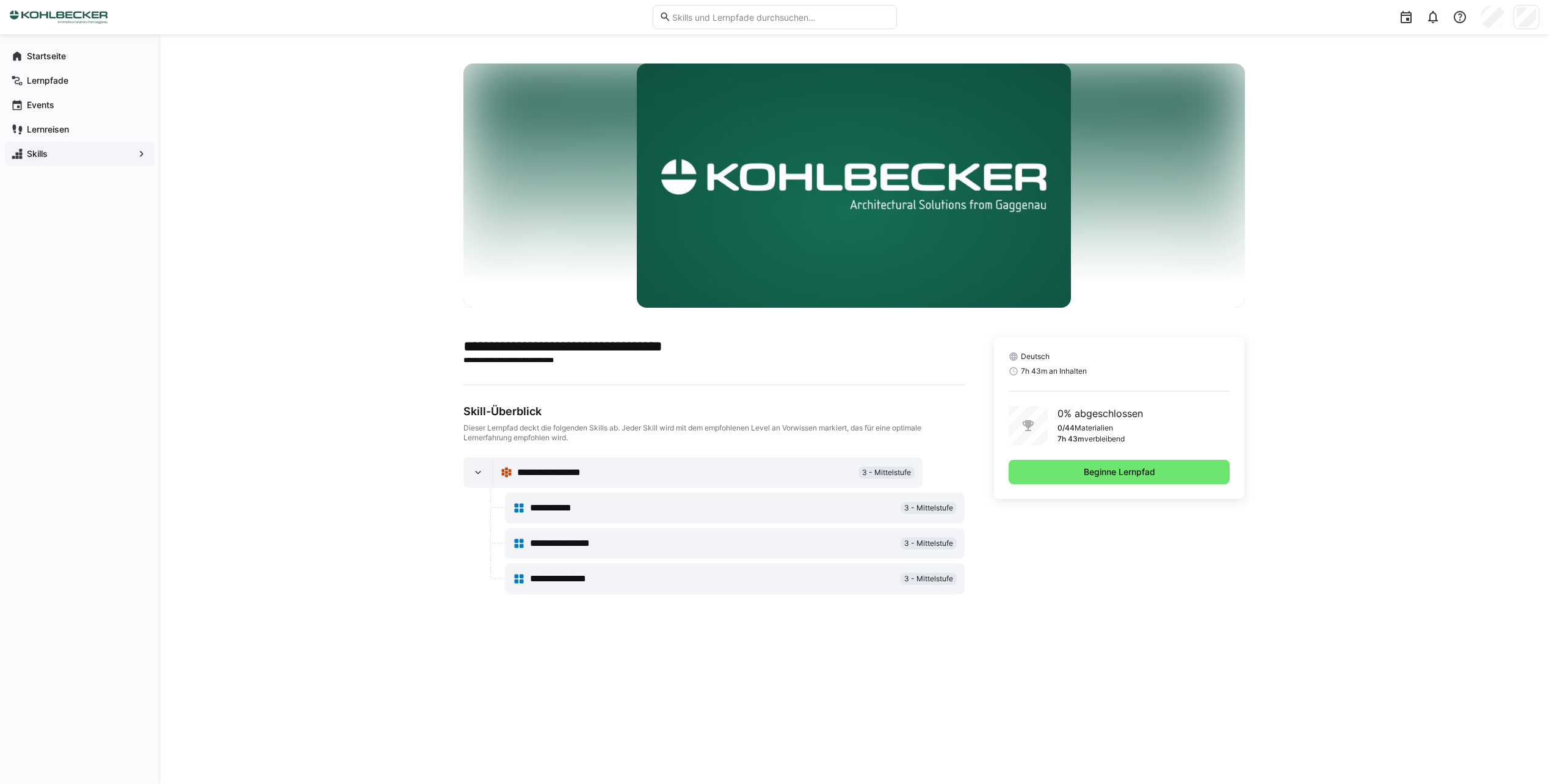
click at [50, 153] on span "Skills" at bounding box center [79, 154] width 109 height 12
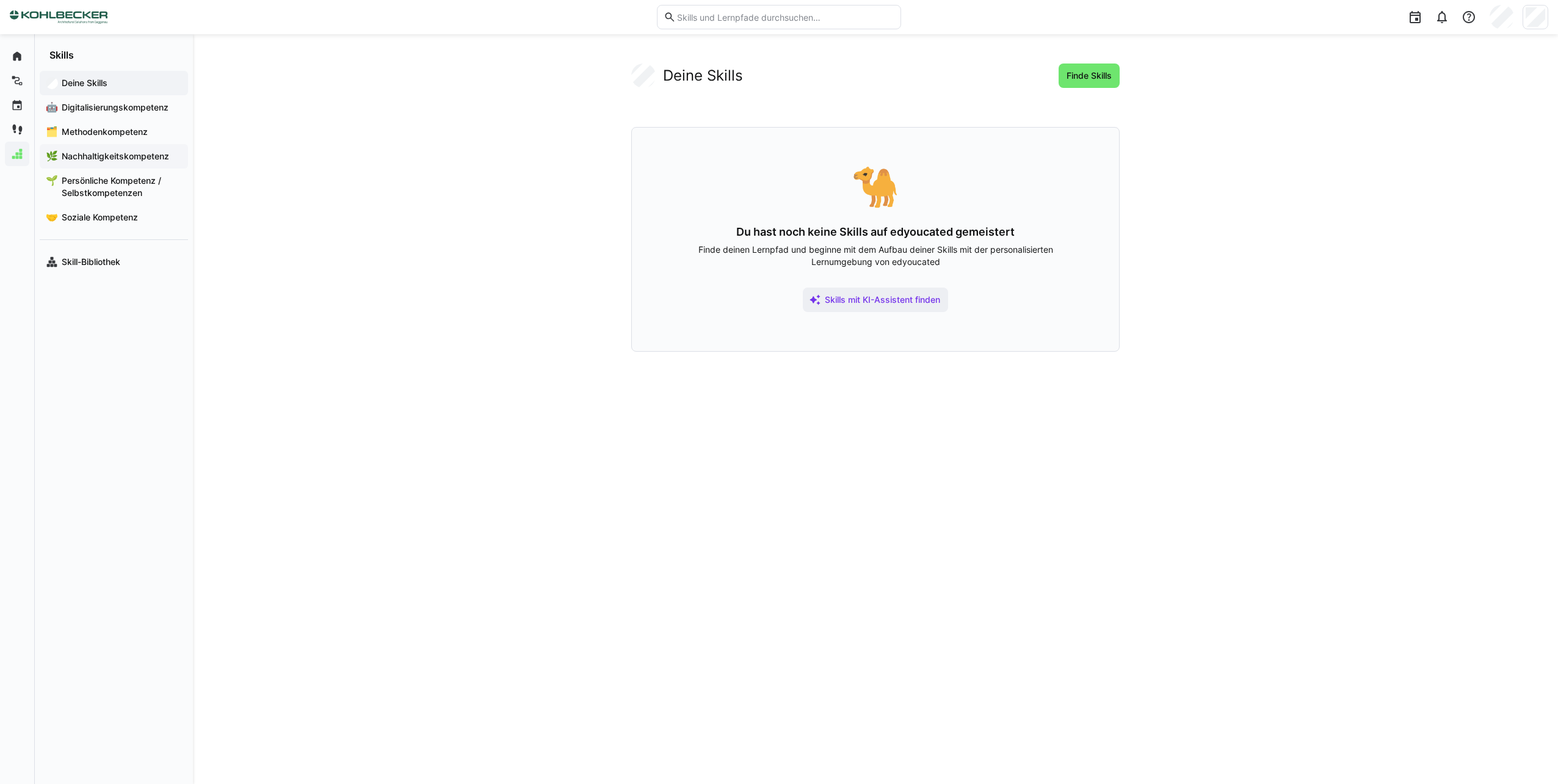
click at [116, 155] on span "Nachhaltigkeitskompetenz" at bounding box center [120, 156] width 122 height 12
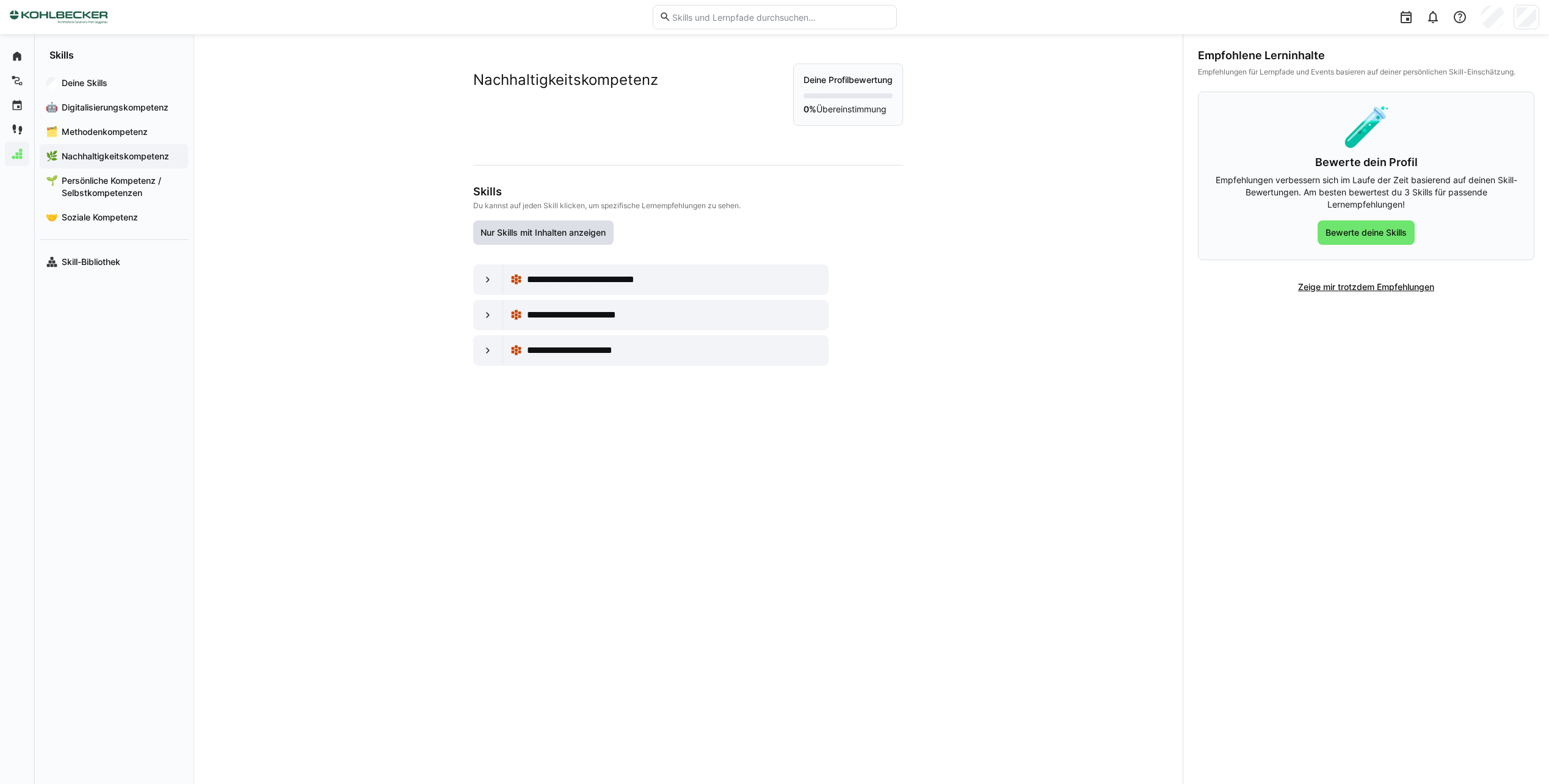
click at [600, 235] on span "Nur Skills mit Inhalten anzeigen" at bounding box center [542, 233] width 129 height 12
click at [569, 279] on span "**********" at bounding box center [598, 279] width 143 height 14
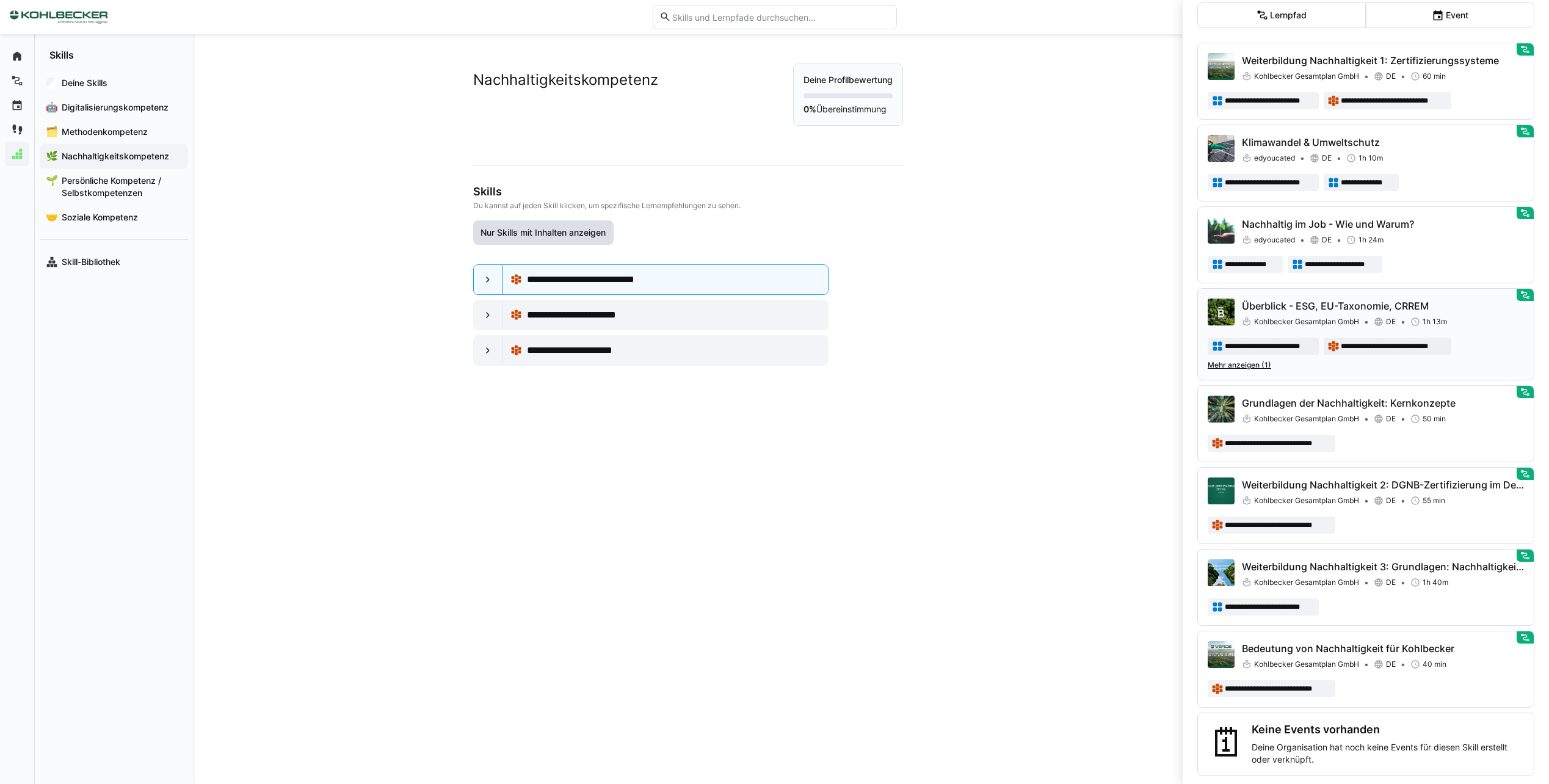
scroll to position [94, 0]
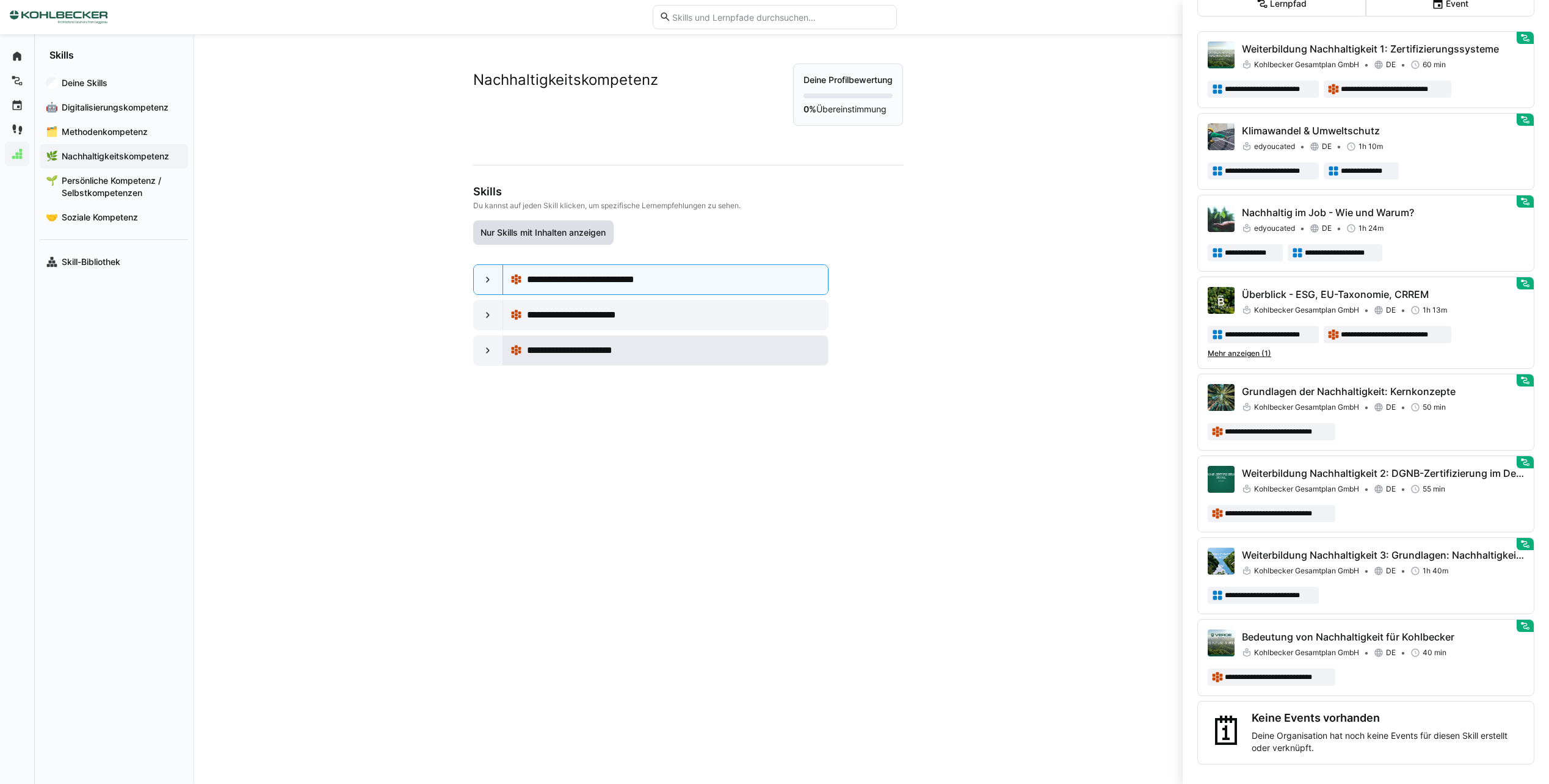
click at [624, 352] on span "**********" at bounding box center [589, 350] width 125 height 14
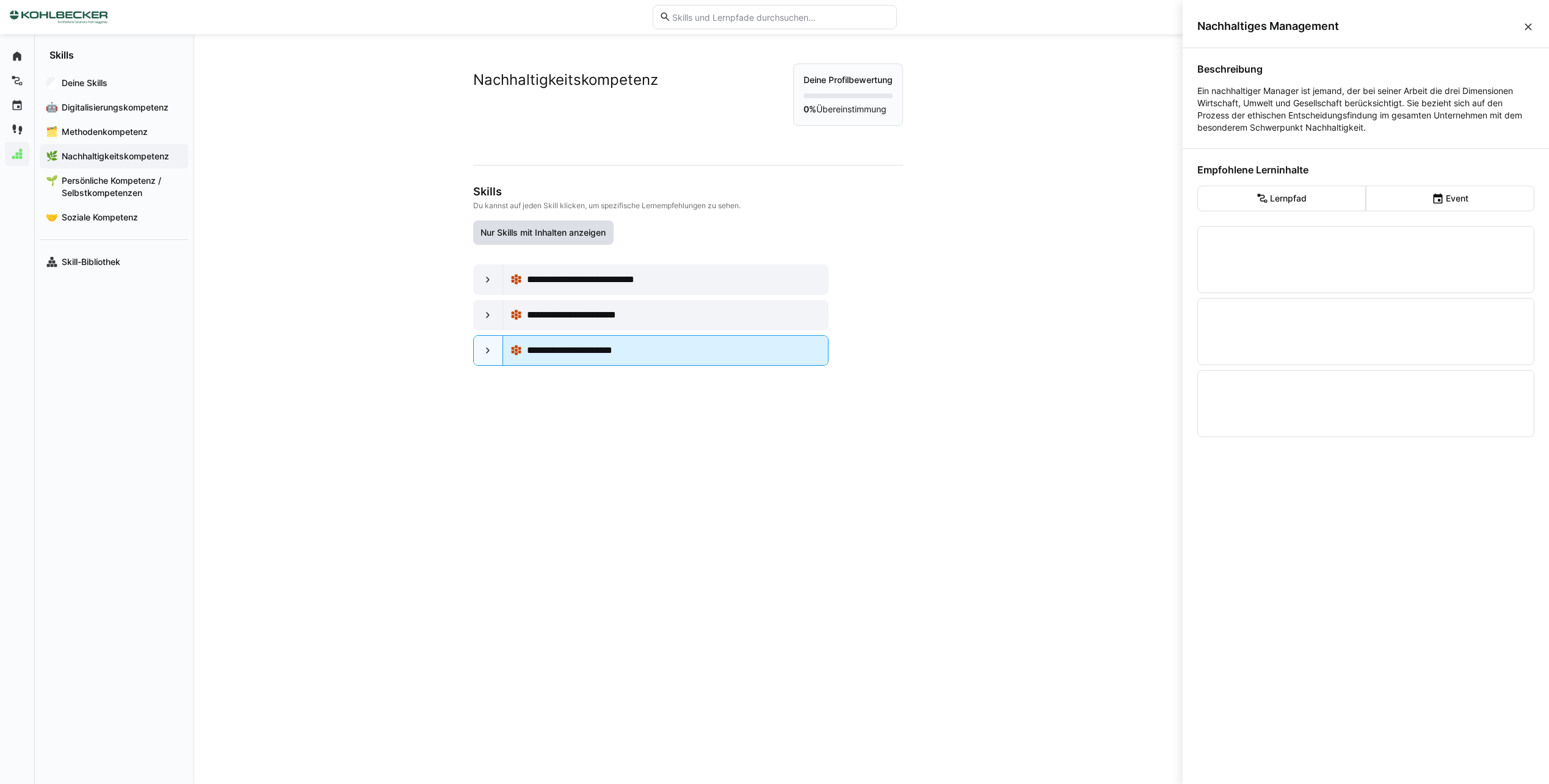
scroll to position [0, 0]
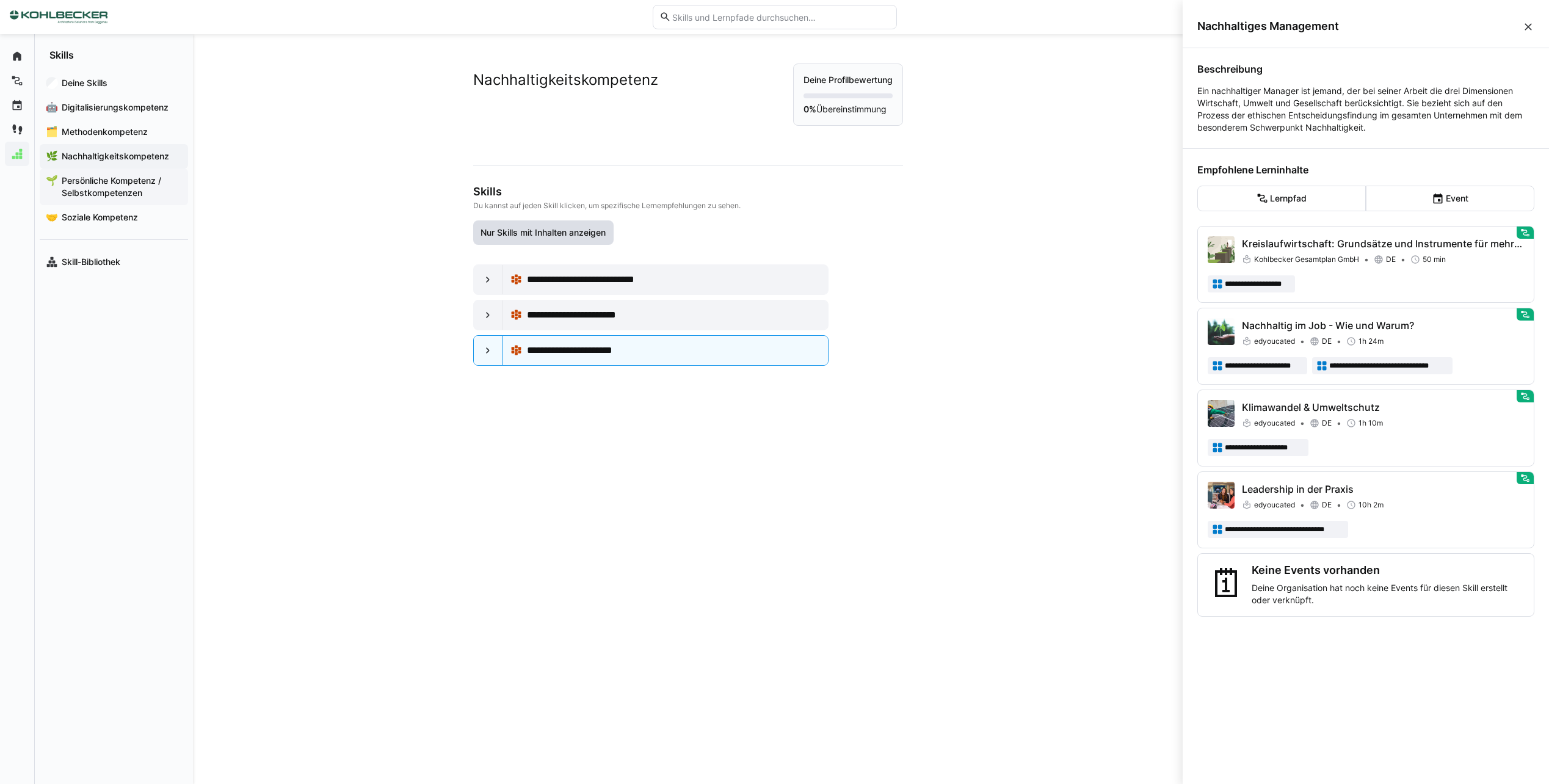
click at [92, 181] on span "Persönliche Kompetenz / Selbstkompetenzen" at bounding box center [120, 187] width 122 height 24
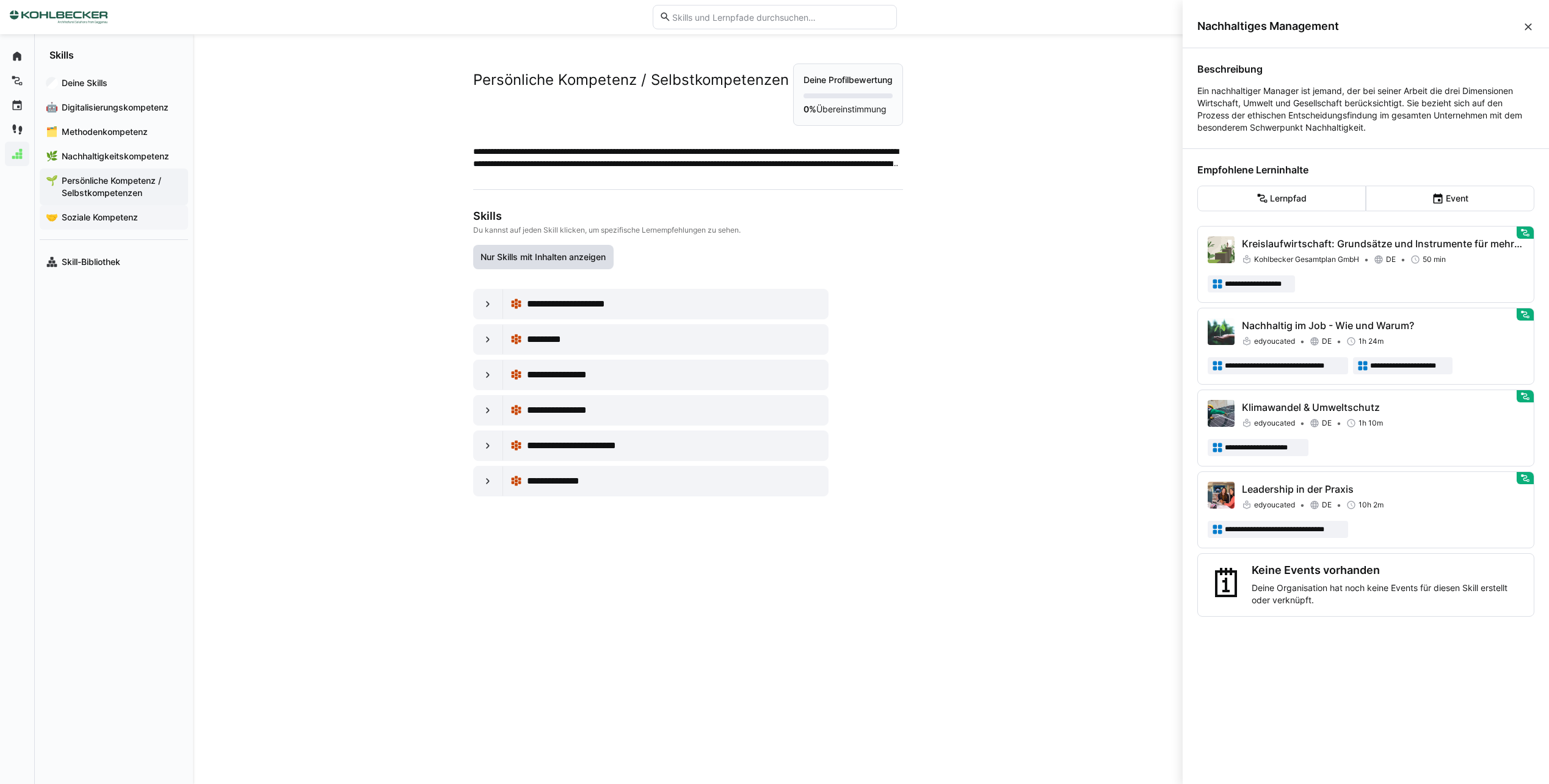
click at [120, 218] on span "Soziale Kompetenz" at bounding box center [120, 218] width 122 height 12
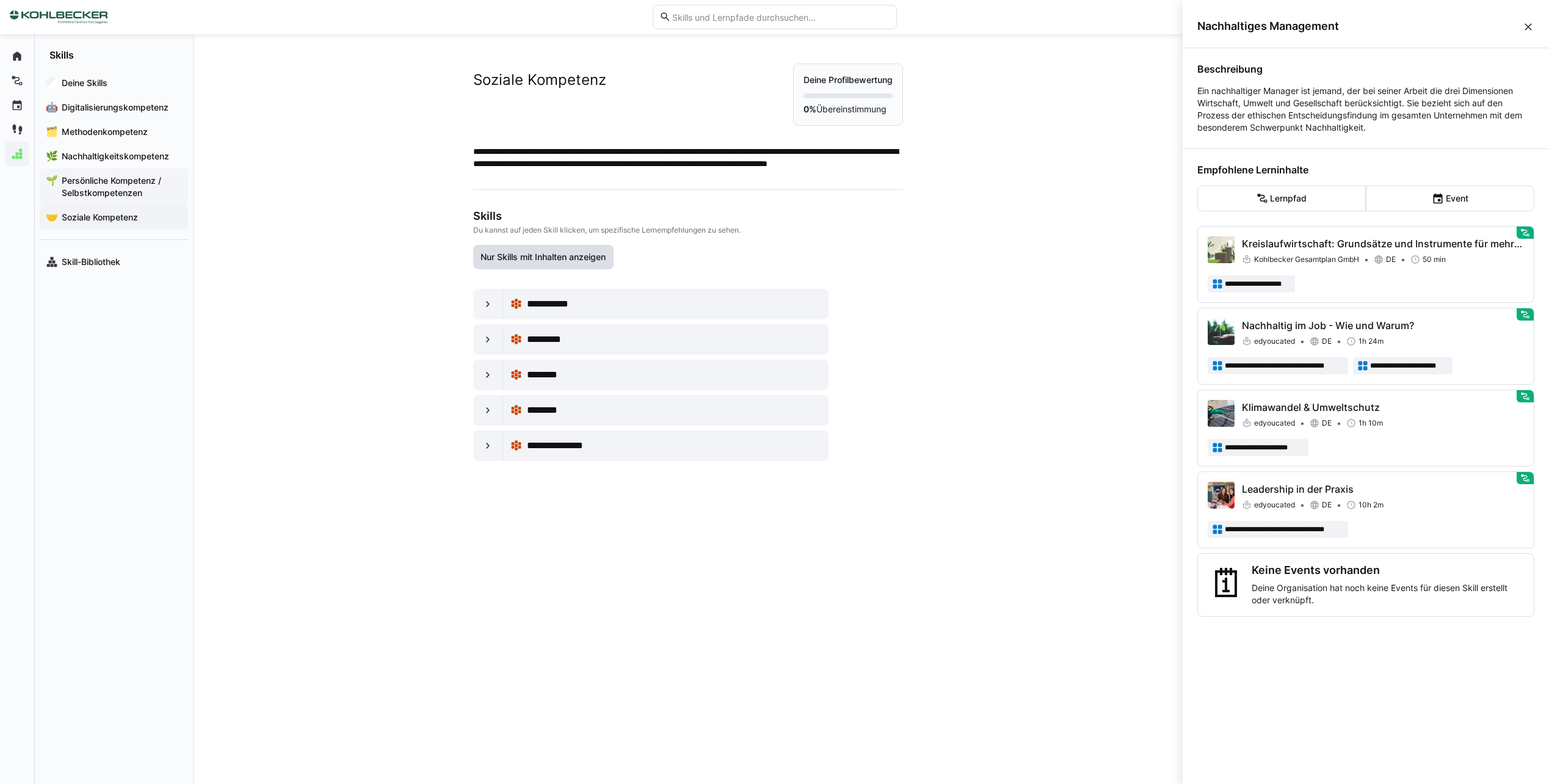
click at [125, 196] on span "Persönliche Kompetenz / Selbstkompetenzen" at bounding box center [120, 187] width 122 height 24
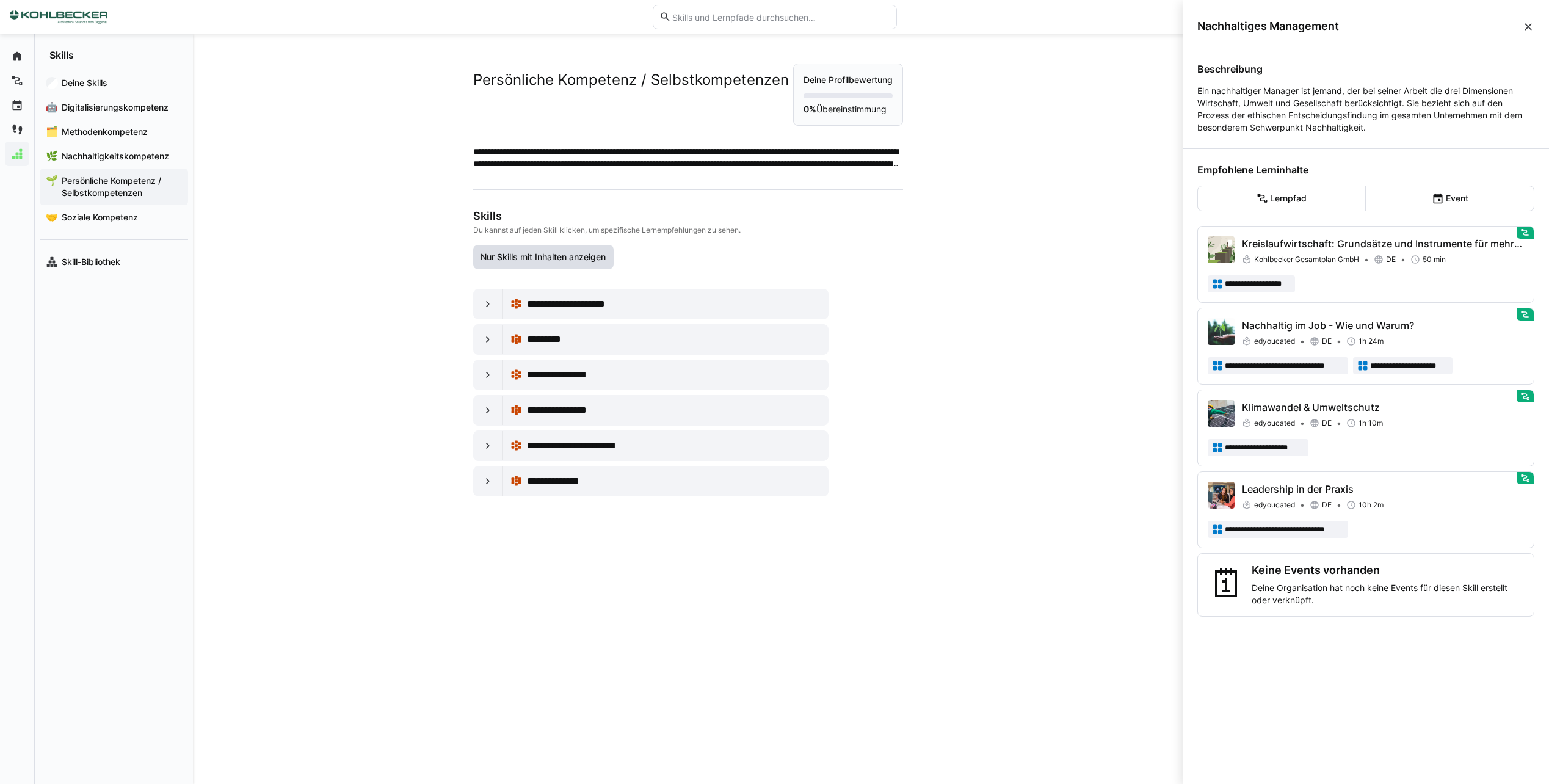
click at [575, 254] on span "Nur Skills mit Inhalten anzeigen" at bounding box center [542, 257] width 129 height 12
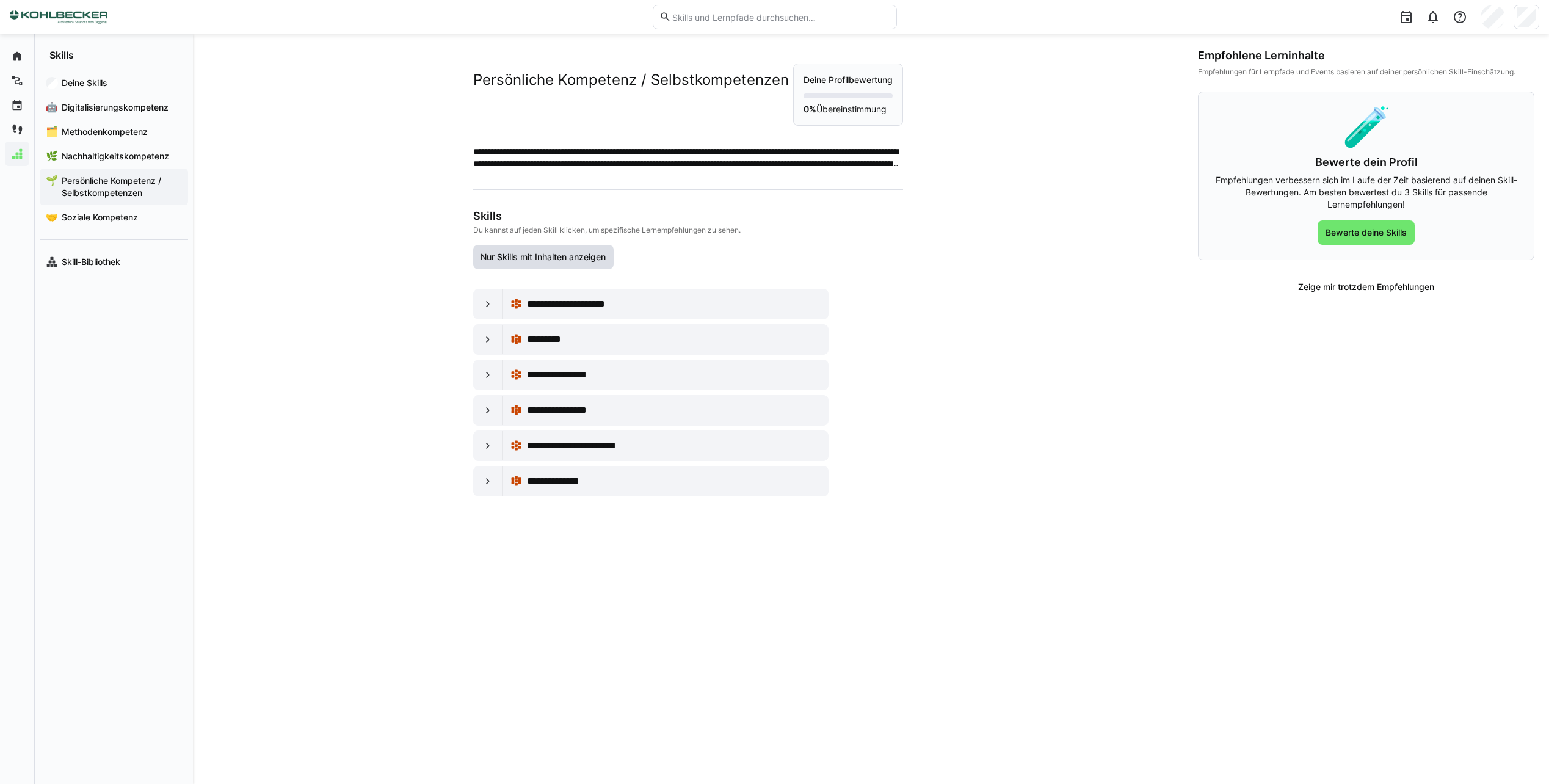
click at [573, 256] on span "Nur Skills mit Inhalten anzeigen" at bounding box center [542, 257] width 129 height 12
click at [525, 251] on span "Nur Skills mit Inhalten anzeigen" at bounding box center [542, 257] width 129 height 12
click at [89, 220] on span "Soziale Kompetenz" at bounding box center [120, 218] width 122 height 12
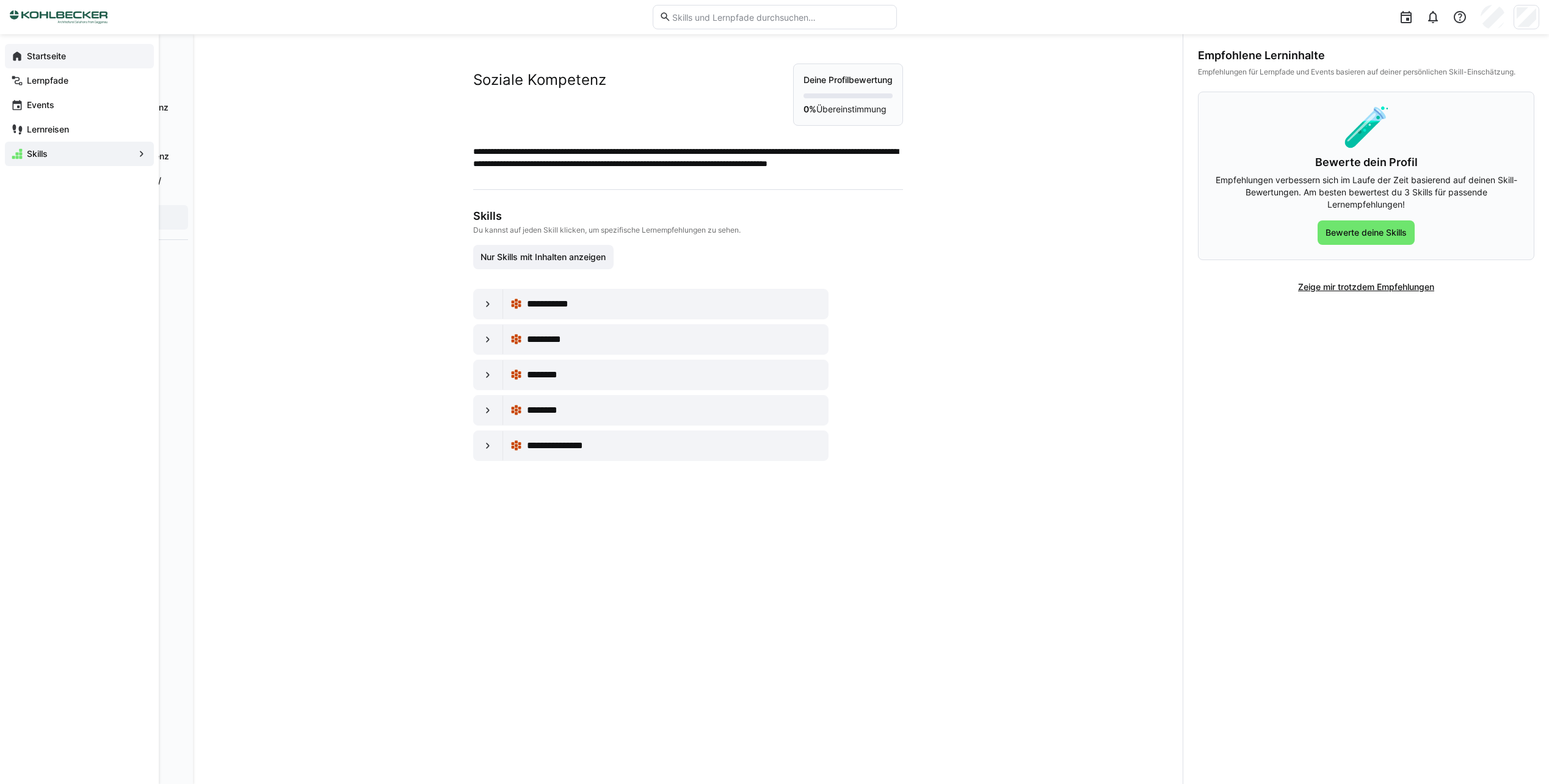
click at [23, 59] on div "Startseite" at bounding box center [79, 56] width 149 height 24
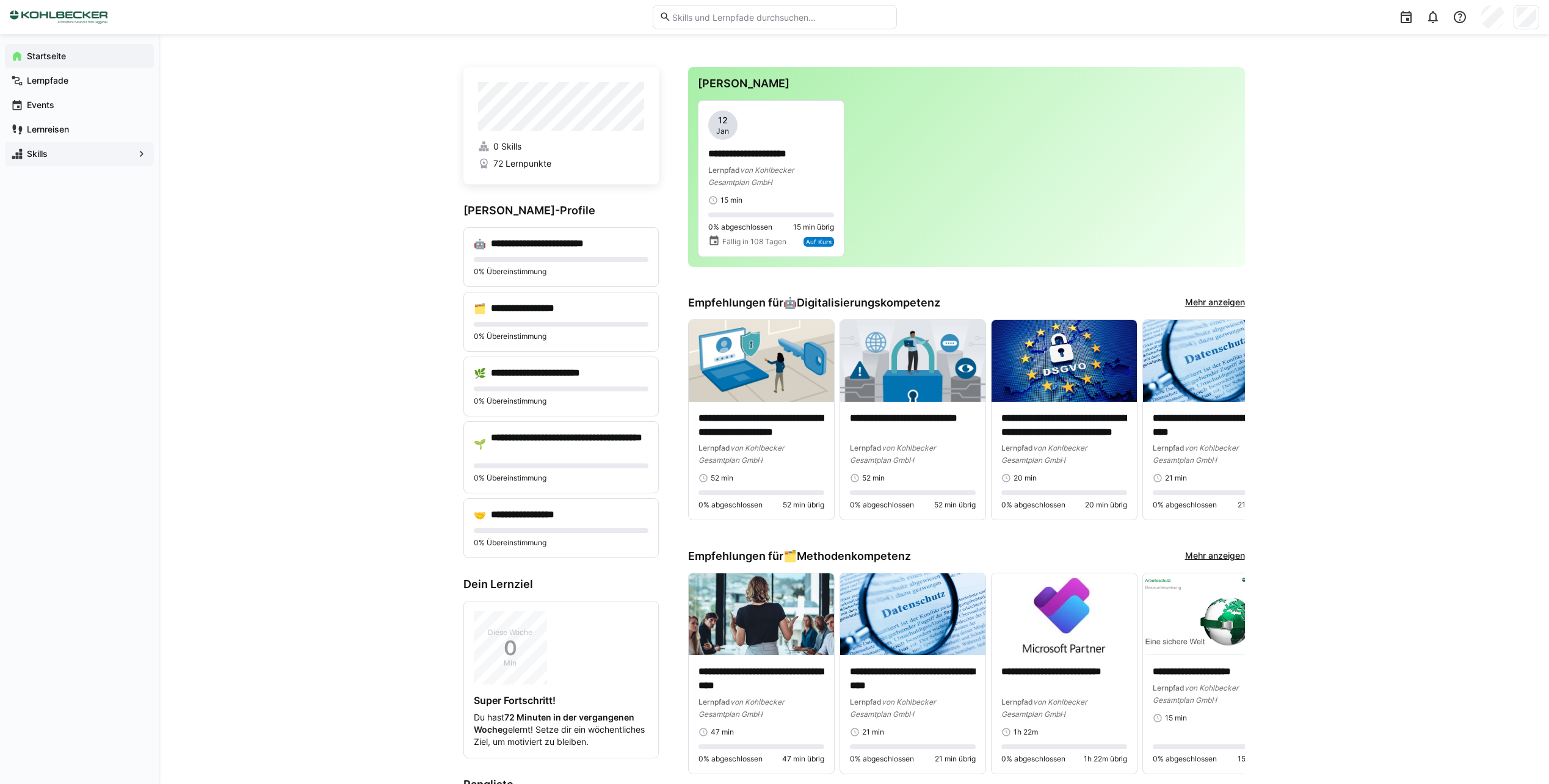
click at [105, 153] on span "Skills" at bounding box center [79, 154] width 109 height 12
